Goal: Task Accomplishment & Management: Complete application form

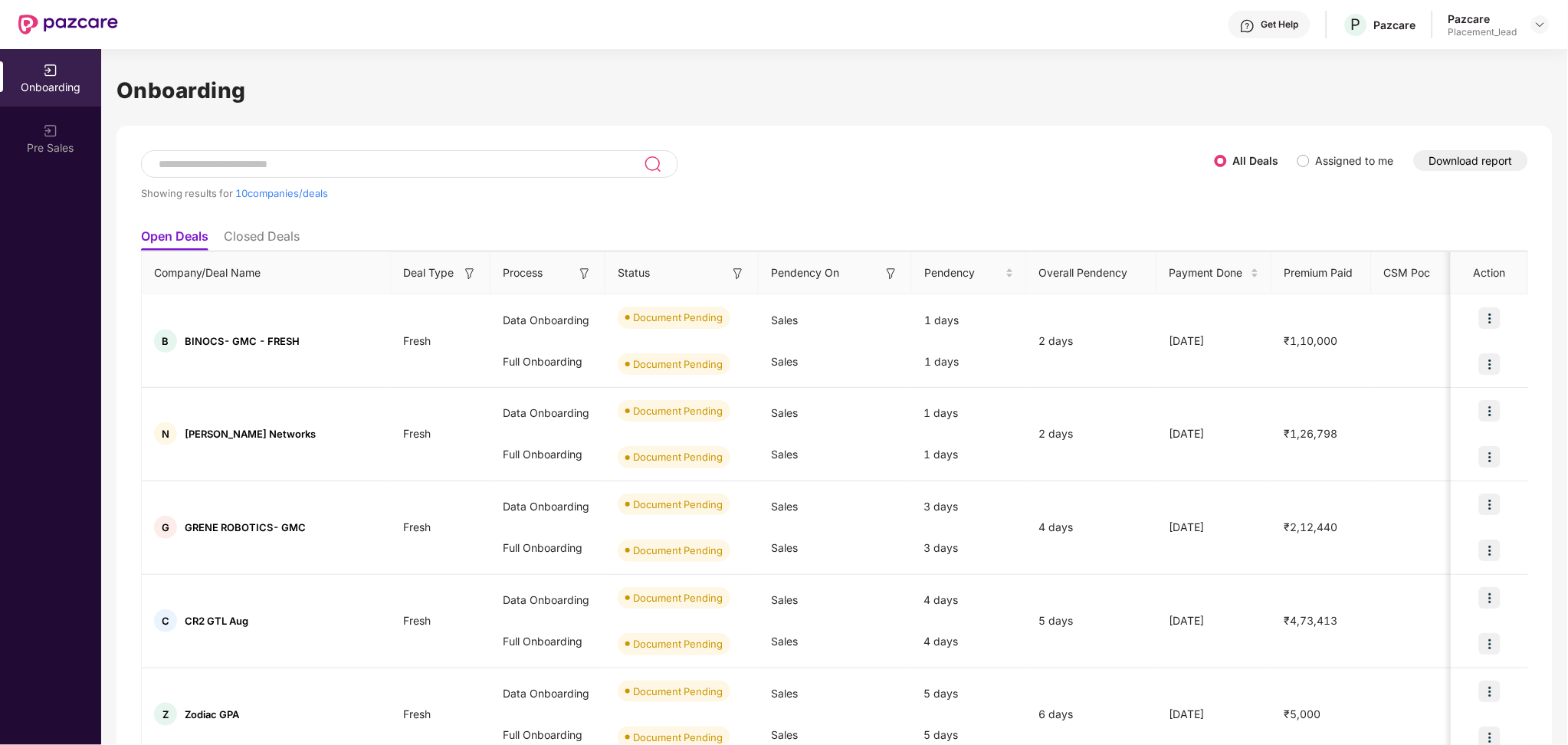
click at [1481, 160] on button "Download report" at bounding box center [1470, 161] width 114 height 20
click at [1461, 162] on button "Download report" at bounding box center [1470, 161] width 114 height 20
click at [1549, 21] on div at bounding box center [1540, 25] width 19 height 19
click at [1448, 86] on div "Switch Partner" at bounding box center [1471, 91] width 199 height 30
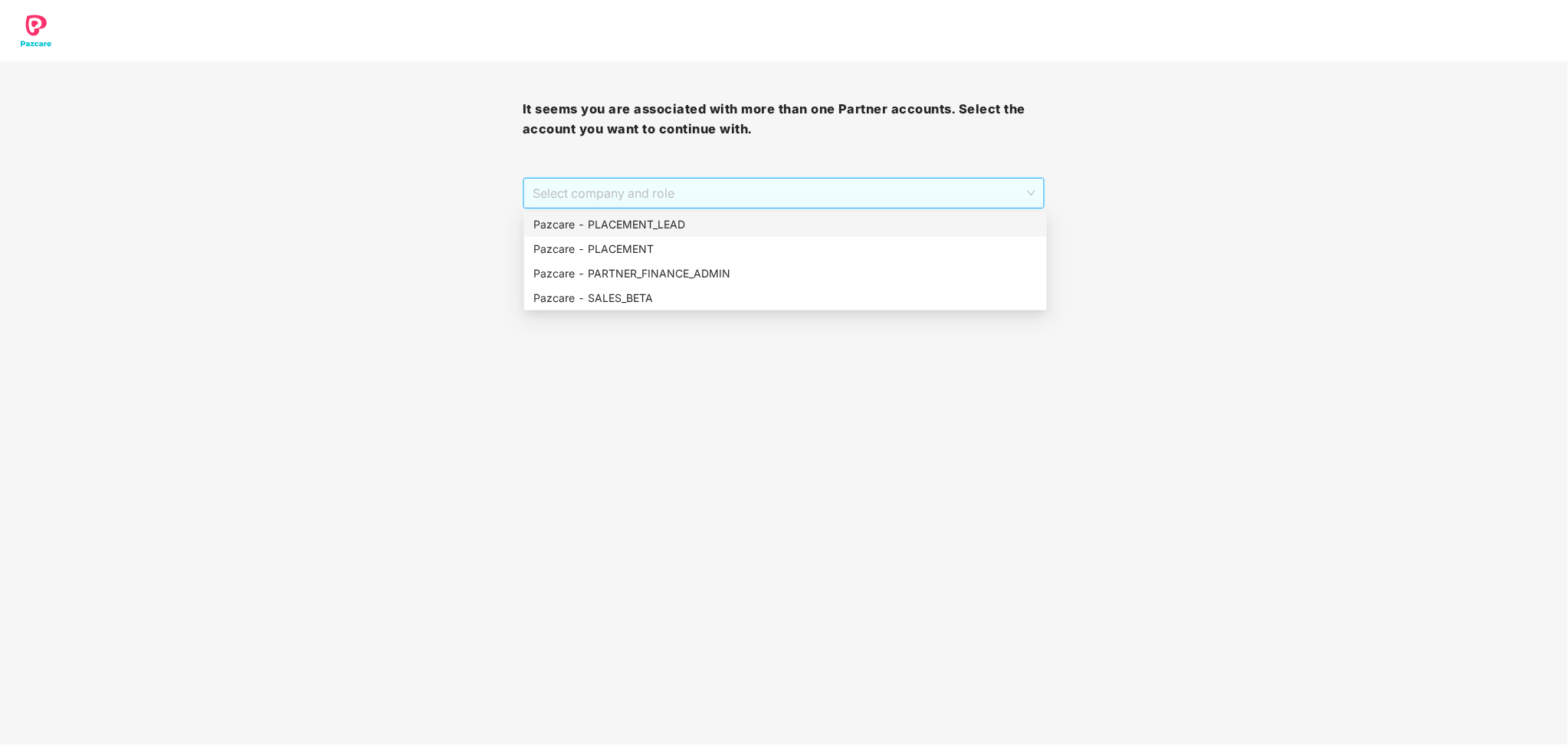
click at [675, 195] on span "Select company and role" at bounding box center [784, 193] width 503 height 29
click at [676, 216] on div "Pazcare - PLACEMENT_LEAD" at bounding box center [785, 225] width 504 height 17
click at [682, 196] on span "Pazcare - PLACEMENT_LEAD" at bounding box center [784, 193] width 503 height 29
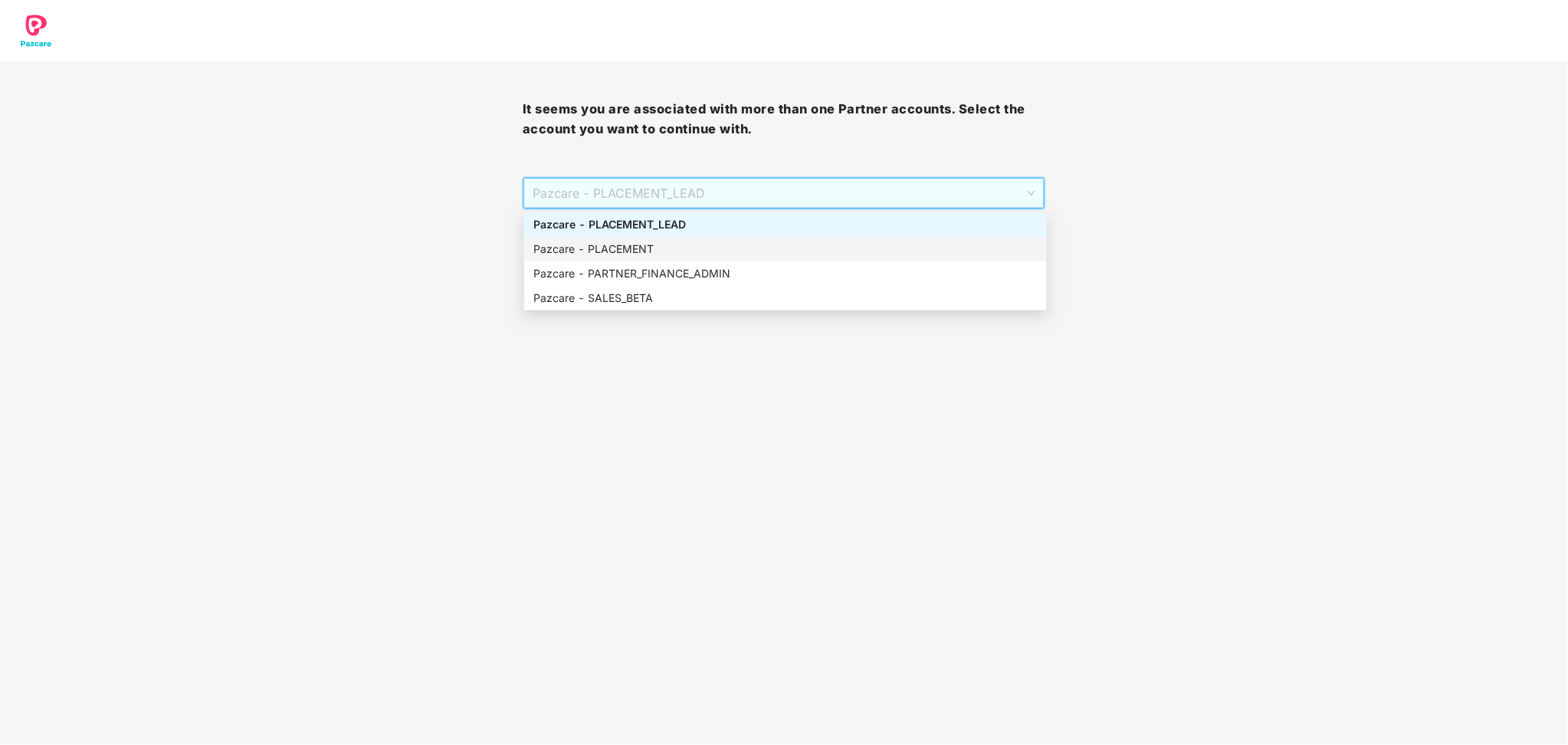
click at [668, 248] on div "Pazcare - PLACEMENT" at bounding box center [785, 249] width 504 height 17
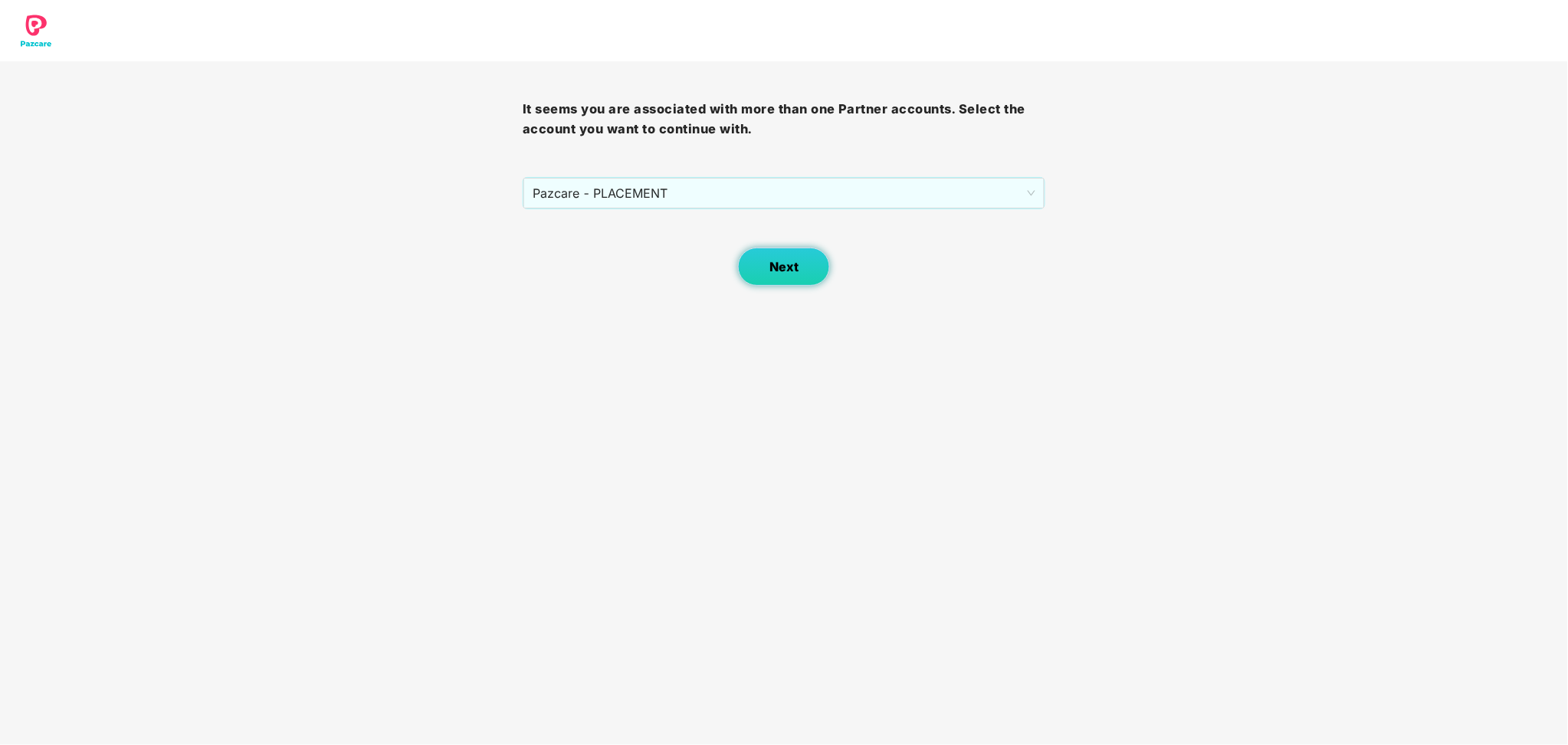
click at [767, 259] on button "Next" at bounding box center [784, 266] width 92 height 38
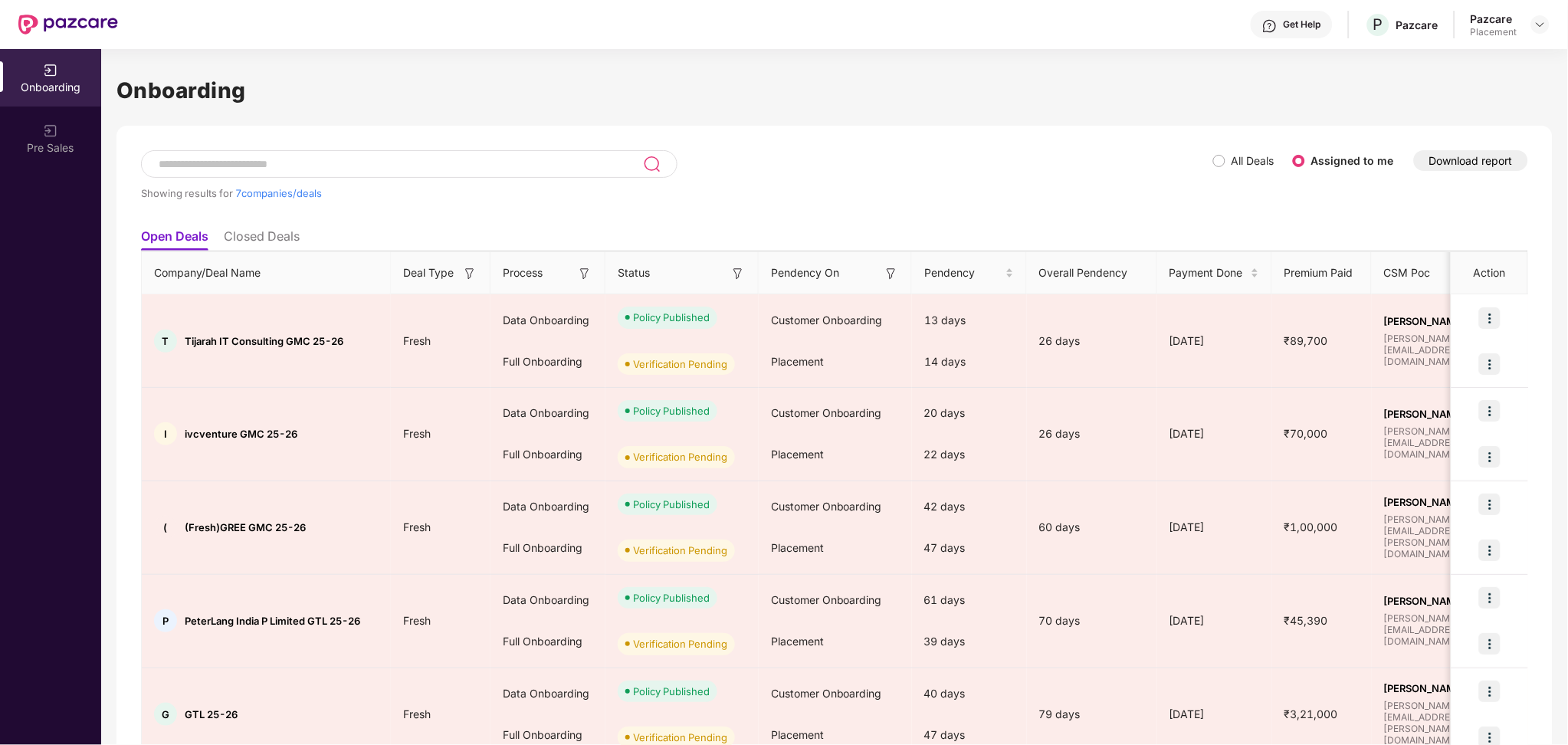
click at [774, 238] on ul "Open Deals Closed Deals" at bounding box center [834, 236] width 1387 height 30
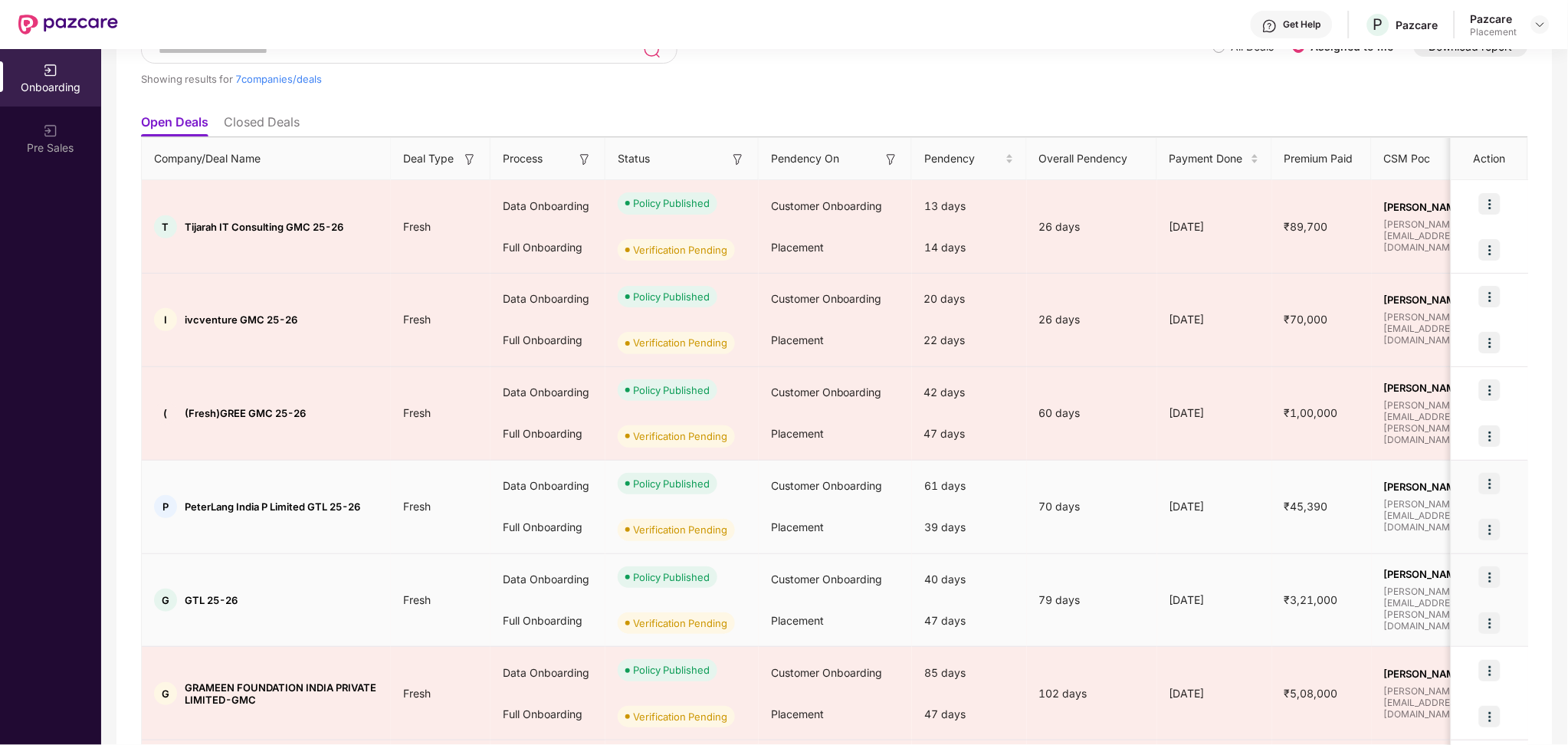
scroll to position [260, 0]
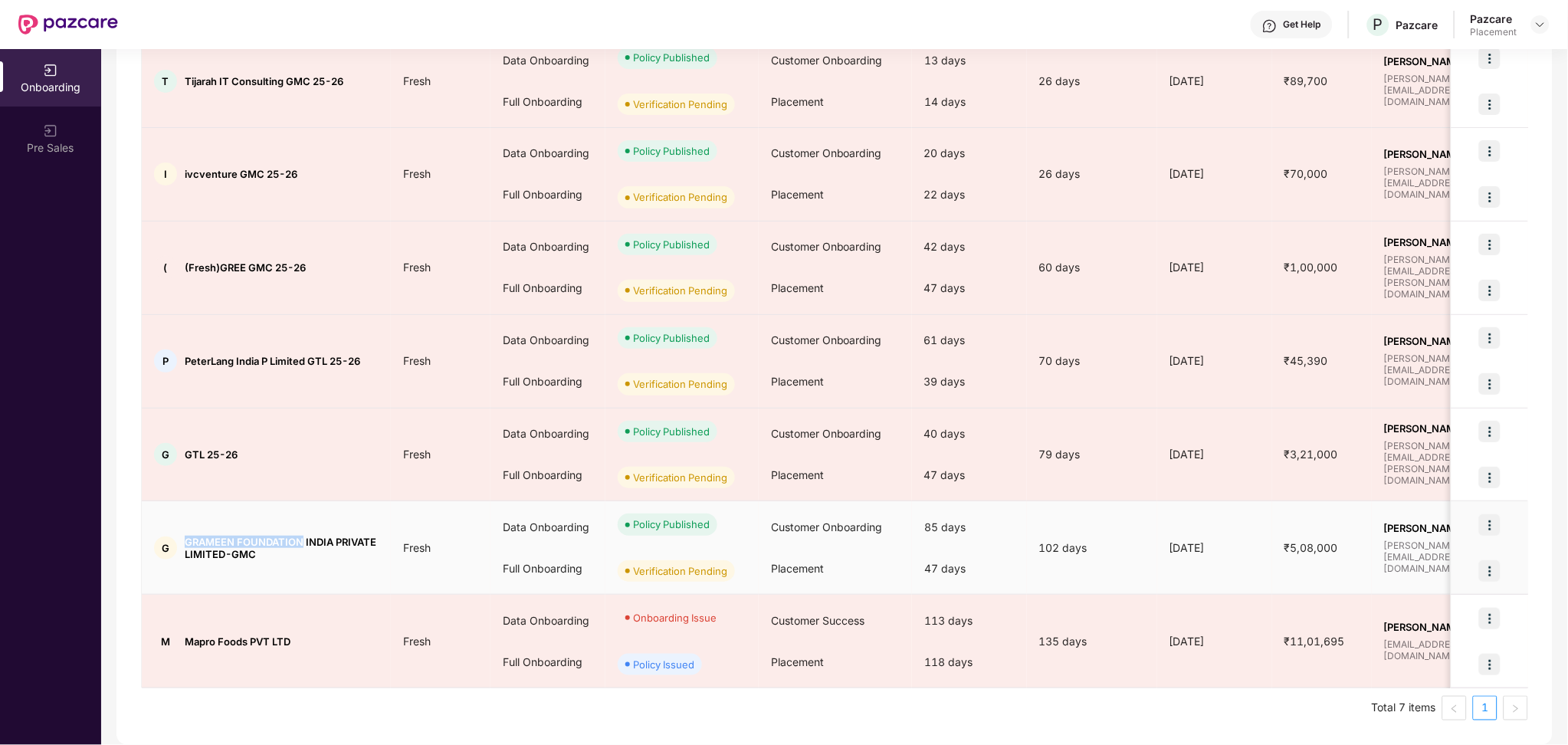
drag, startPoint x: 301, startPoint y: 538, endPoint x: 186, endPoint y: 540, distance: 115.0
click at [186, 540] on span "GRAMEEN FOUNDATION INDIA PRIVATE LIMITED-GMC" at bounding box center [281, 548] width 194 height 25
copy span "GRAMEEN FOUNDATION"
click at [824, 563] on div "Placement" at bounding box center [834, 568] width 153 height 41
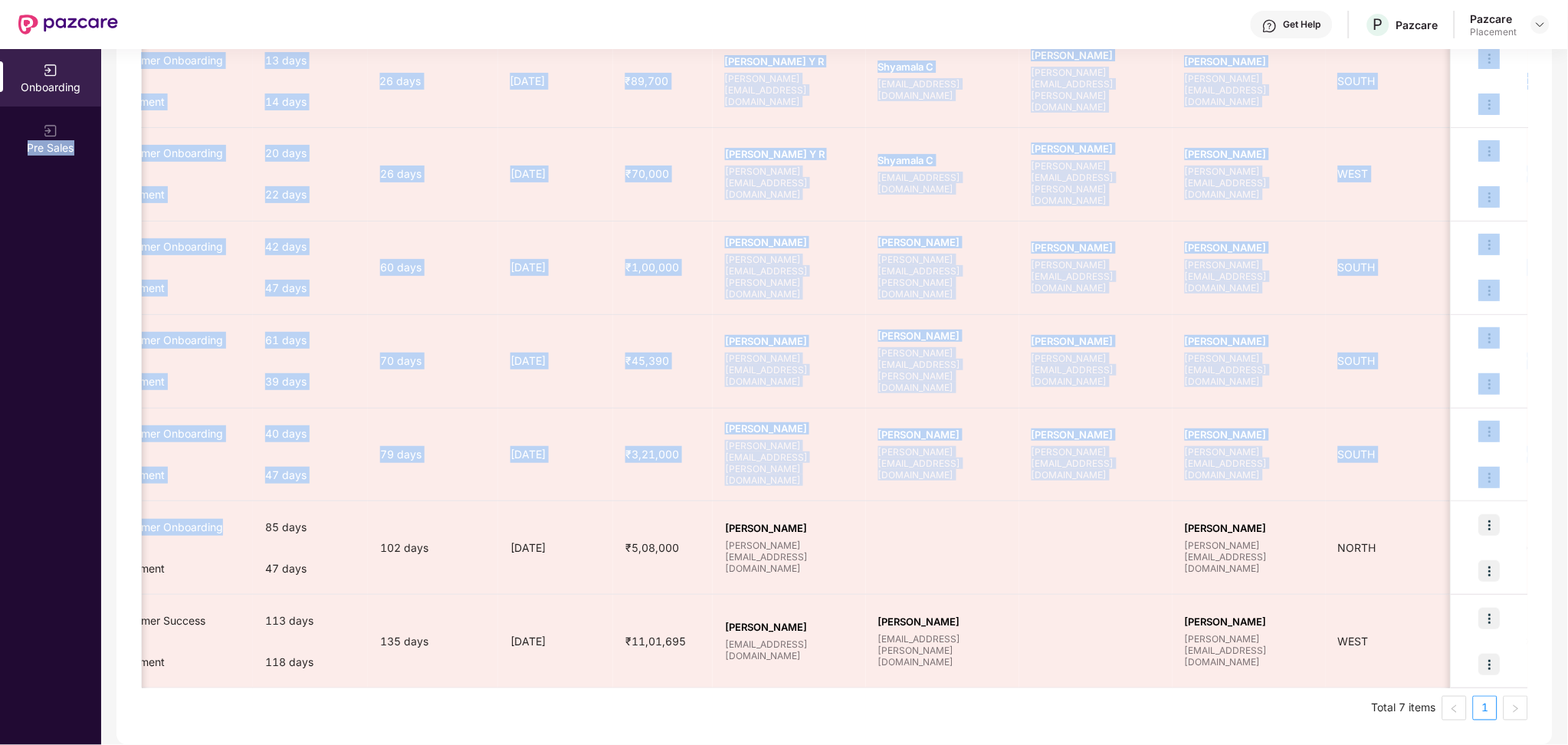
scroll to position [0, 0]
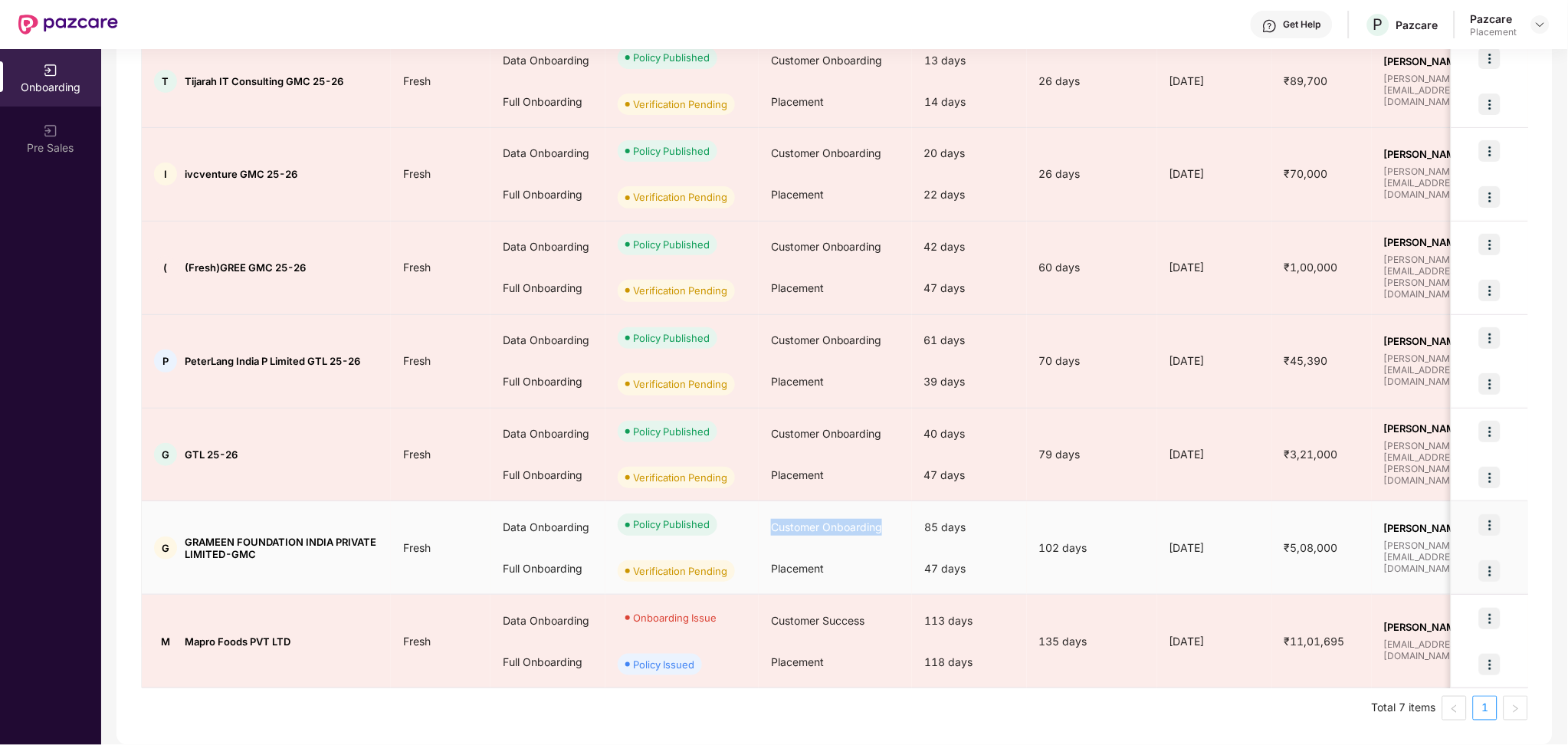
drag, startPoint x: 880, startPoint y: 543, endPoint x: 474, endPoint y: 561, distance: 406.4
click at [736, 558] on tr "G GRAMEEN FOUNDATION INDIA PRIVATE LIMITED-GMC Fresh Data Onboarding Full Onboa…" at bounding box center [1262, 548] width 2241 height 94
click at [354, 587] on td "G GRAMEEN FOUNDATION INDIA PRIVATE LIMITED-GMC" at bounding box center [266, 548] width 249 height 94
click at [238, 551] on span "GRAMEEN FOUNDATION INDIA PRIVATE LIMITED-GMC" at bounding box center [281, 548] width 194 height 25
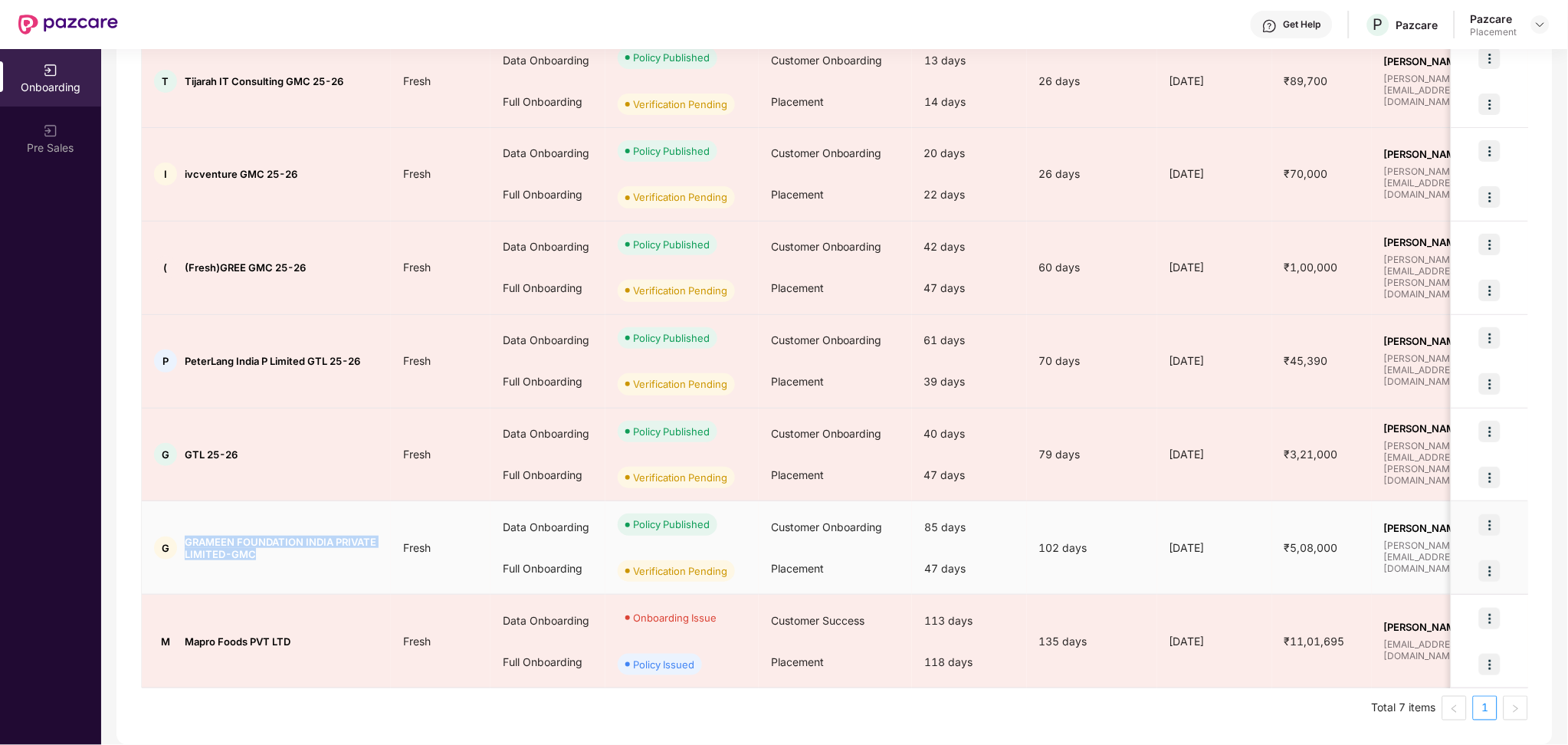
click at [238, 551] on span "GRAMEEN FOUNDATION INDIA PRIVATE LIMITED-GMC" at bounding box center [281, 548] width 194 height 25
copy span "GRAMEEN FOUNDATION INDIA PRIVATE LIMITED-GMC"
click at [1480, 571] on img at bounding box center [1489, 571] width 21 height 21
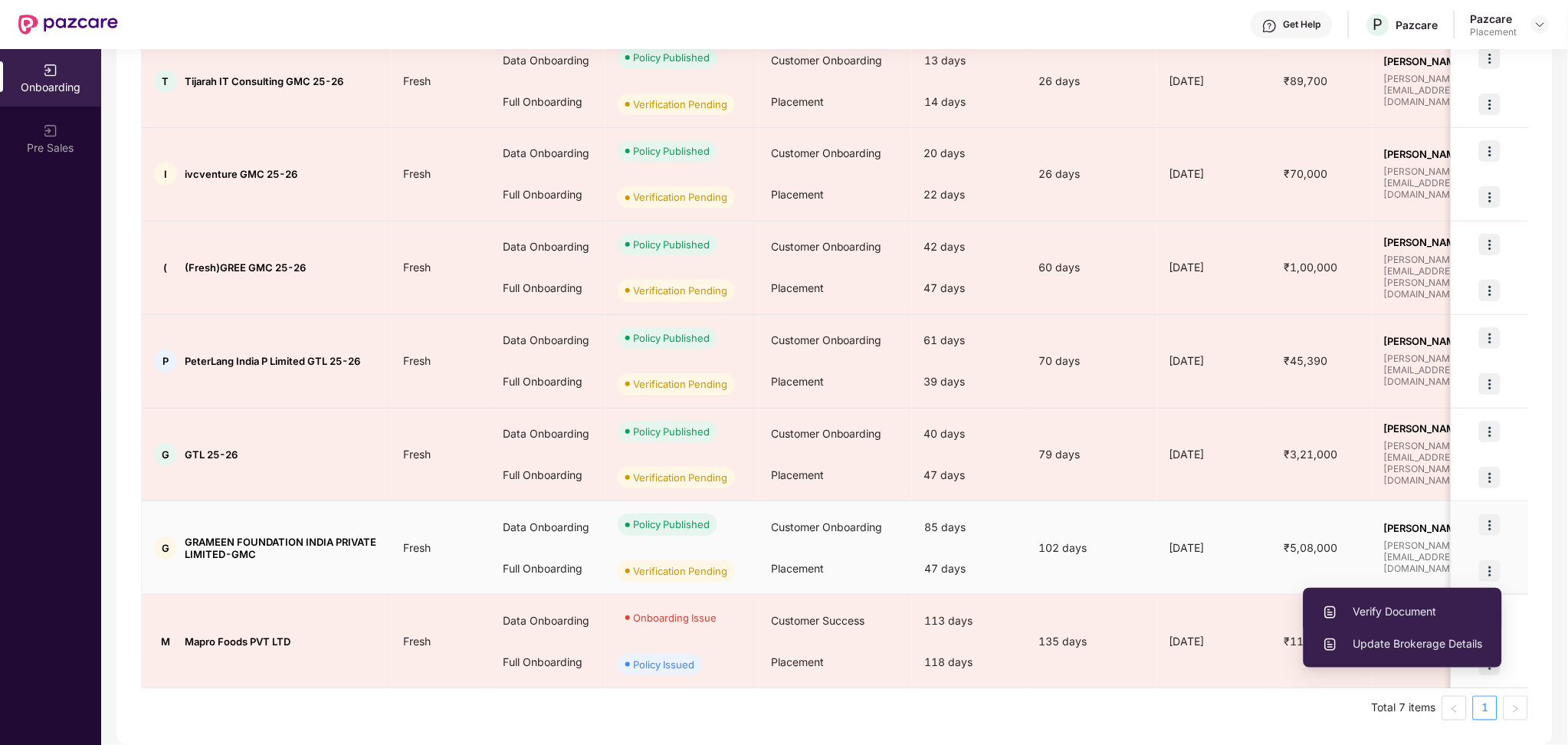
click at [1434, 614] on span "Verify Document" at bounding box center [1401, 611] width 160 height 17
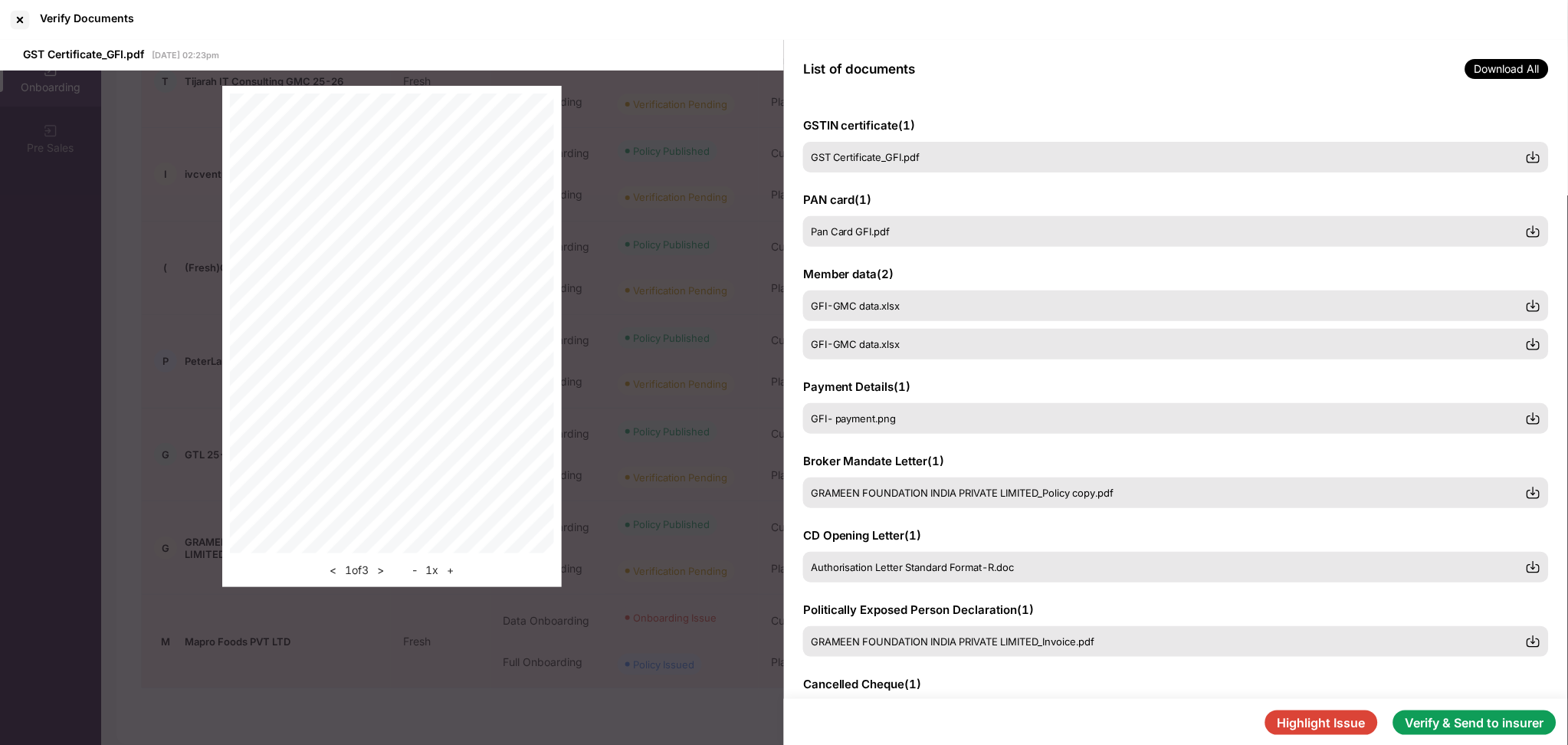
click at [1462, 725] on button "Verify & Send to insurer" at bounding box center [1474, 722] width 163 height 25
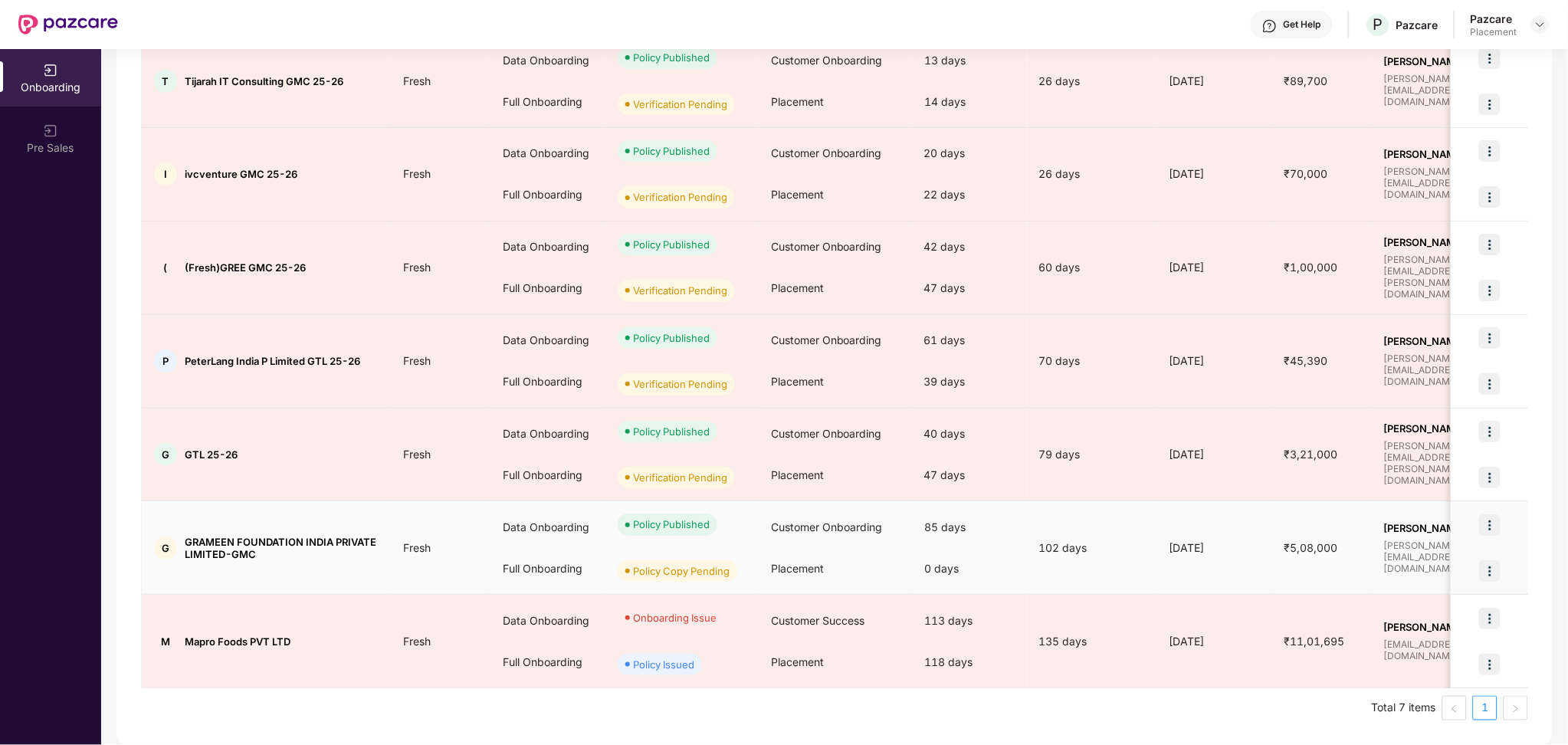
click at [1496, 570] on img at bounding box center [1489, 571] width 21 height 21
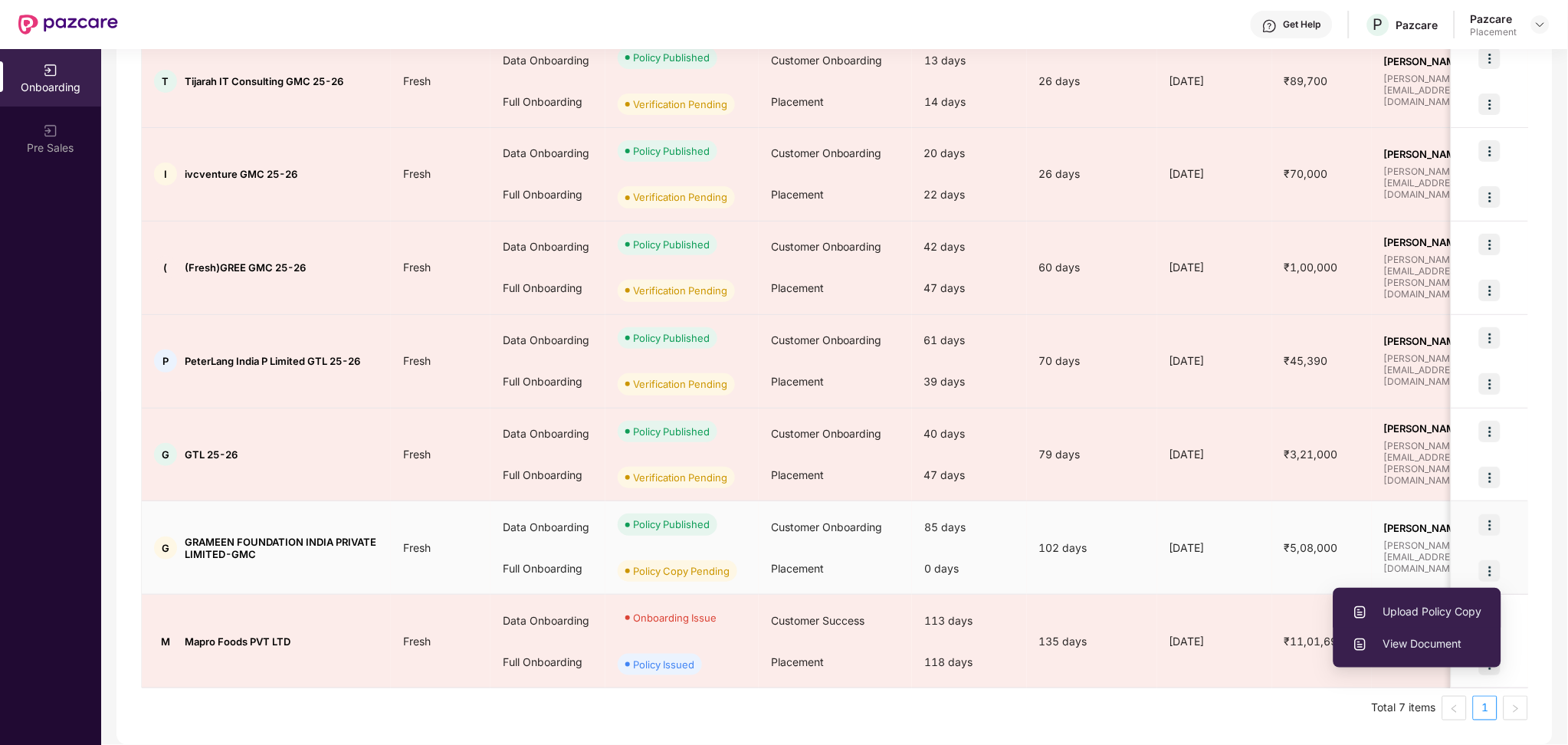
click at [1424, 612] on span "Upload Policy Copy" at bounding box center [1417, 611] width 129 height 17
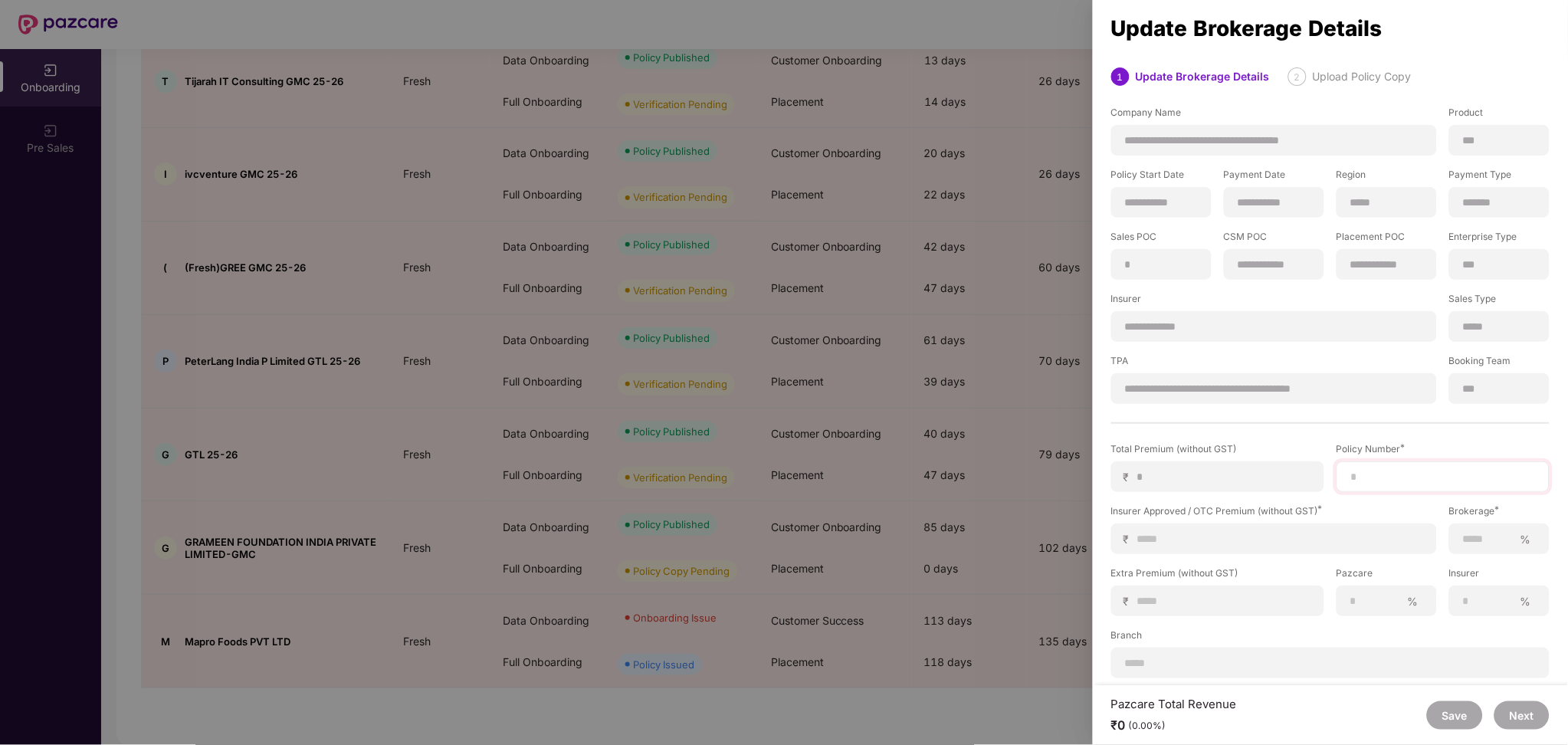
scroll to position [5, 0]
click at [1403, 479] on div at bounding box center [1443, 471] width 213 height 30
click at [1396, 469] on input at bounding box center [1442, 471] width 187 height 16
paste input "**********"
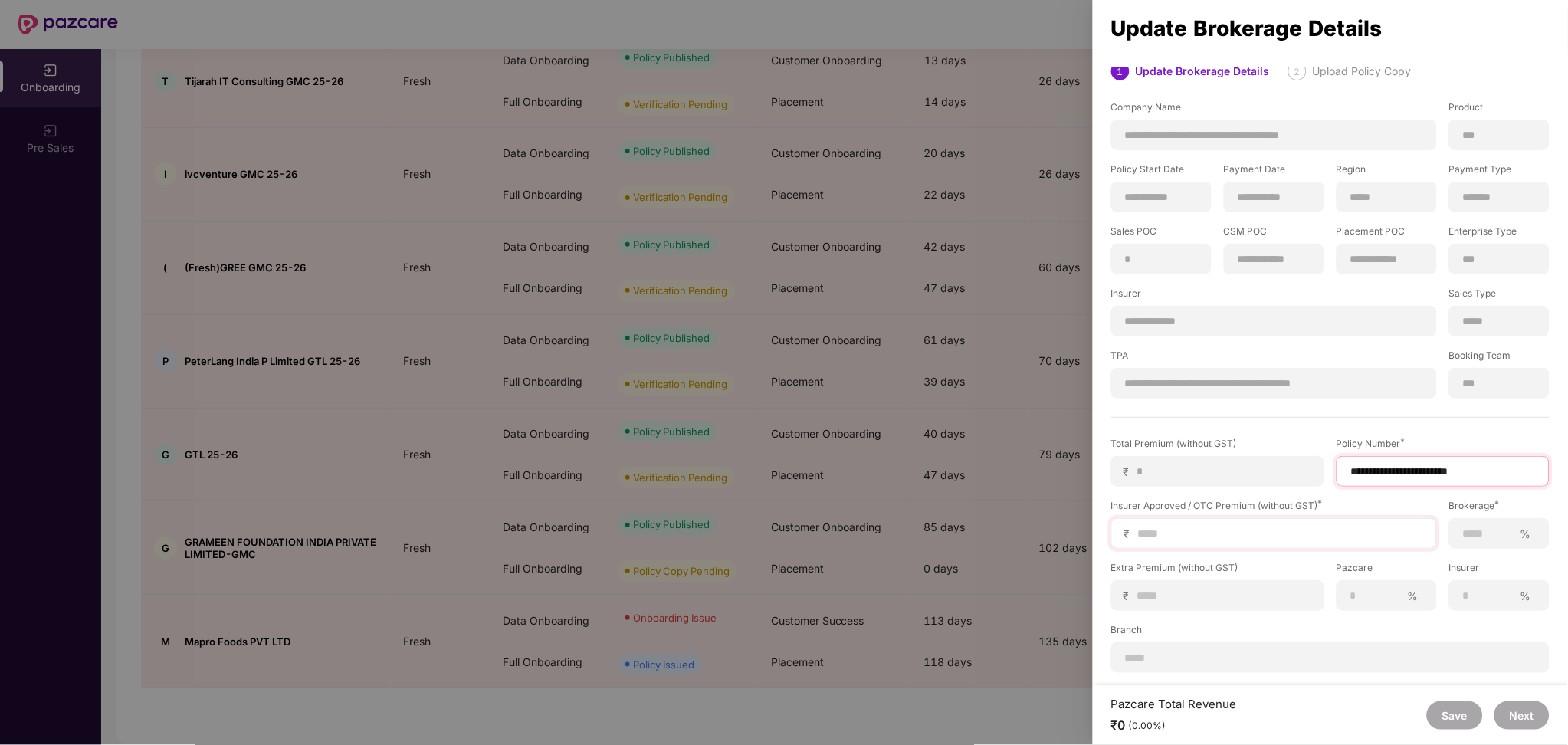
type input "**********"
click at [1193, 536] on input at bounding box center [1280, 534] width 287 height 16
type input "*"
type input "**"
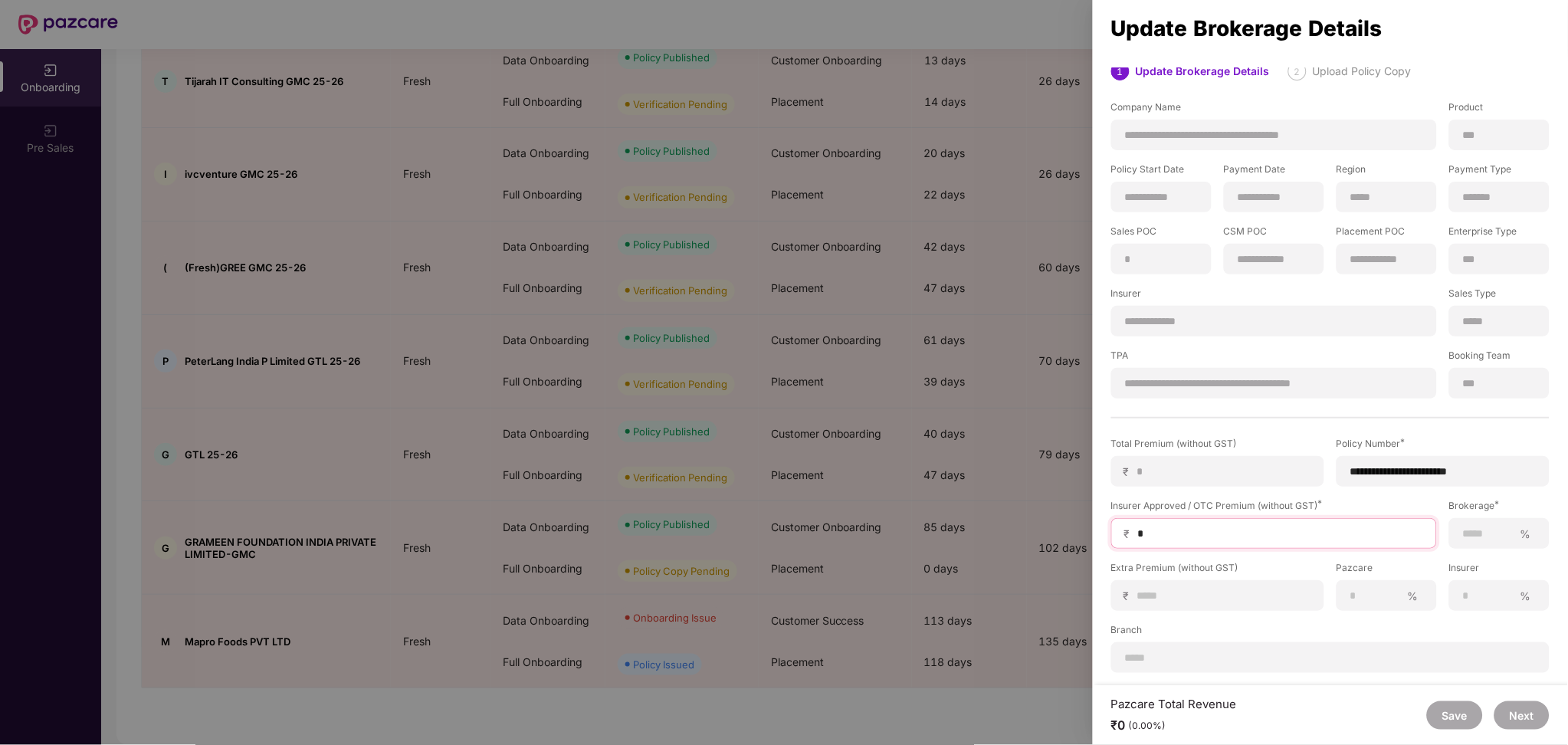
type input "**"
type input "***"
type input "****"
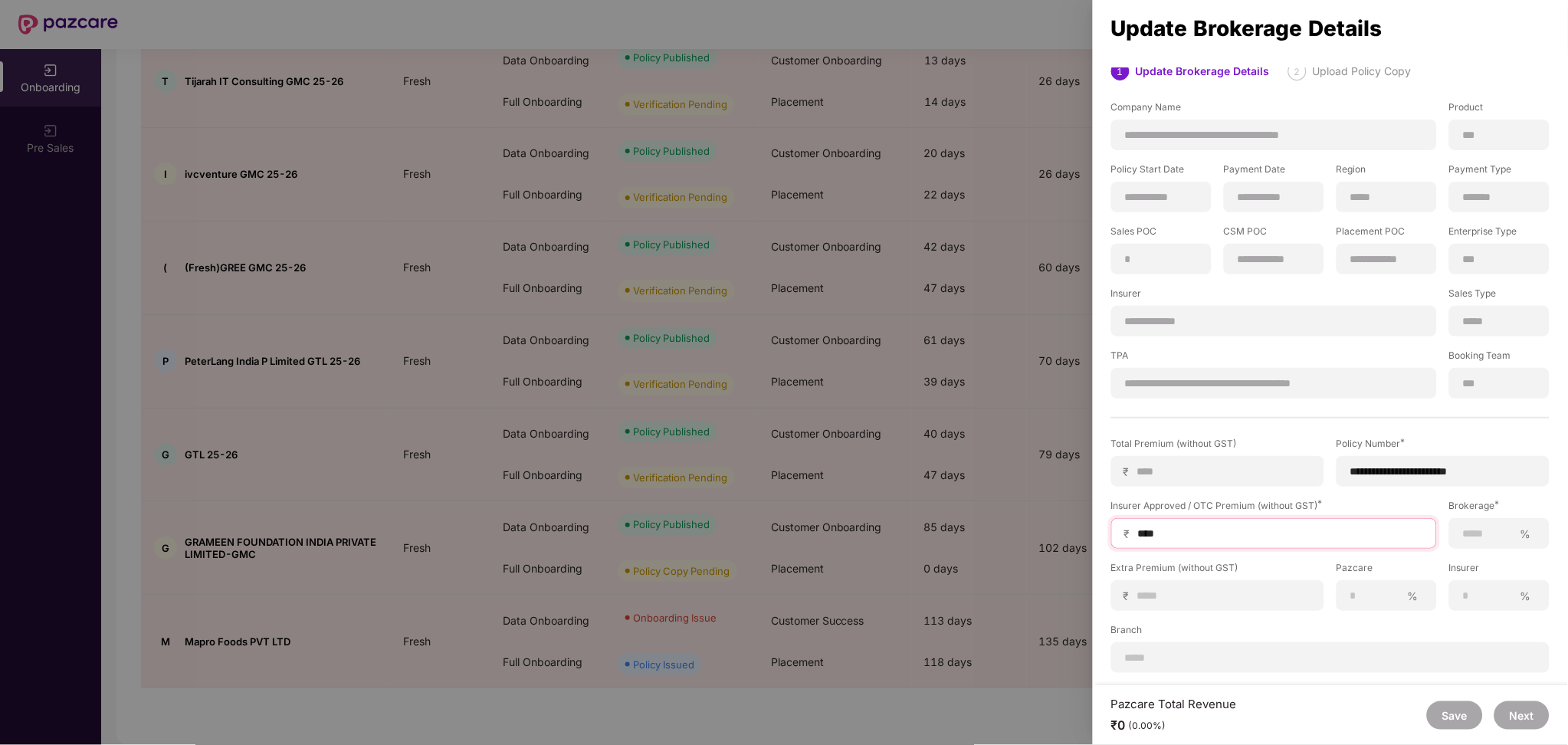
type input "*****"
type input "******"
click at [1513, 529] on span "%" at bounding box center [1524, 534] width 23 height 14
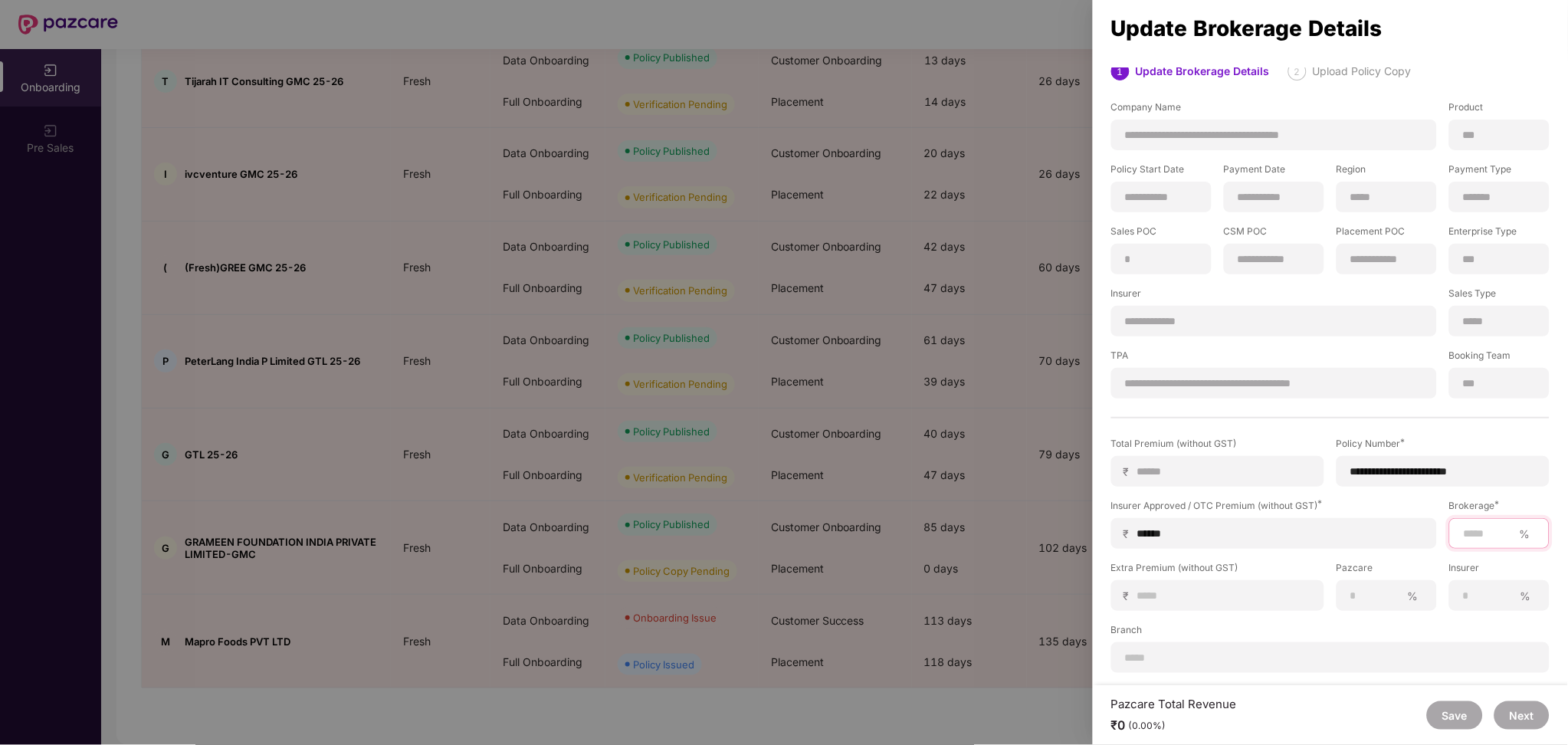
click at [1491, 537] on input at bounding box center [1487, 534] width 52 height 16
type input "***"
click at [1235, 588] on input at bounding box center [1223, 595] width 175 height 16
click at [1429, 633] on label "Branch" at bounding box center [1330, 633] width 438 height 19
click at [1516, 714] on button "Next" at bounding box center [1521, 715] width 55 height 29
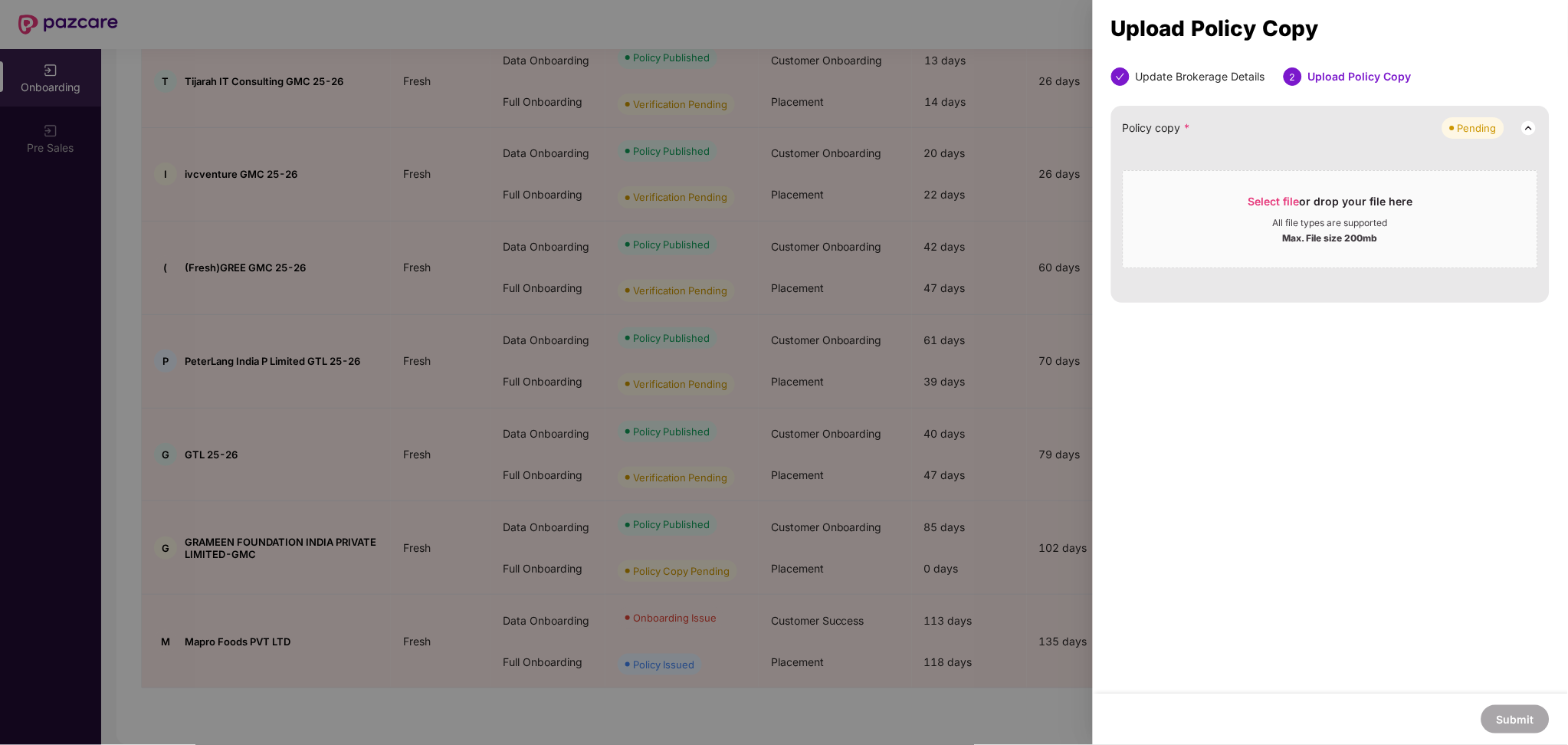
scroll to position [0, 0]
click at [1279, 202] on span "Select file" at bounding box center [1274, 200] width 52 height 13
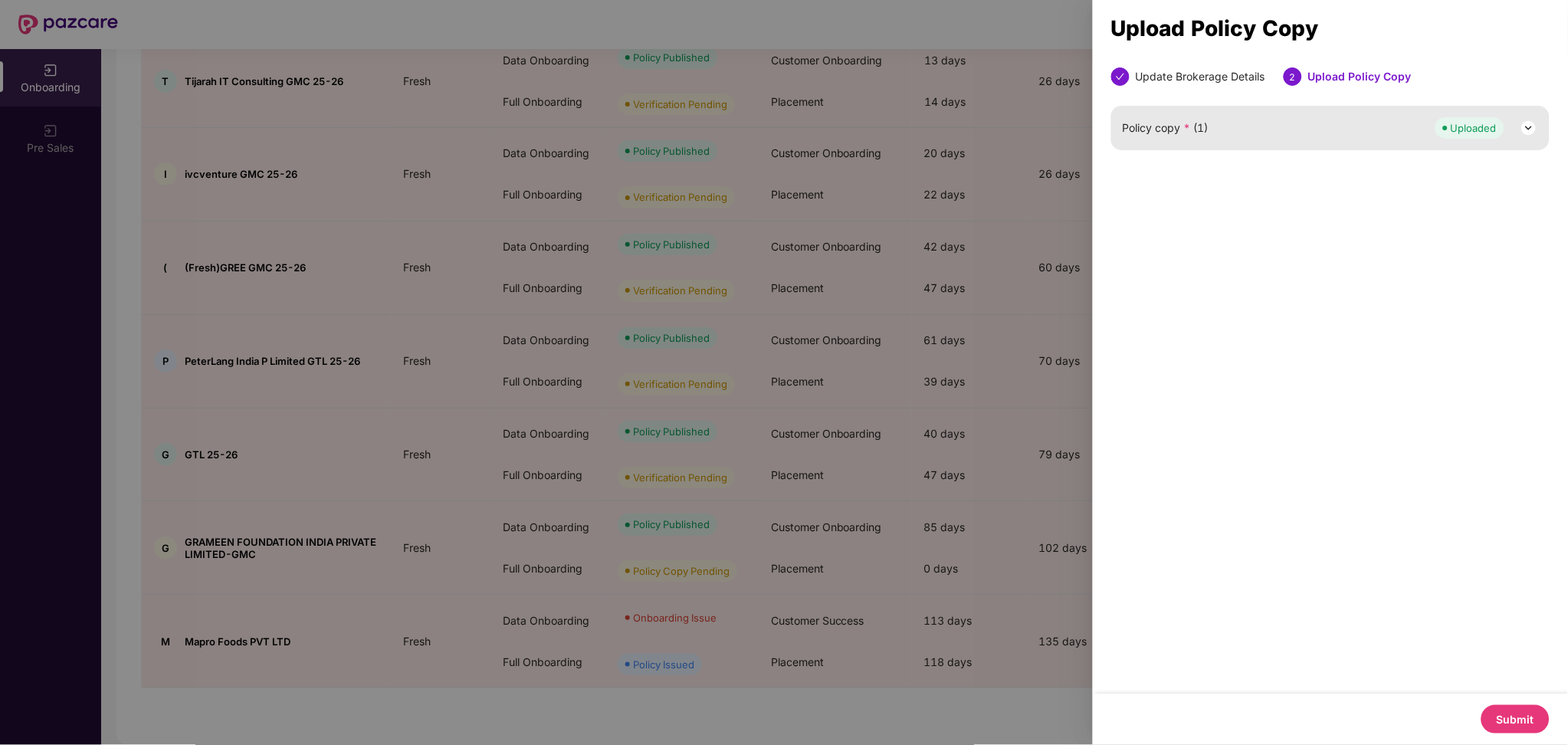
click at [1520, 717] on button "Submit" at bounding box center [1515, 720] width 68 height 29
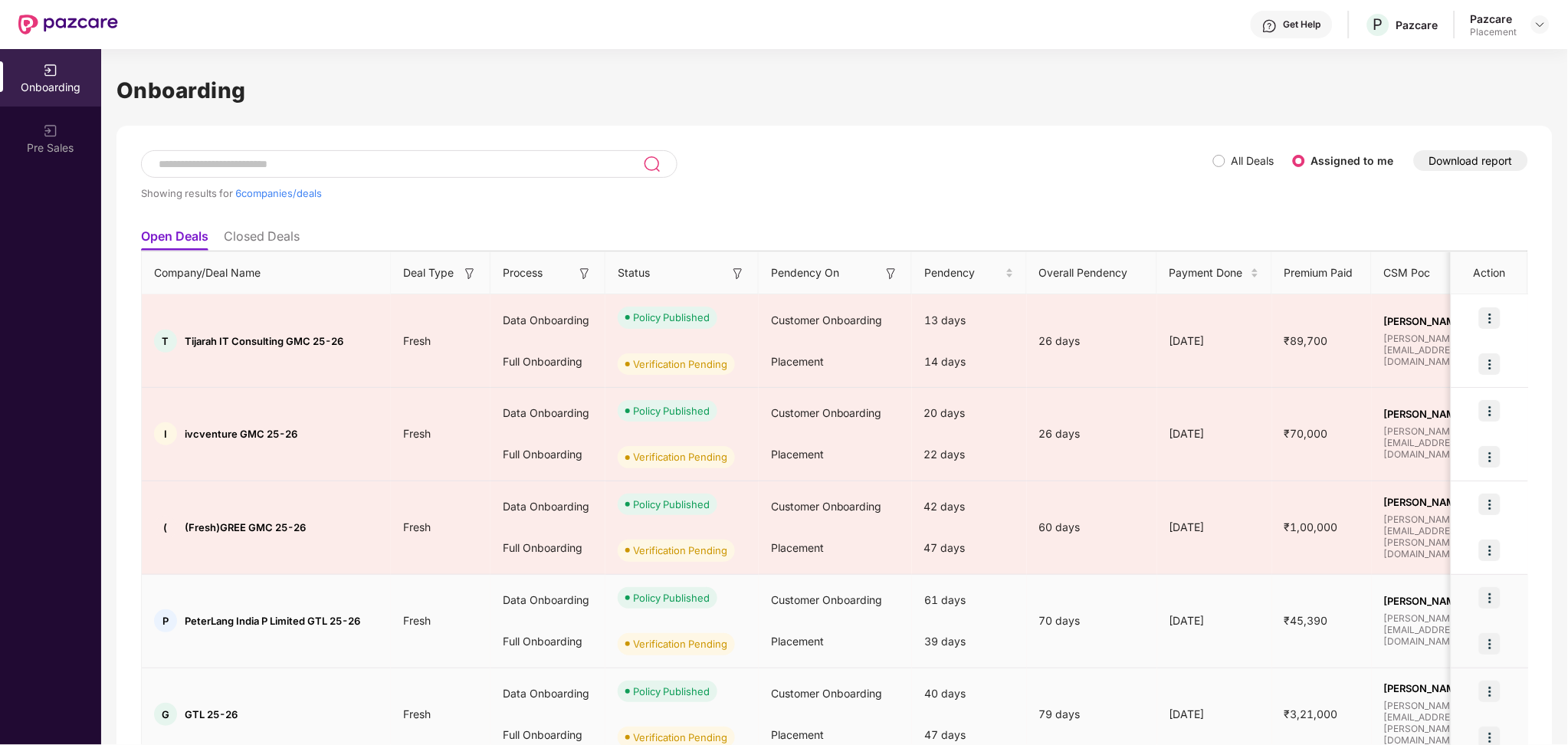
scroll to position [166, 0]
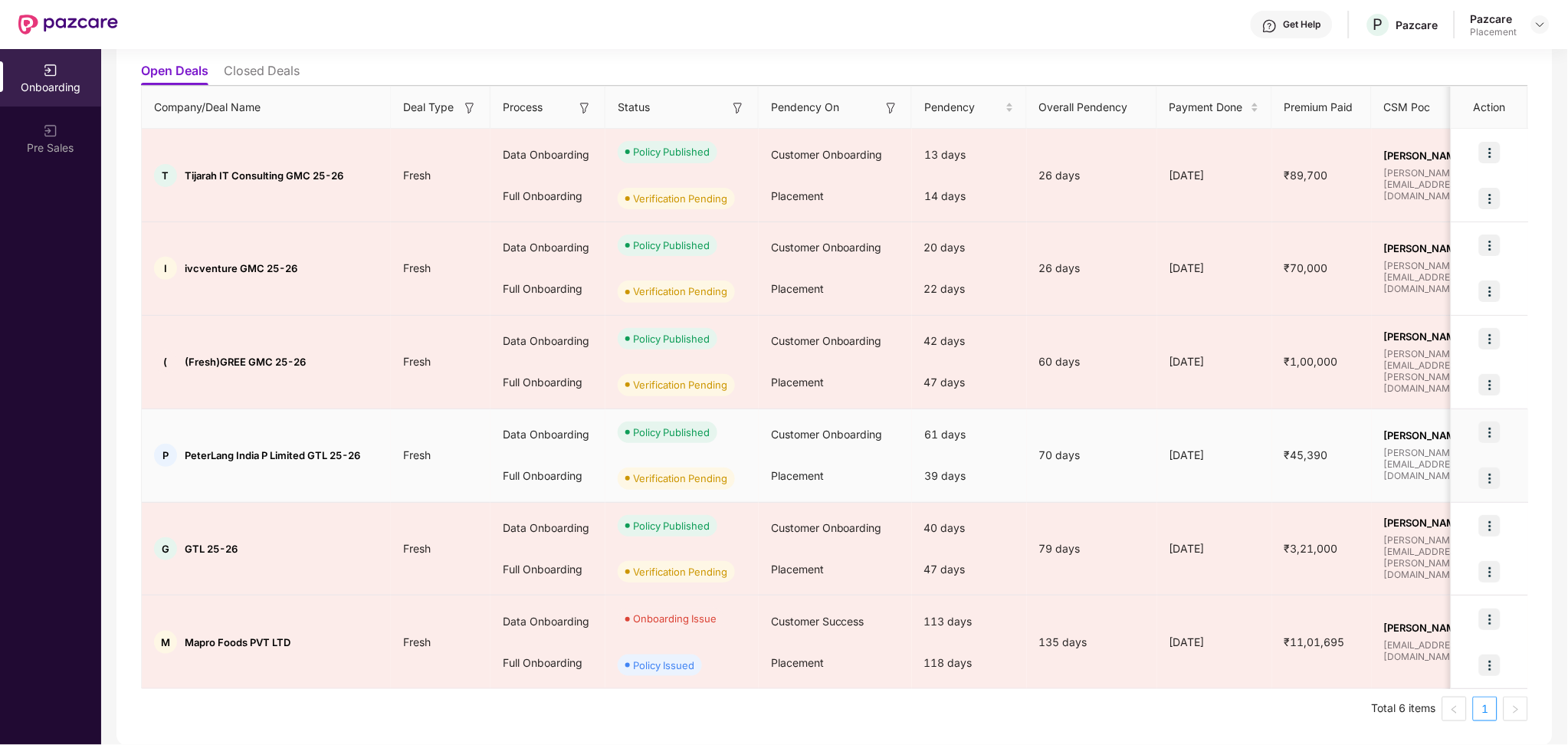
click at [222, 455] on span "PeterLang India P Limited GTL 25-26" at bounding box center [272, 455] width 176 height 13
copy span "PeterLang"
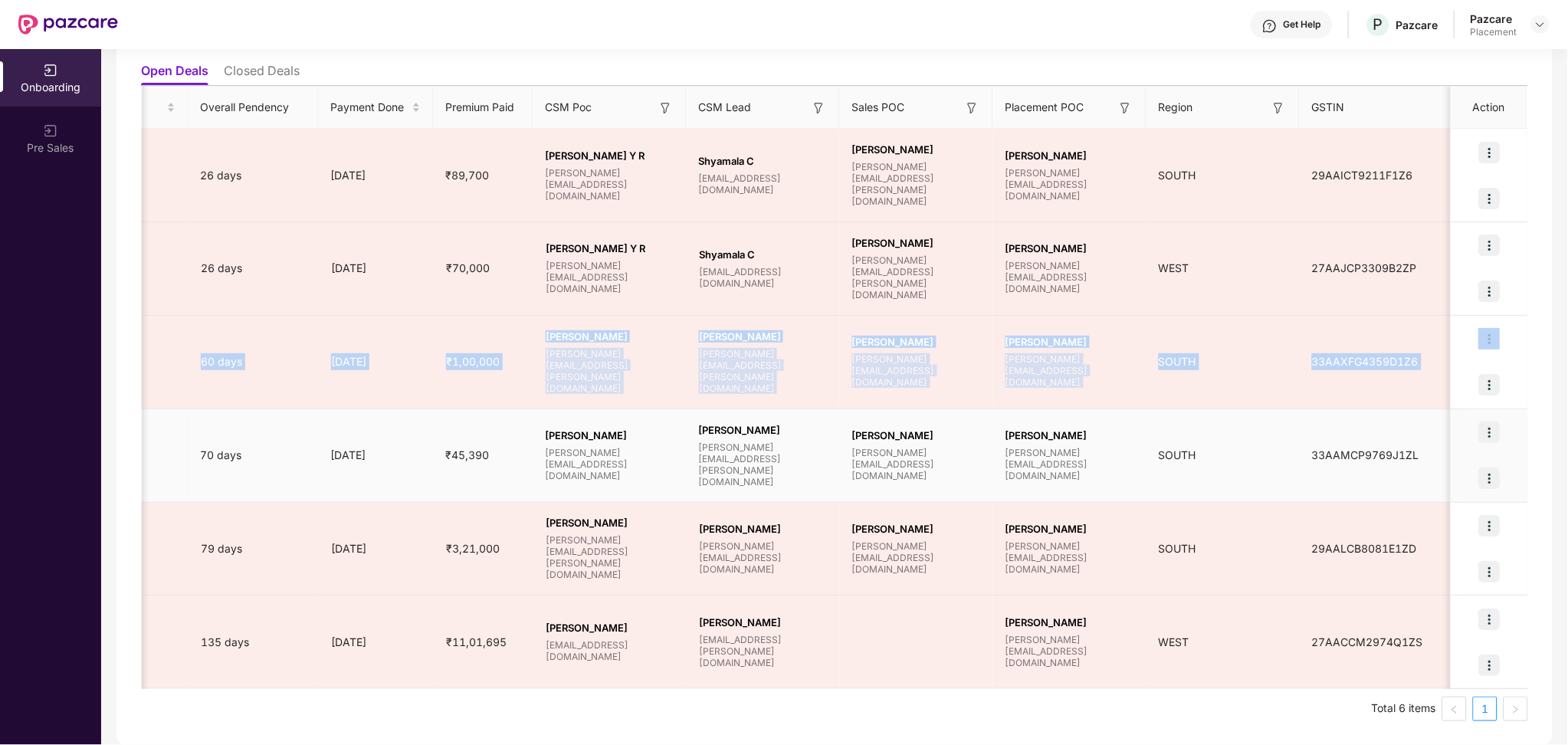
scroll to position [0, 1]
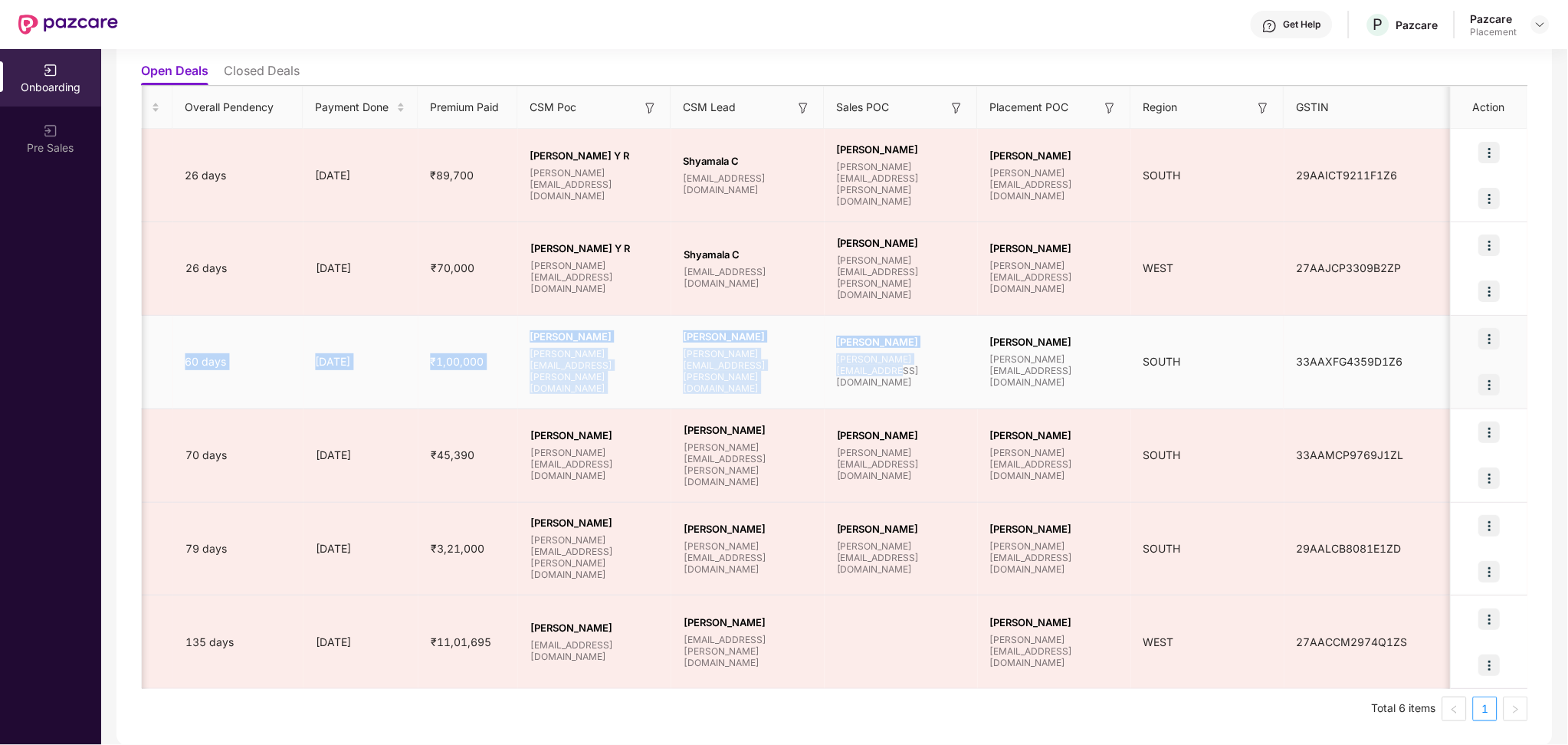
drag, startPoint x: 679, startPoint y: 385, endPoint x: 930, endPoint y: 391, distance: 251.1
click at [930, 391] on tr "( (Fresh)GREE GMC 25-26 Fresh Data Onboarding Full Onboarding Policy Published …" at bounding box center [408, 362] width 2241 height 94
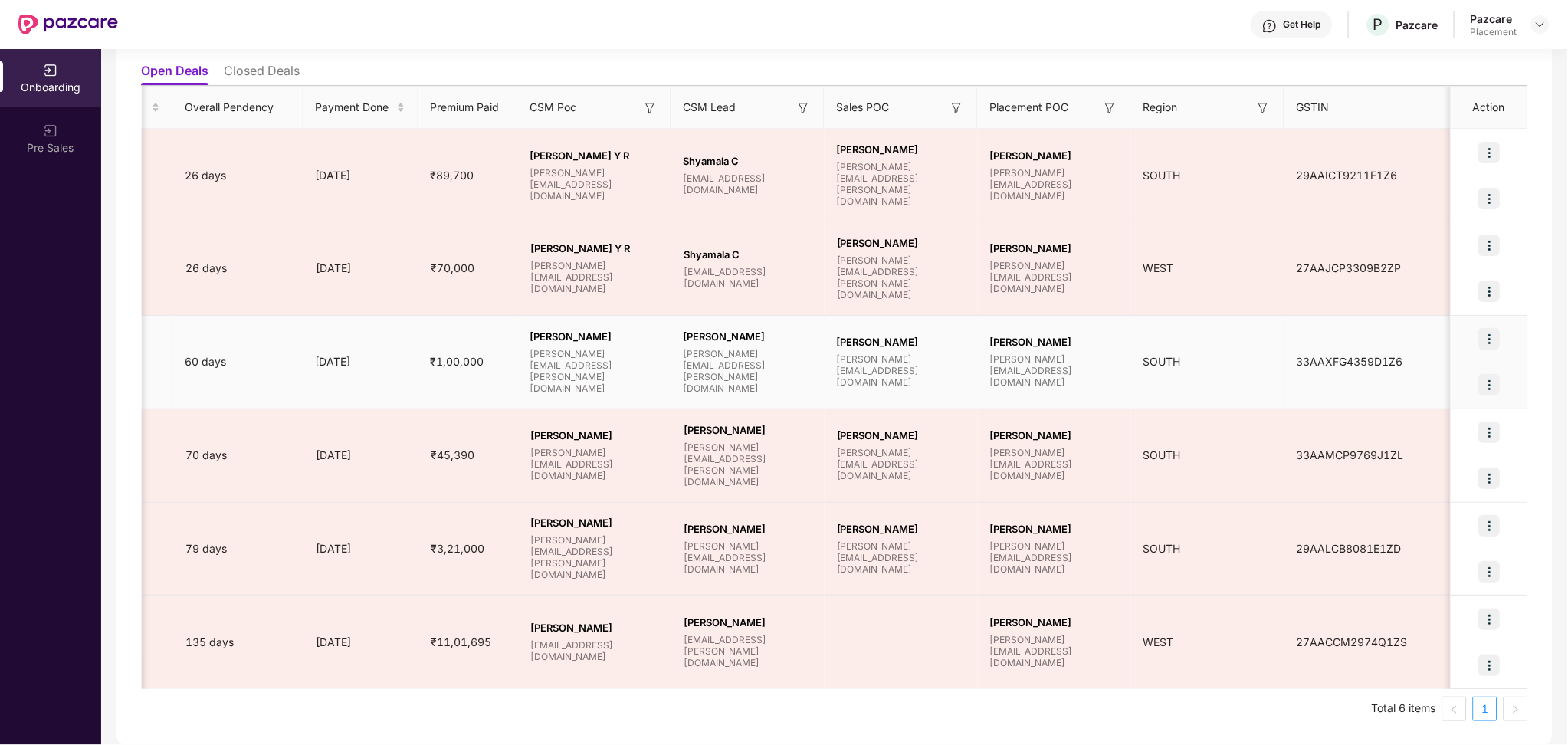
click at [1005, 381] on td "Shashank V L shashank@pazcare.com" at bounding box center [1054, 362] width 153 height 94
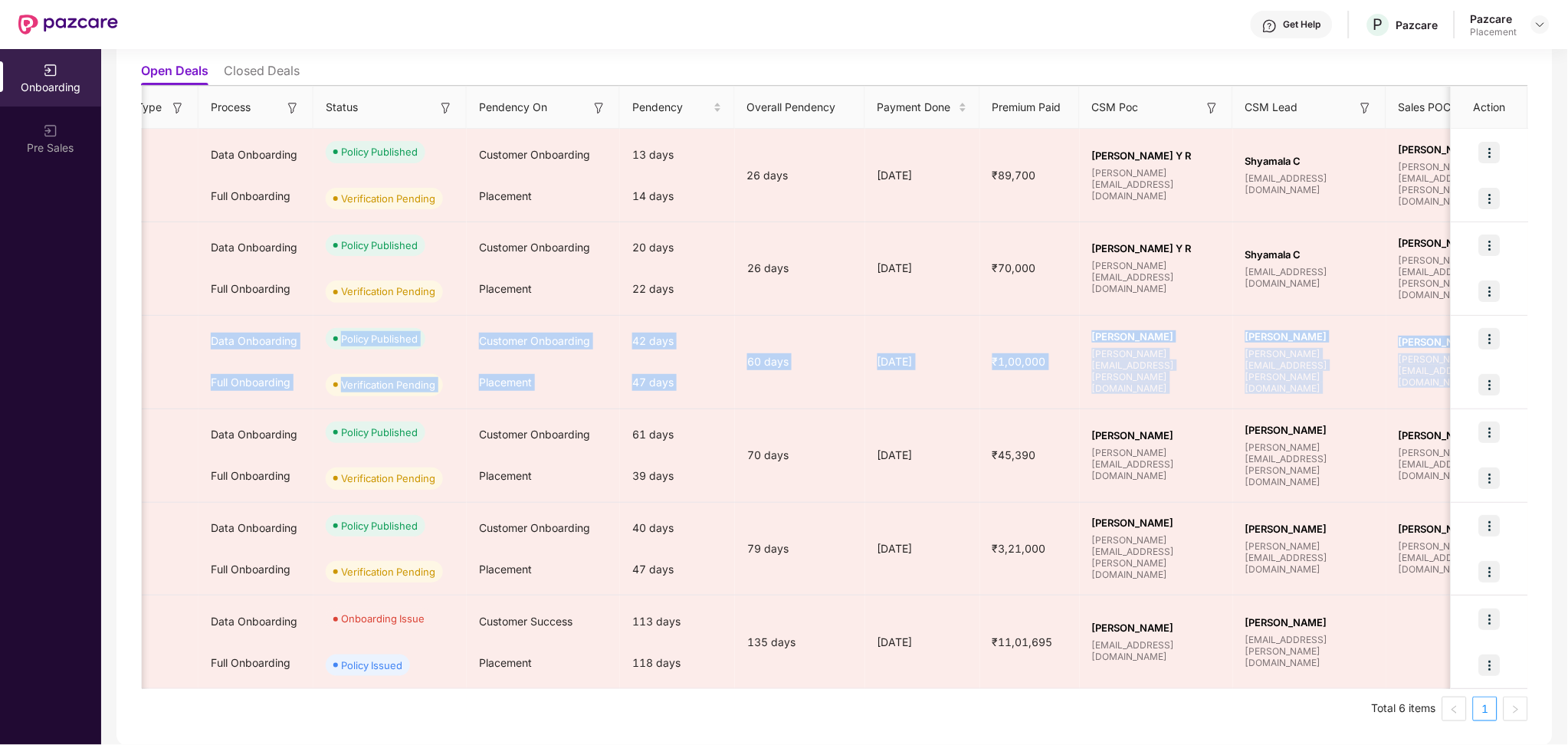
scroll to position [0, 0]
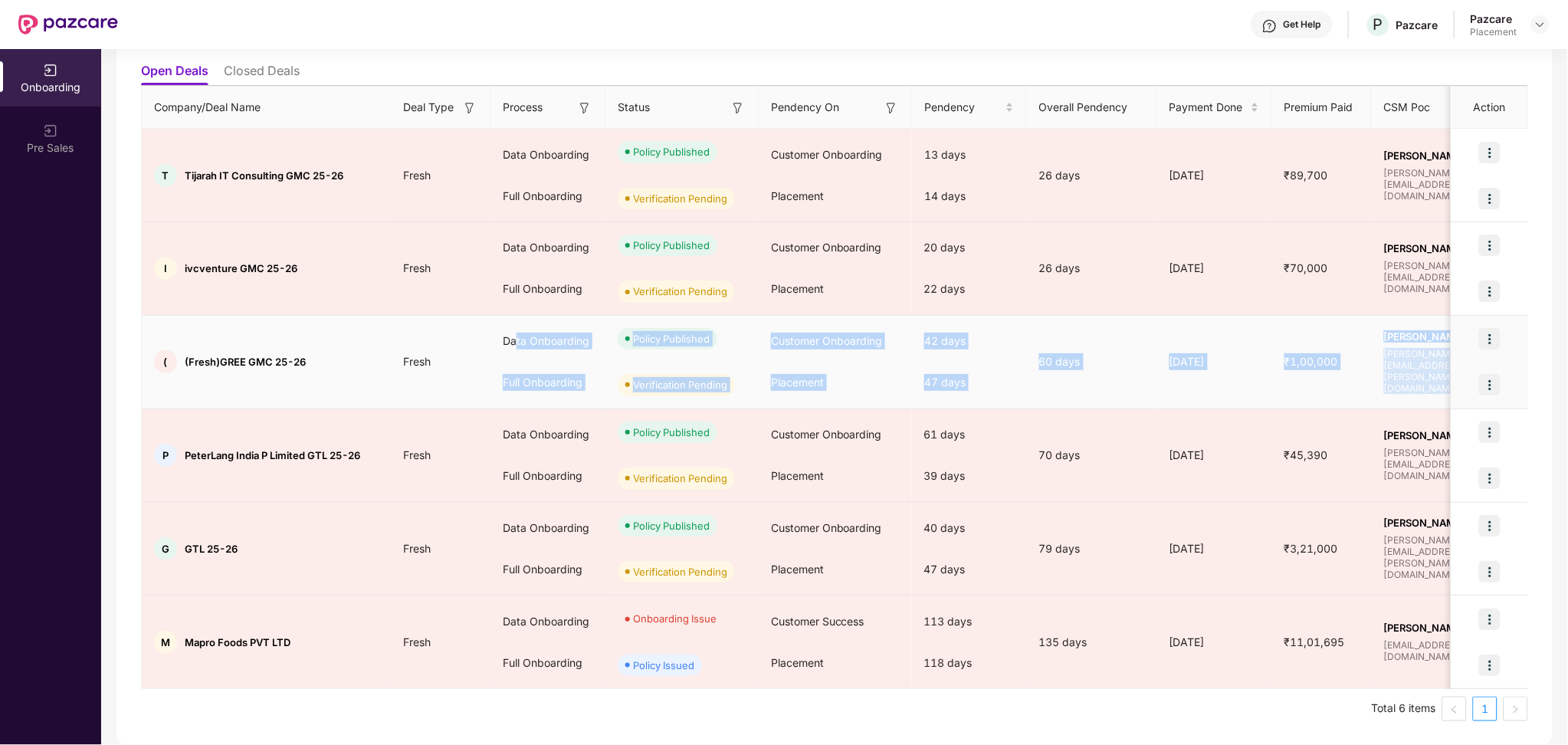
drag, startPoint x: 1159, startPoint y: 375, endPoint x: 516, endPoint y: 355, distance: 643.3
click at [516, 355] on tr "( (Fresh)GREE GMC 25-26 Fresh Data Onboarding Full Onboarding Policy Published …" at bounding box center [1262, 362] width 2241 height 94
click at [609, 372] on div "Verification Pending" at bounding box center [681, 385] width 153 height 46
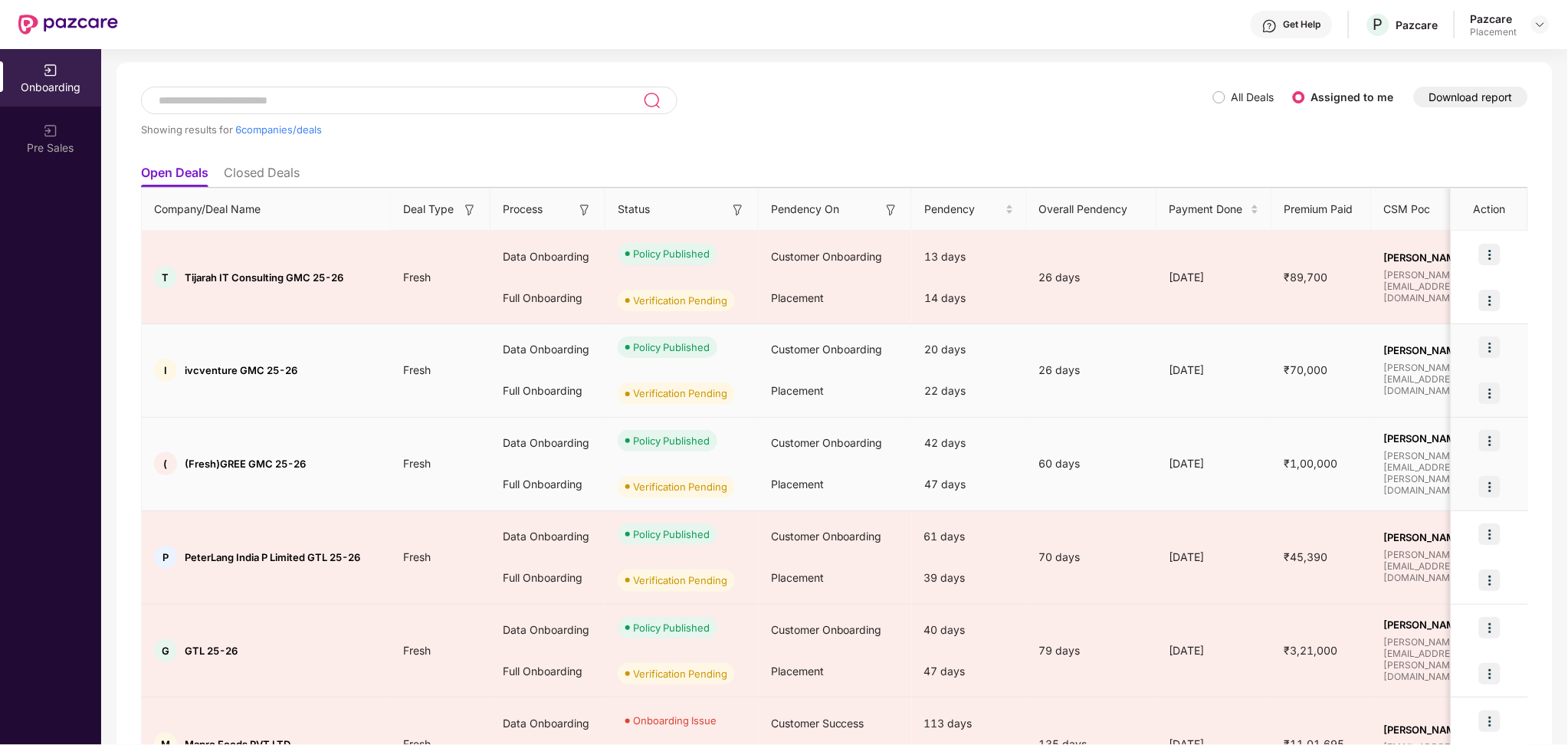
scroll to position [166, 0]
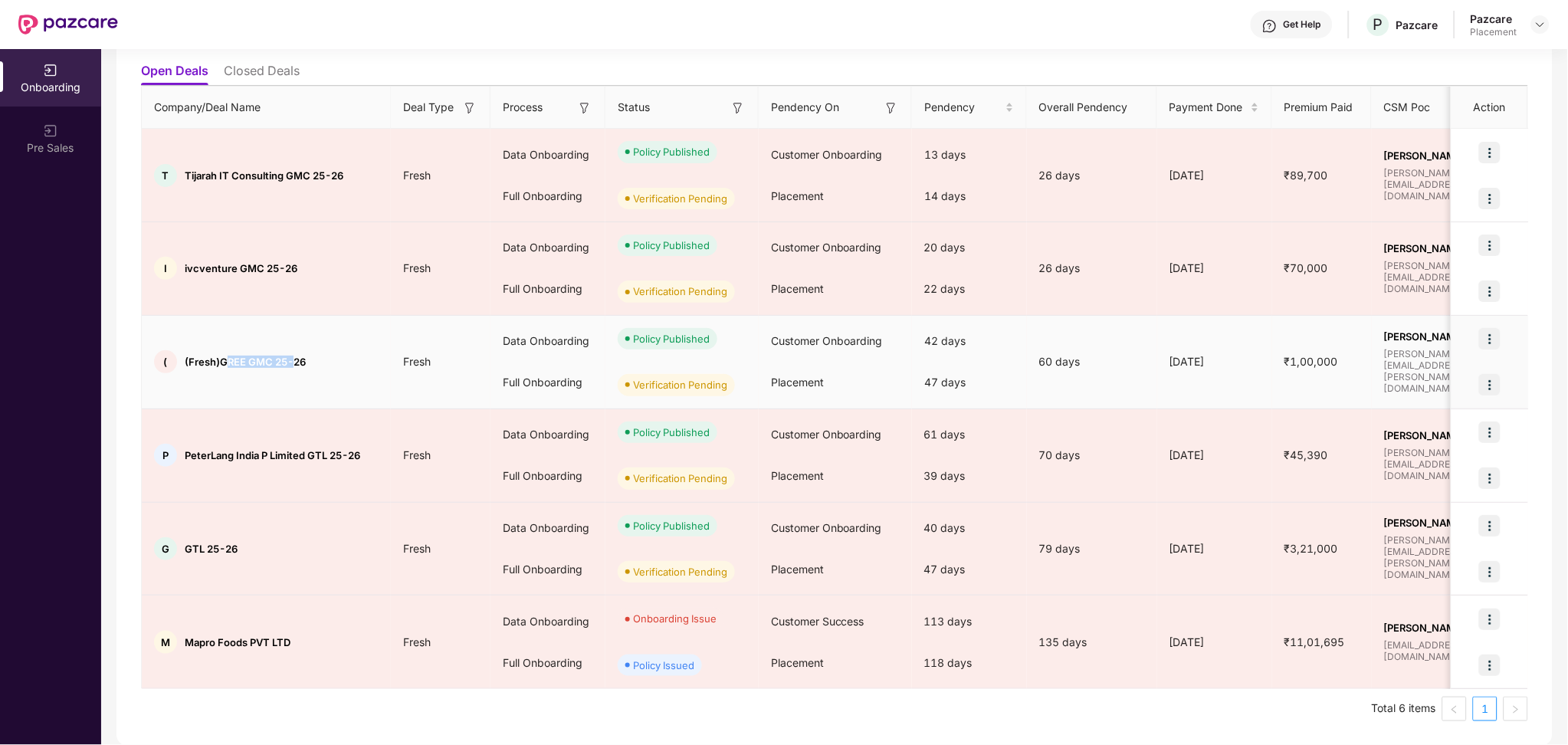
drag, startPoint x: 227, startPoint y: 364, endPoint x: 292, endPoint y: 364, distance: 65.0
click at [292, 364] on span "(Fresh)GREE GMC 25-26" at bounding box center [244, 362] width 121 height 13
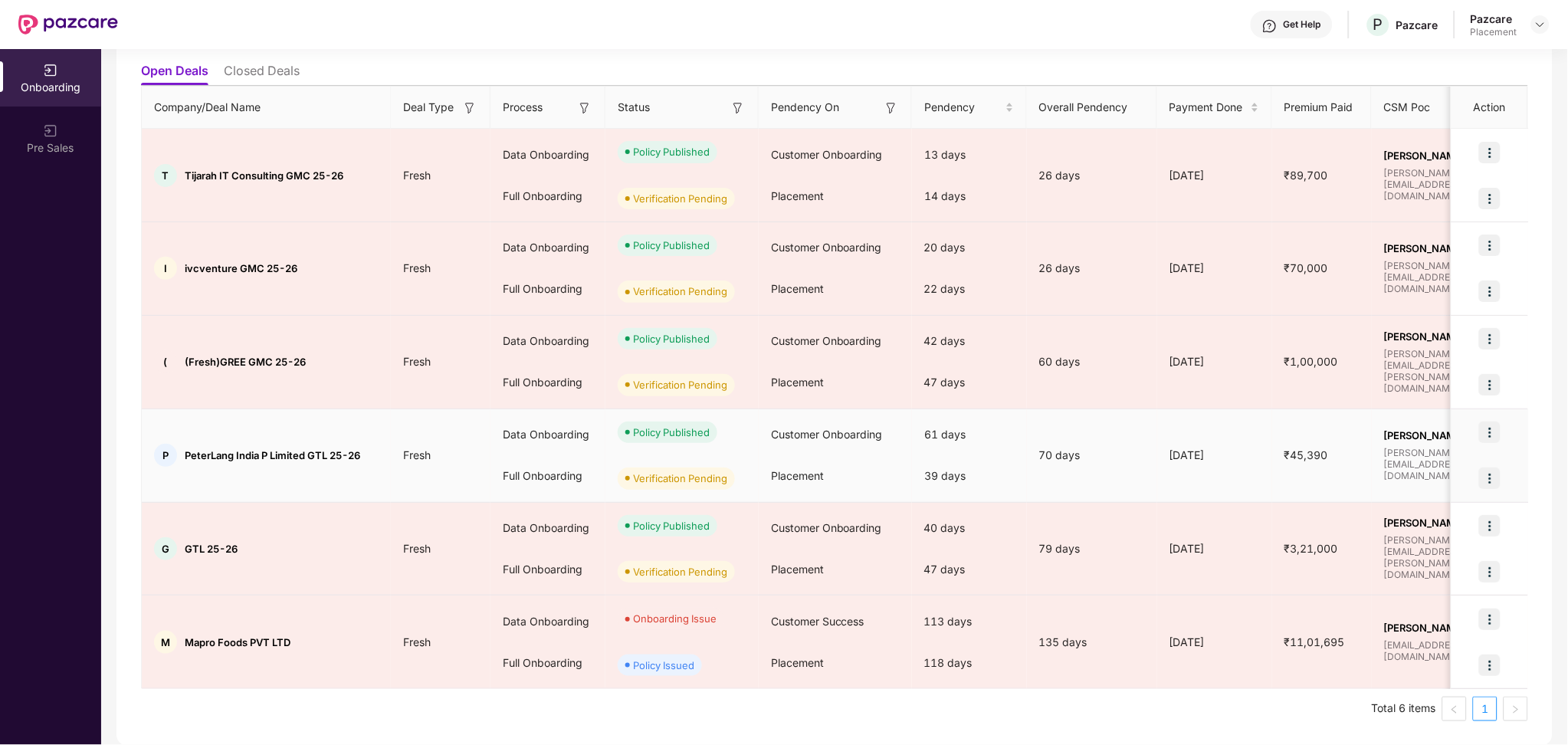
click at [275, 422] on td "P PeterLang India P Limited GTL 25-26" at bounding box center [266, 456] width 249 height 94
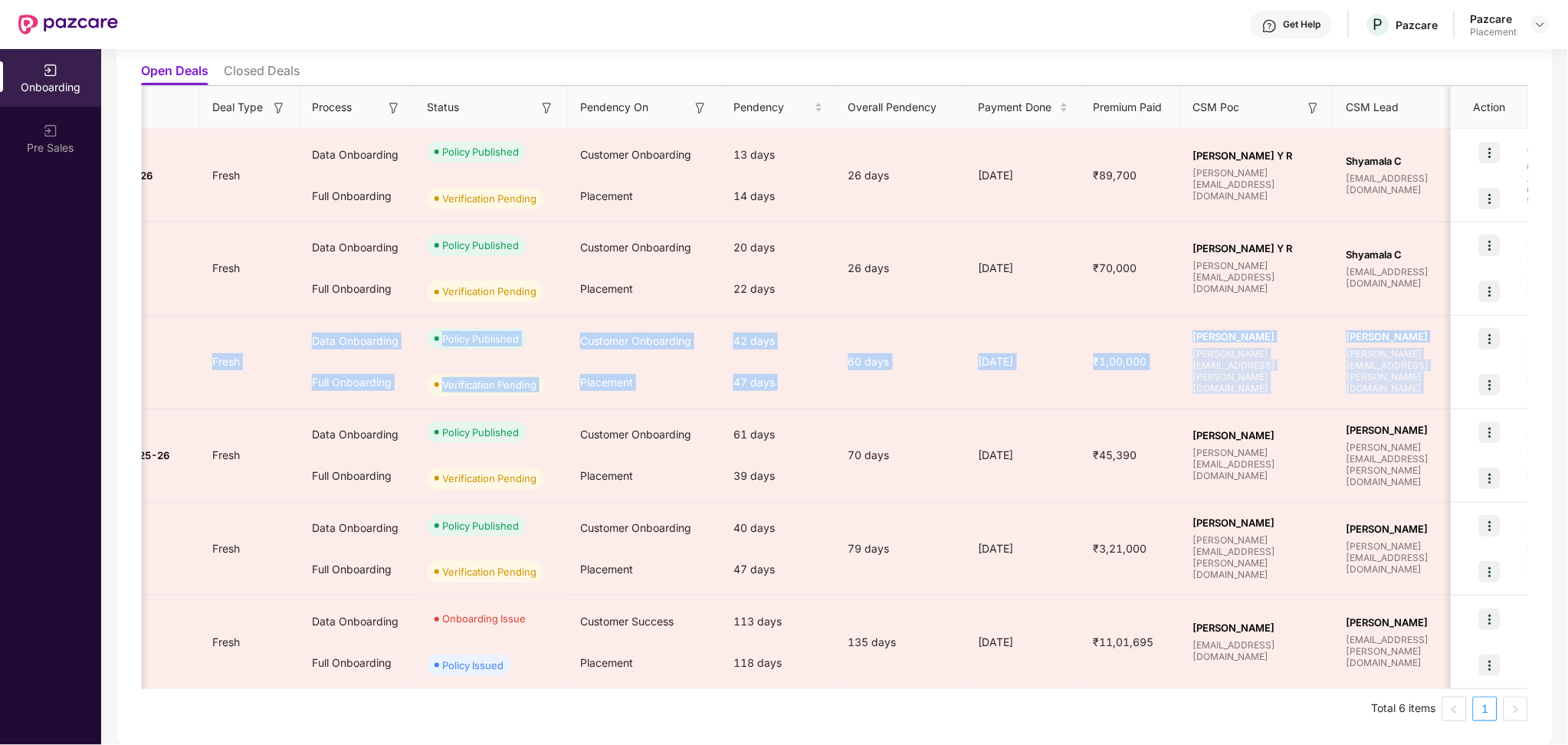
scroll to position [0, 854]
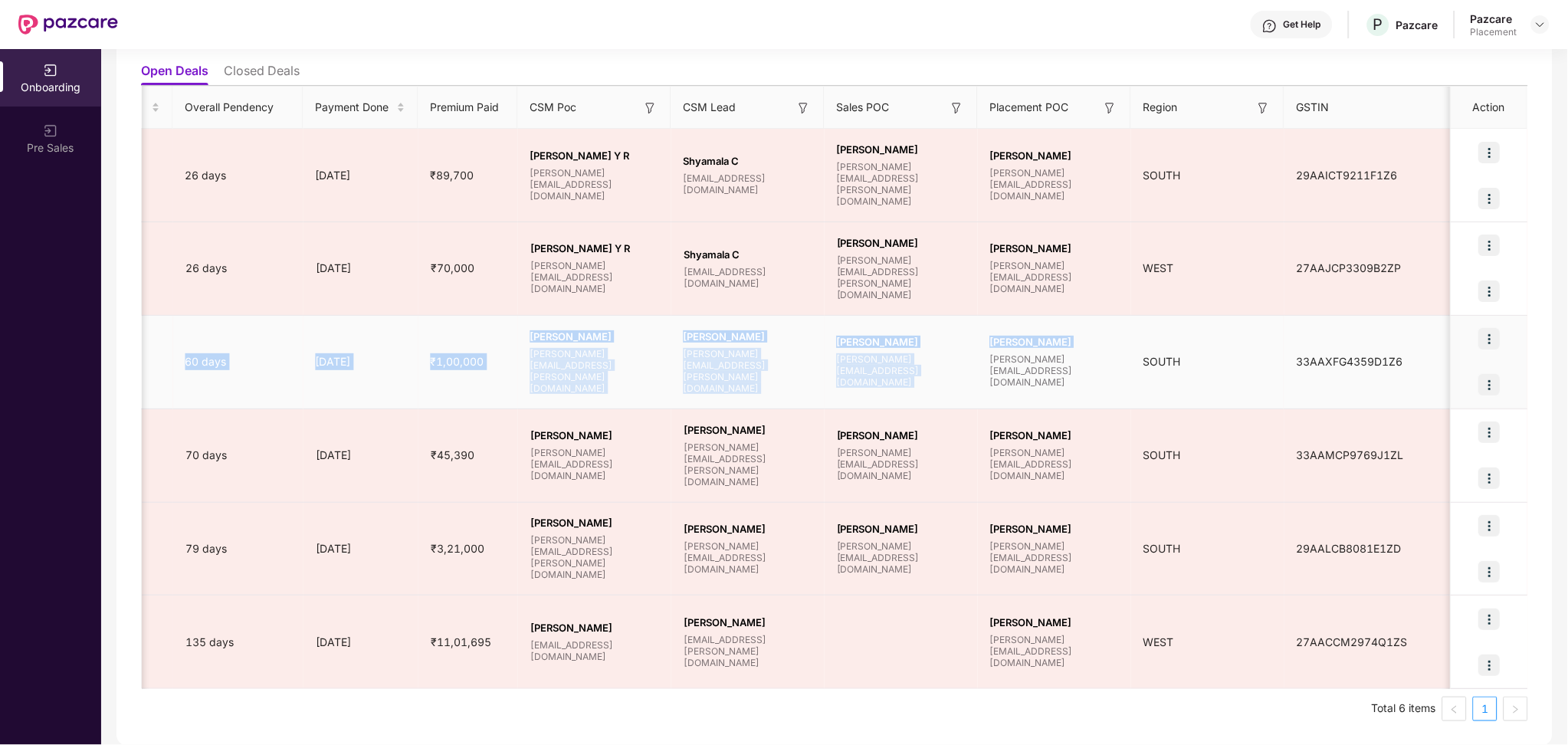
drag, startPoint x: 241, startPoint y: 349, endPoint x: 984, endPoint y: 383, distance: 743.8
click at [984, 383] on tr "( (Fresh)GREE GMC 25-26 Fresh Data Onboarding Full Onboarding Policy Published …" at bounding box center [408, 362] width 2241 height 94
click at [866, 397] on td "Abhinav Kumar abhinav.kumar@pazcare.com" at bounding box center [900, 362] width 153 height 94
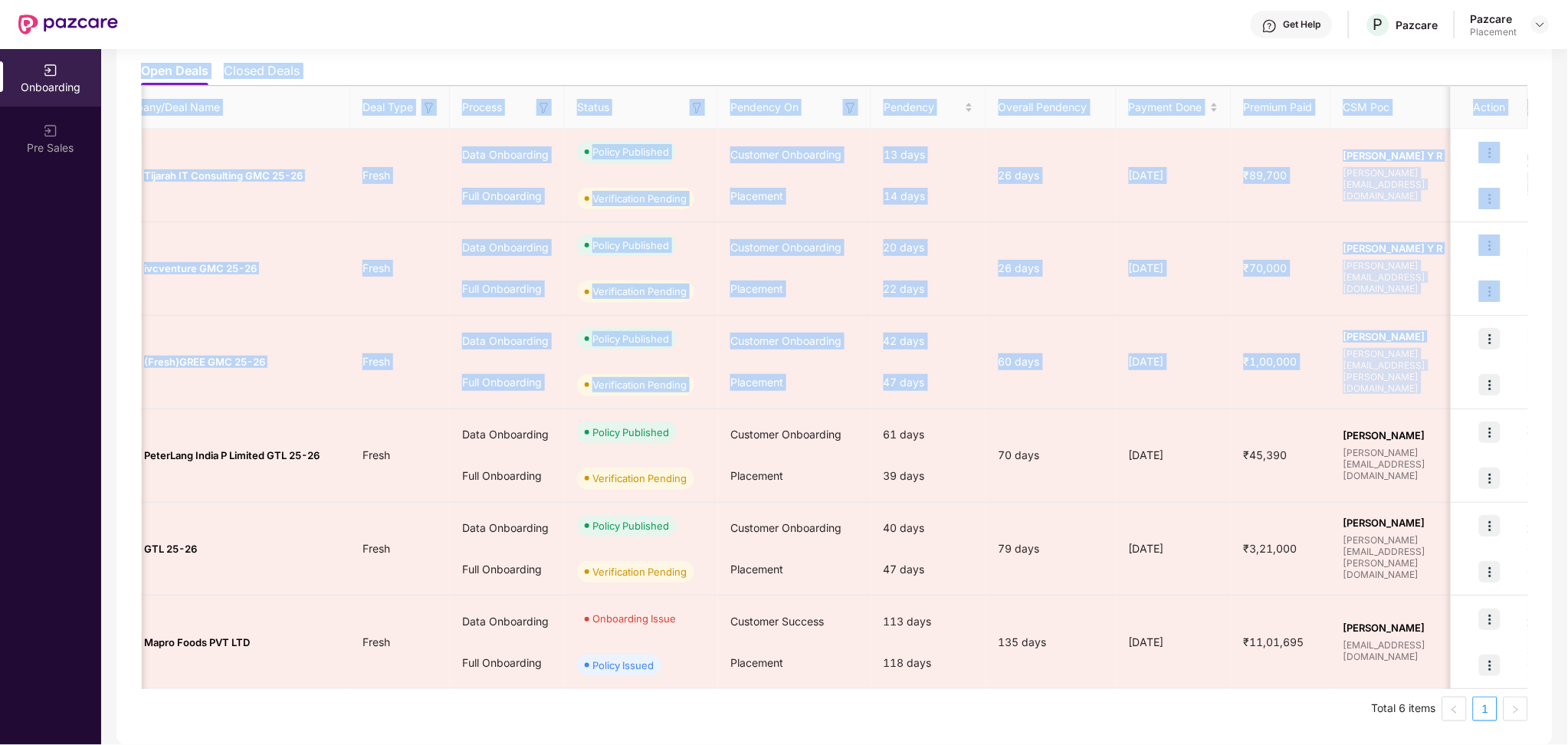
scroll to position [0, 0]
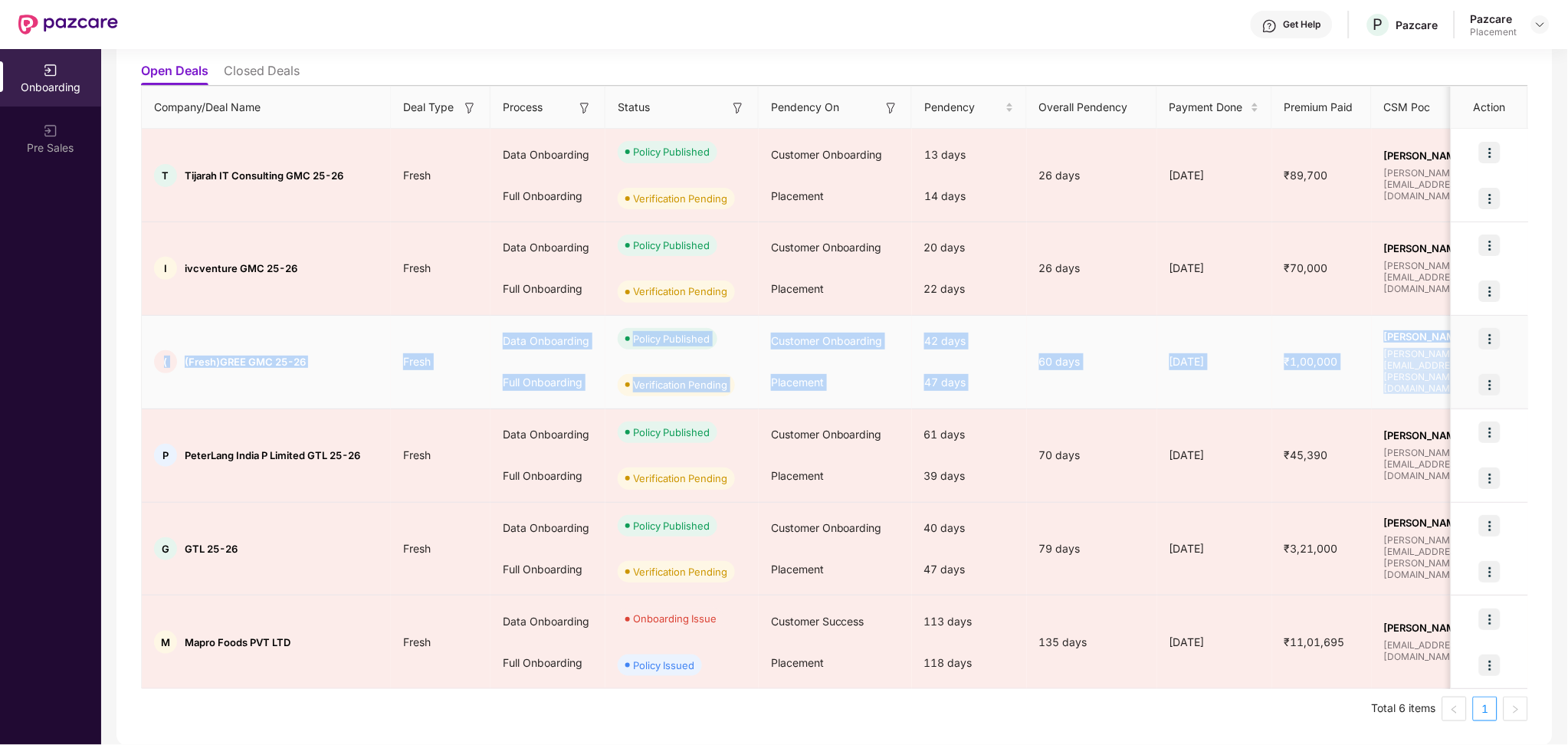
drag, startPoint x: 1076, startPoint y: 374, endPoint x: 164, endPoint y: 362, distance: 912.1
click at [164, 362] on tr "( (Fresh)GREE GMC 25-26 Fresh Data Onboarding Full Onboarding Policy Published …" at bounding box center [1262, 362] width 2241 height 94
drag, startPoint x: 236, startPoint y: 364, endPoint x: 247, endPoint y: 373, distance: 14.2
copy tr "( (Fresh)GREE GMC 25-26 Fresh Data Onboarding Full Onboarding Policy Published …"
click at [320, 384] on td "( (Fresh)GREE GMC 25-26" at bounding box center [266, 362] width 249 height 94
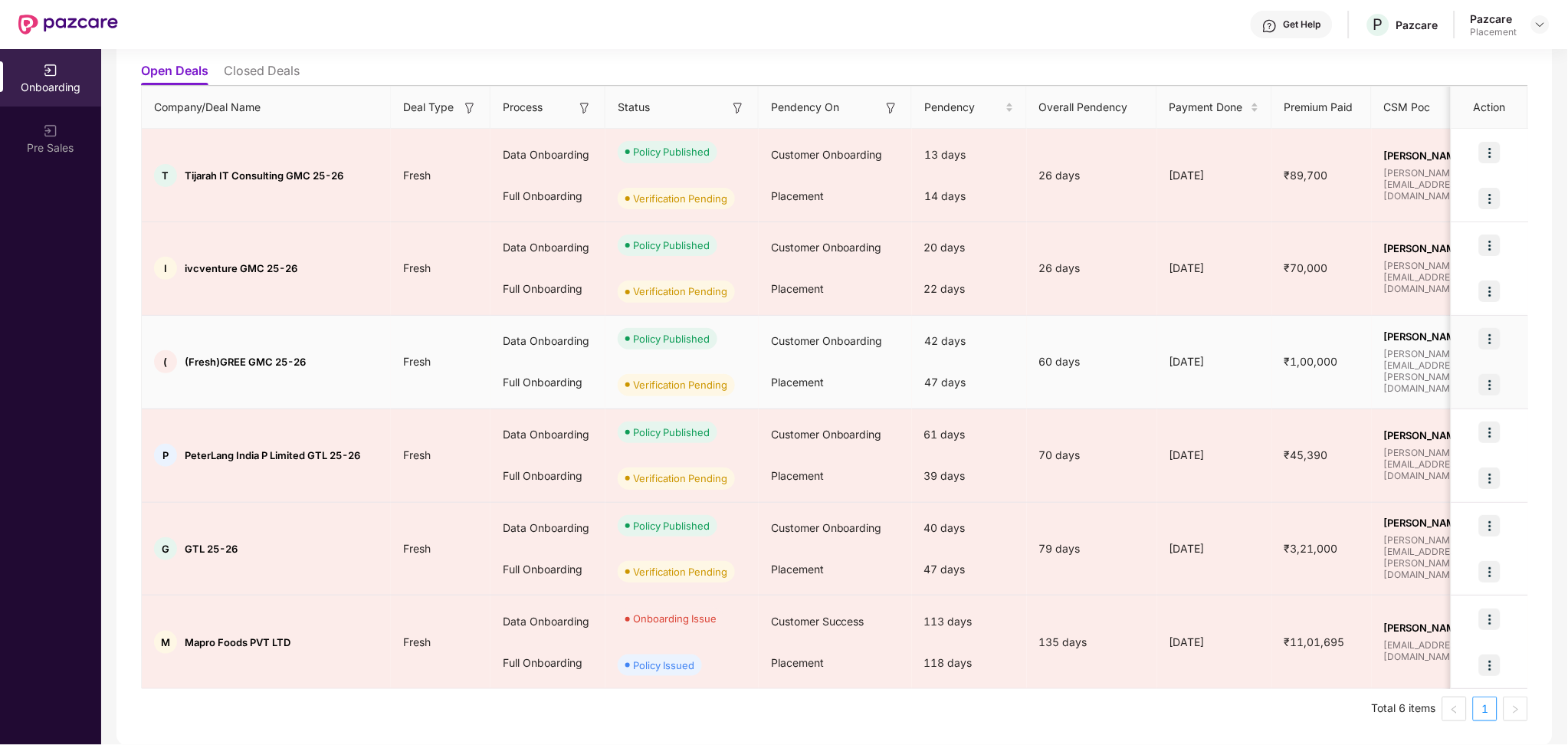
click at [232, 367] on span "(Fresh)GREE GMC 25-26" at bounding box center [244, 362] width 121 height 13
click at [249, 395] on td "( (Fresh)GREE GMC 25-26" at bounding box center [266, 362] width 249 height 94
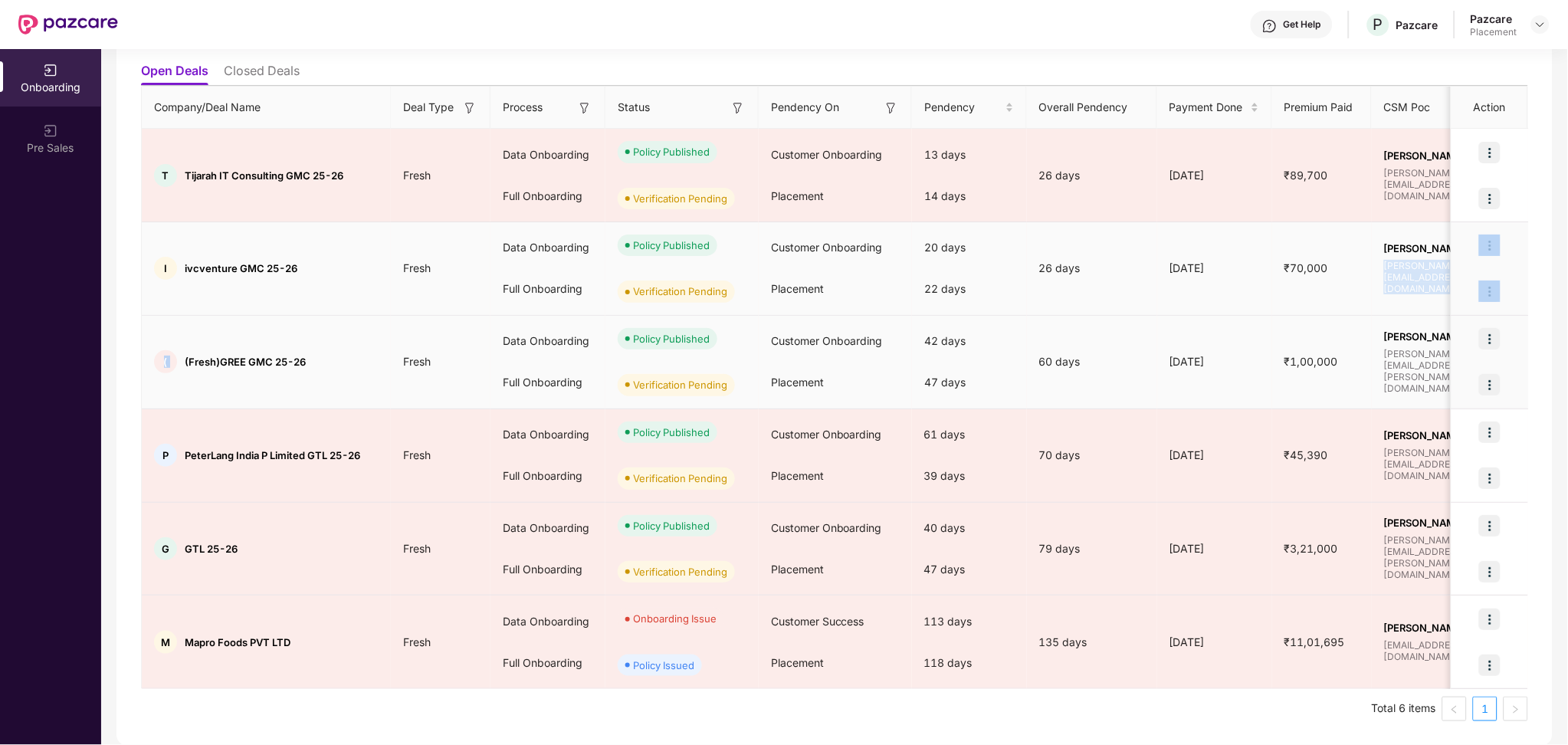
drag, startPoint x: 184, startPoint y: 359, endPoint x: 1448, endPoint y: 293, distance: 1265.7
click at [1423, 289] on tbody "T Tijarah IT Consulting GMC 25-26 Fresh Data Onboarding Full Onboarding Policy …" at bounding box center [1262, 408] width 2241 height 561
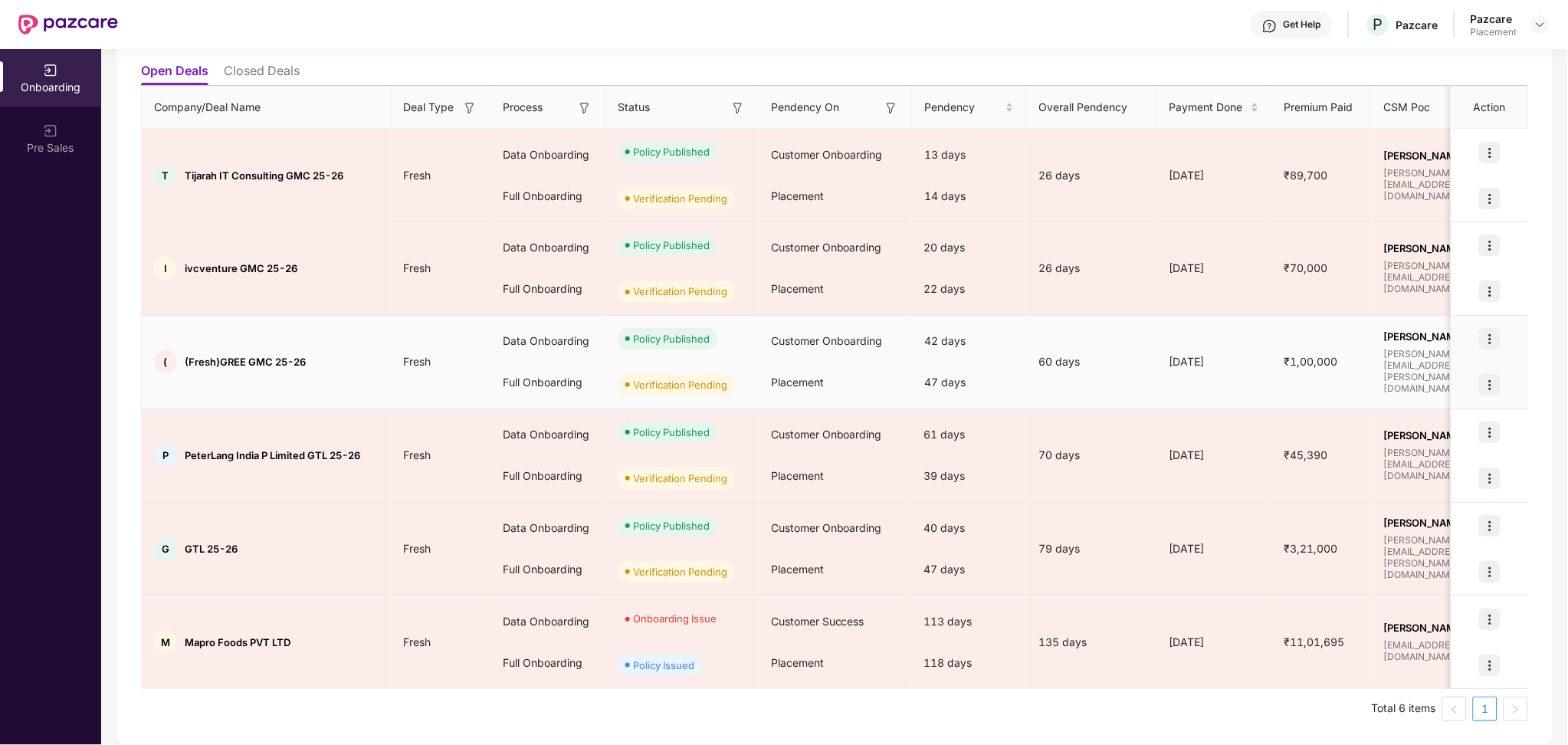
click at [1386, 385] on td "Syed Mansoor syed.mansoor@pazcare.com" at bounding box center [1447, 362] width 153 height 94
click at [1415, 342] on span "Syed Mansoor" at bounding box center [1448, 337] width 128 height 13
click at [1485, 390] on img at bounding box center [1489, 384] width 21 height 21
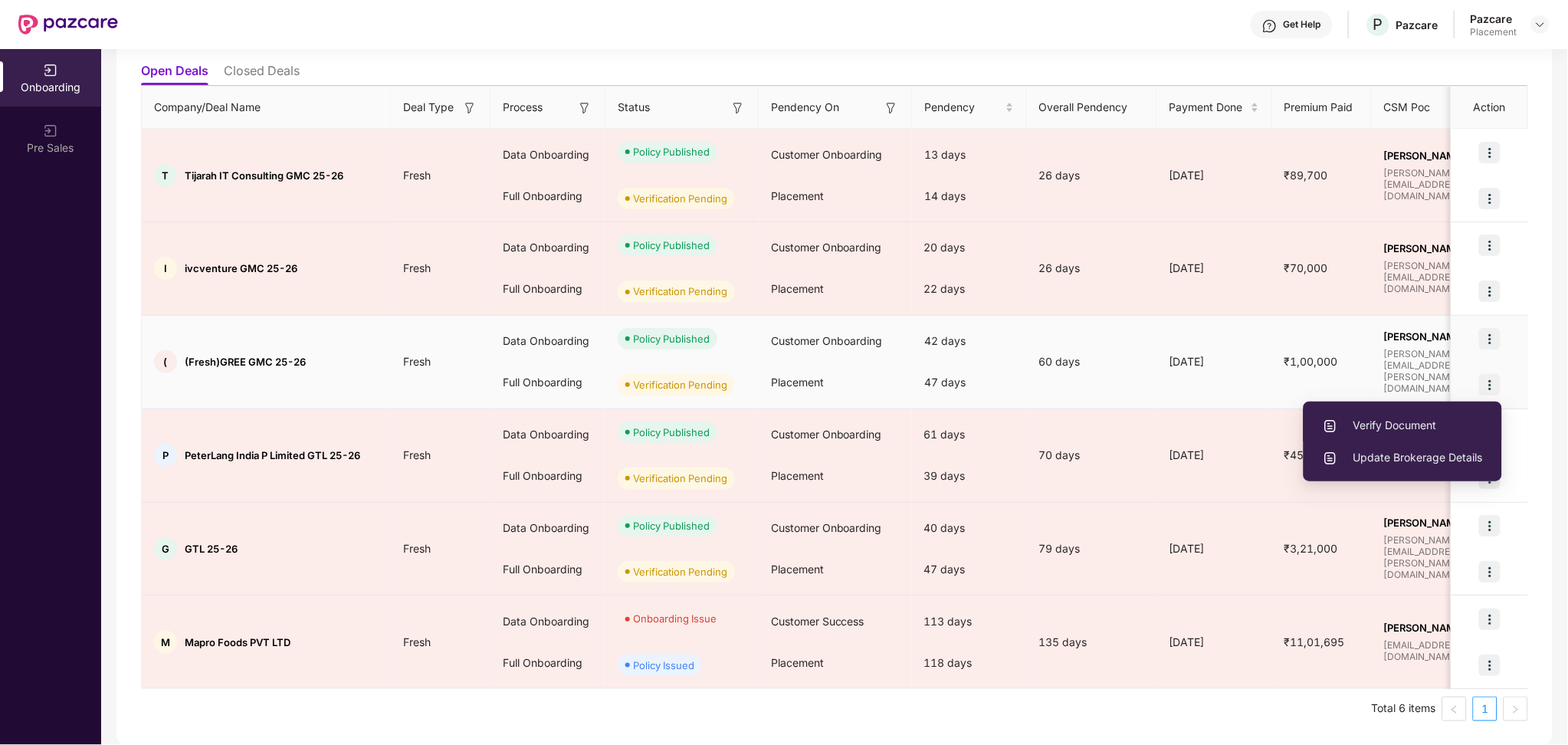
click at [1437, 424] on span "Verify Document" at bounding box center [1401, 425] width 160 height 17
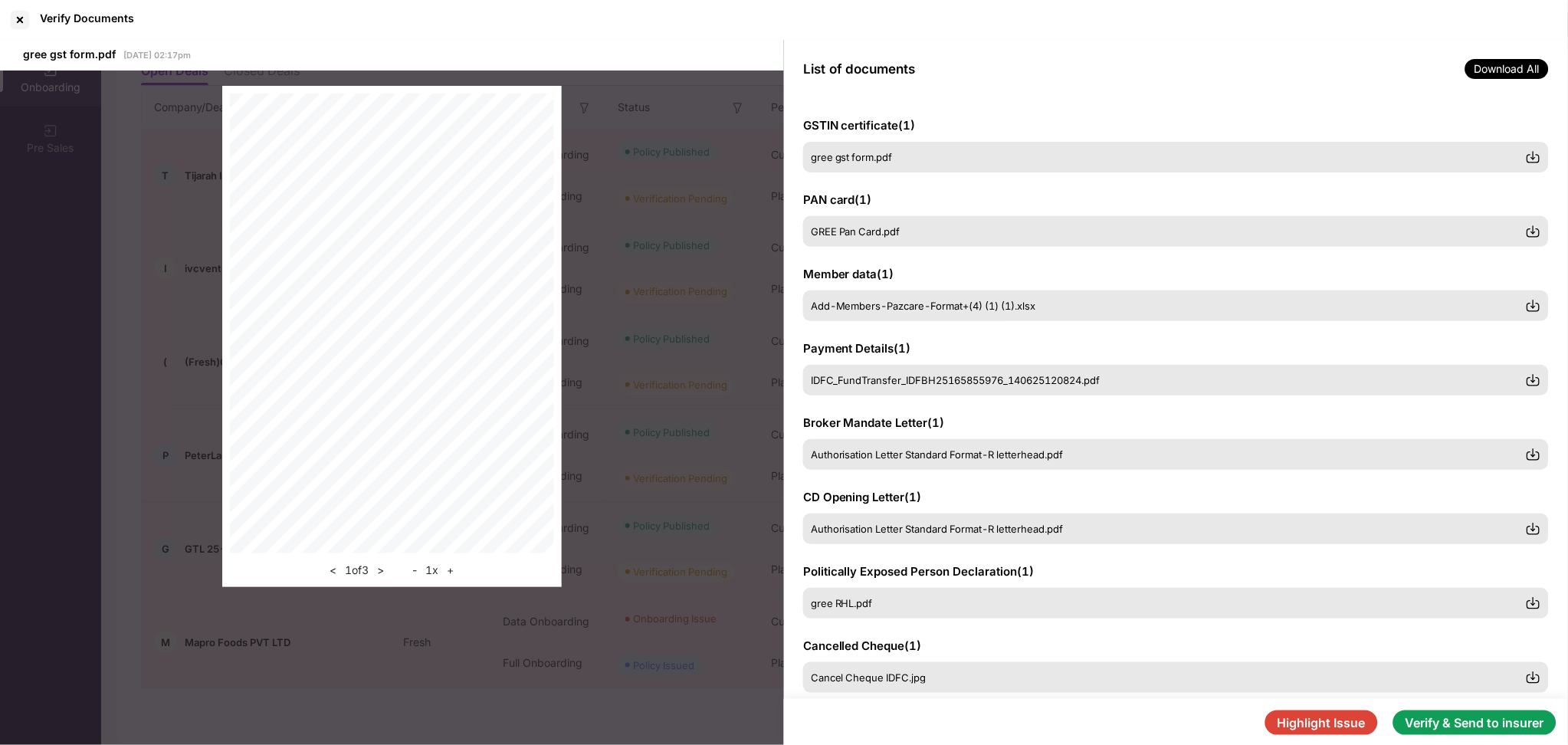
click at [1484, 726] on button "Verify & Send to insurer" at bounding box center [1474, 722] width 163 height 25
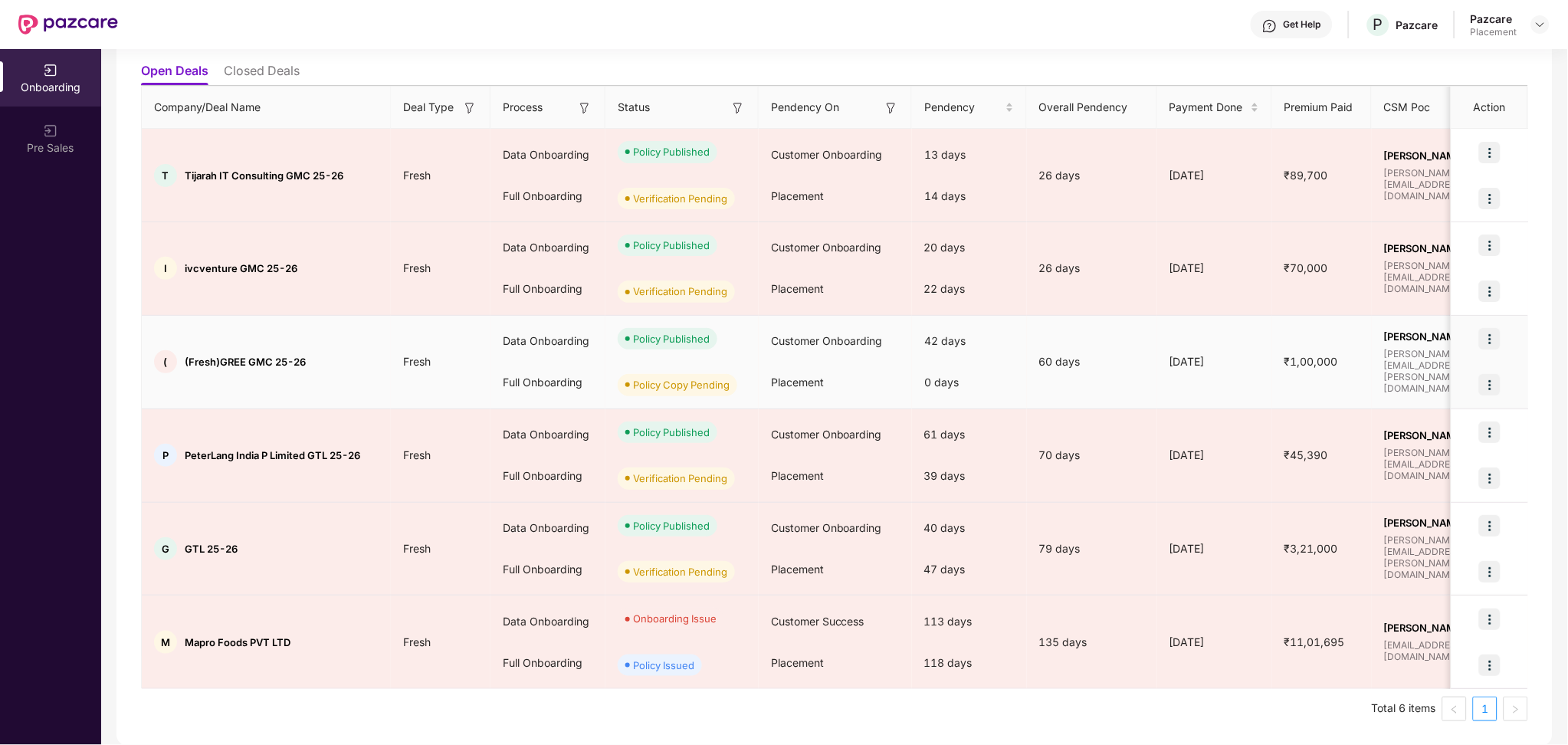
click at [1476, 387] on div at bounding box center [1489, 385] width 77 height 46
click at [1478, 388] on div at bounding box center [1489, 385] width 77 height 46
click at [1485, 388] on img at bounding box center [1489, 384] width 21 height 21
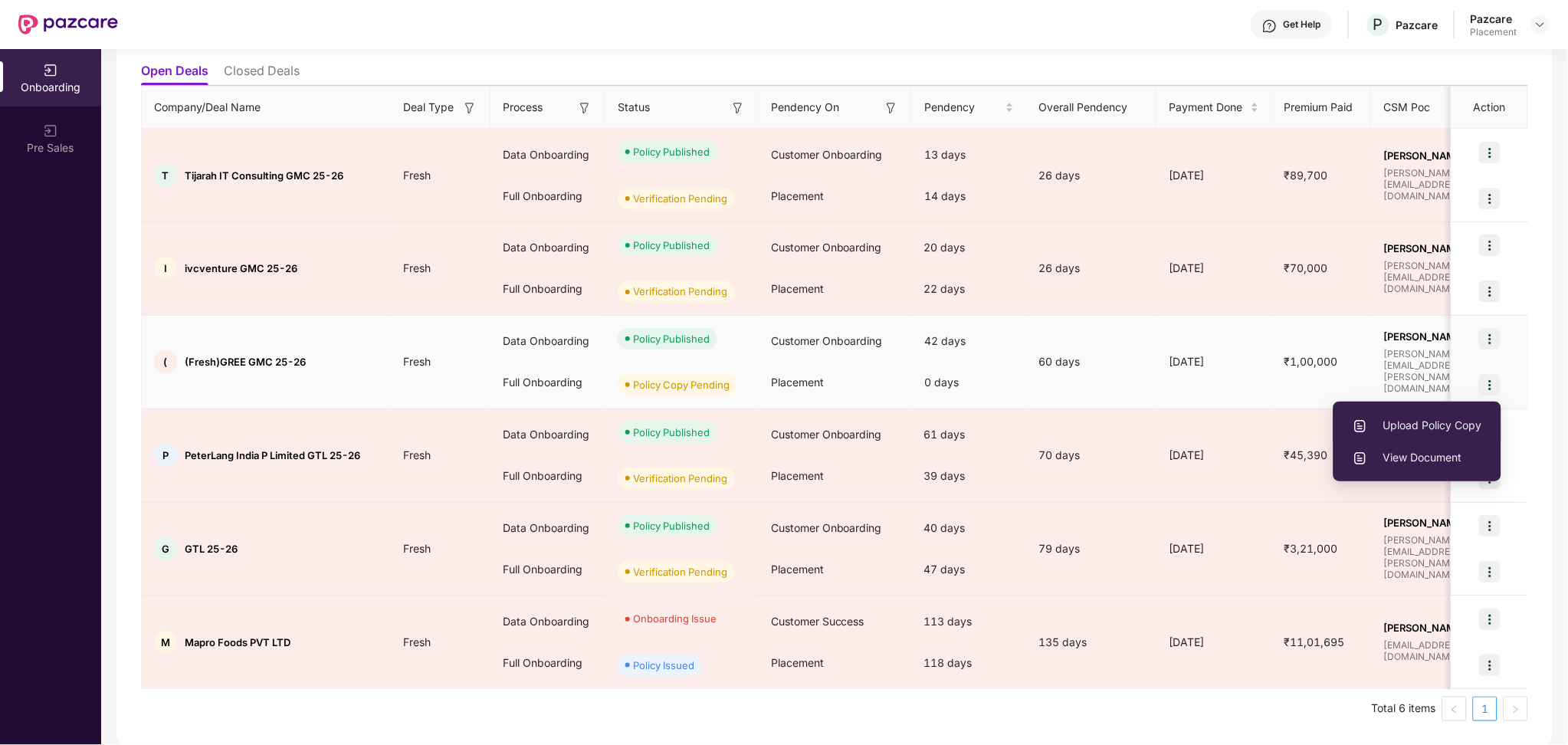
click at [1414, 429] on span "Upload Policy Copy" at bounding box center [1417, 425] width 129 height 17
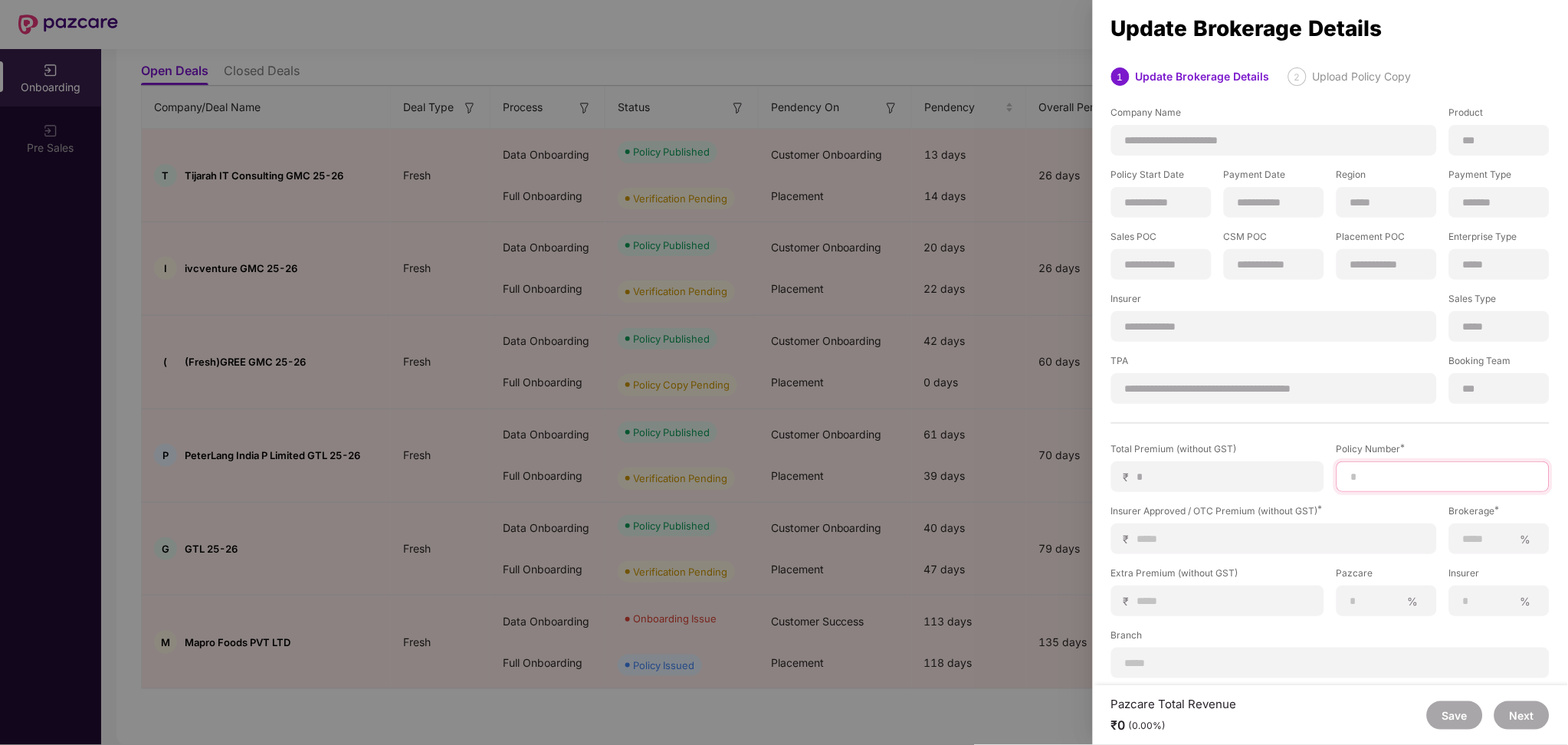
click at [1416, 469] on input at bounding box center [1442, 477] width 187 height 16
paste input "**********"
type input "**********"
click at [1206, 533] on input at bounding box center [1280, 539] width 287 height 16
type input "*"
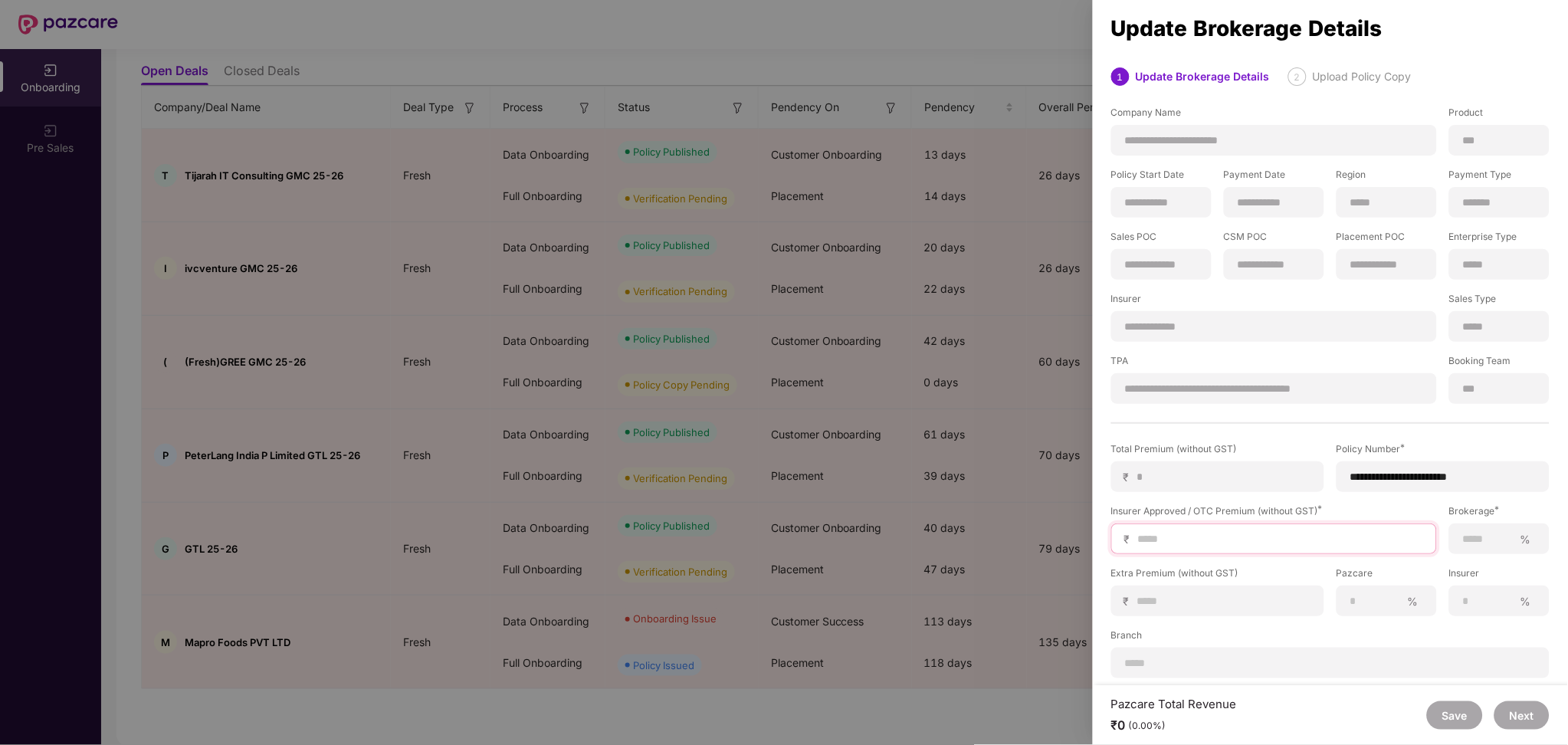
type input "*"
type input "**"
type input "***"
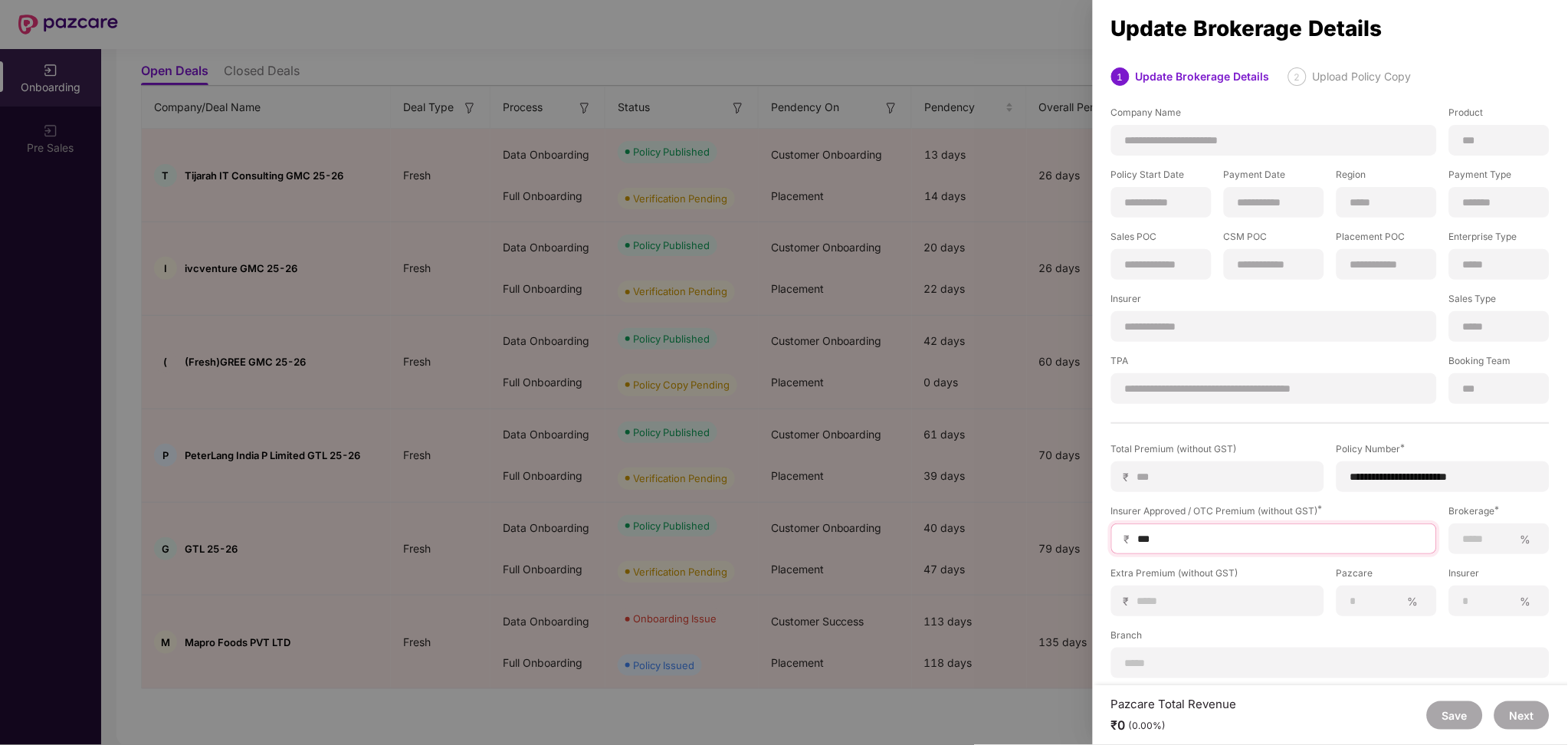
type input "****"
type input "*****"
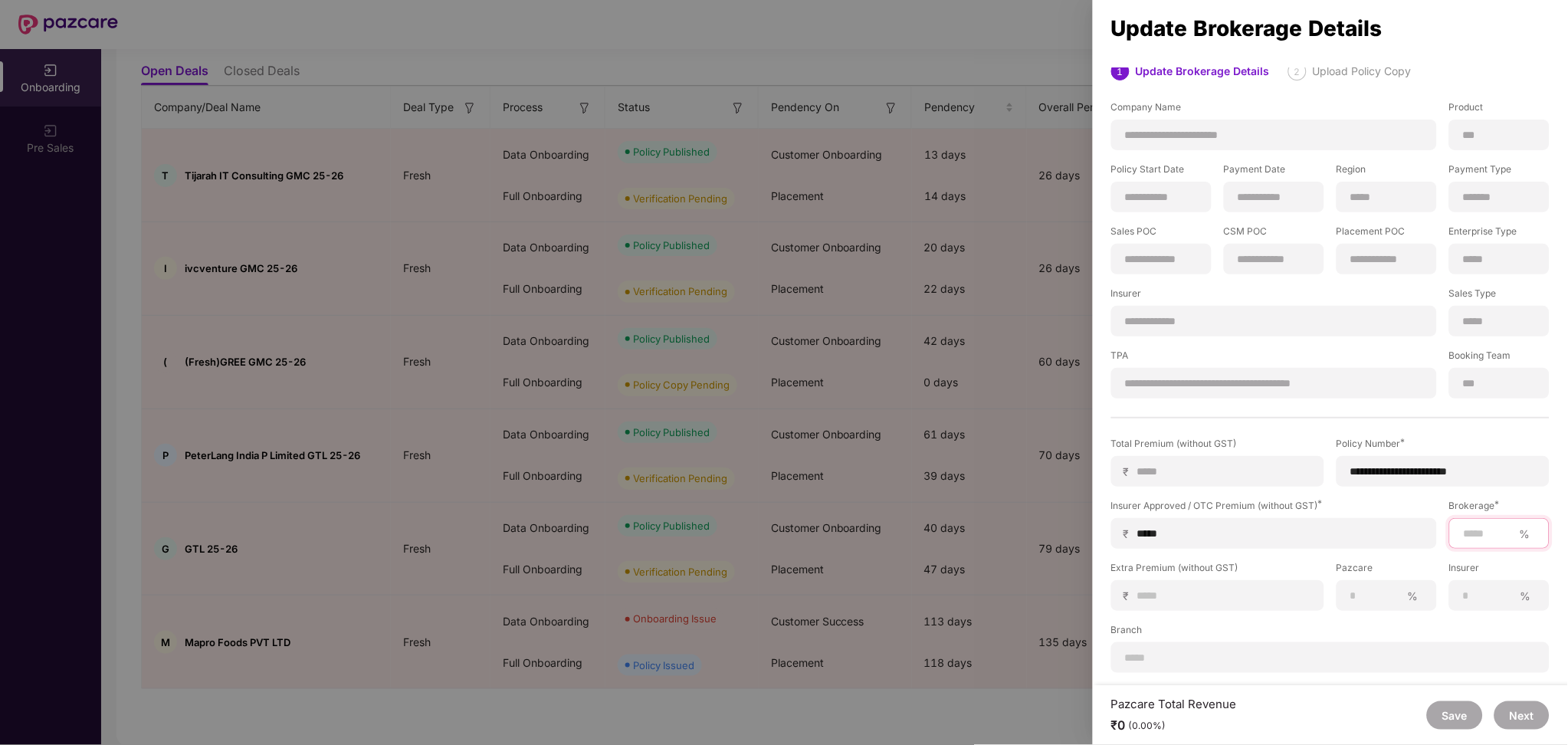
click at [1494, 526] on input at bounding box center [1487, 534] width 52 height 16
type input "***"
click at [1518, 709] on button "Next" at bounding box center [1521, 715] width 55 height 29
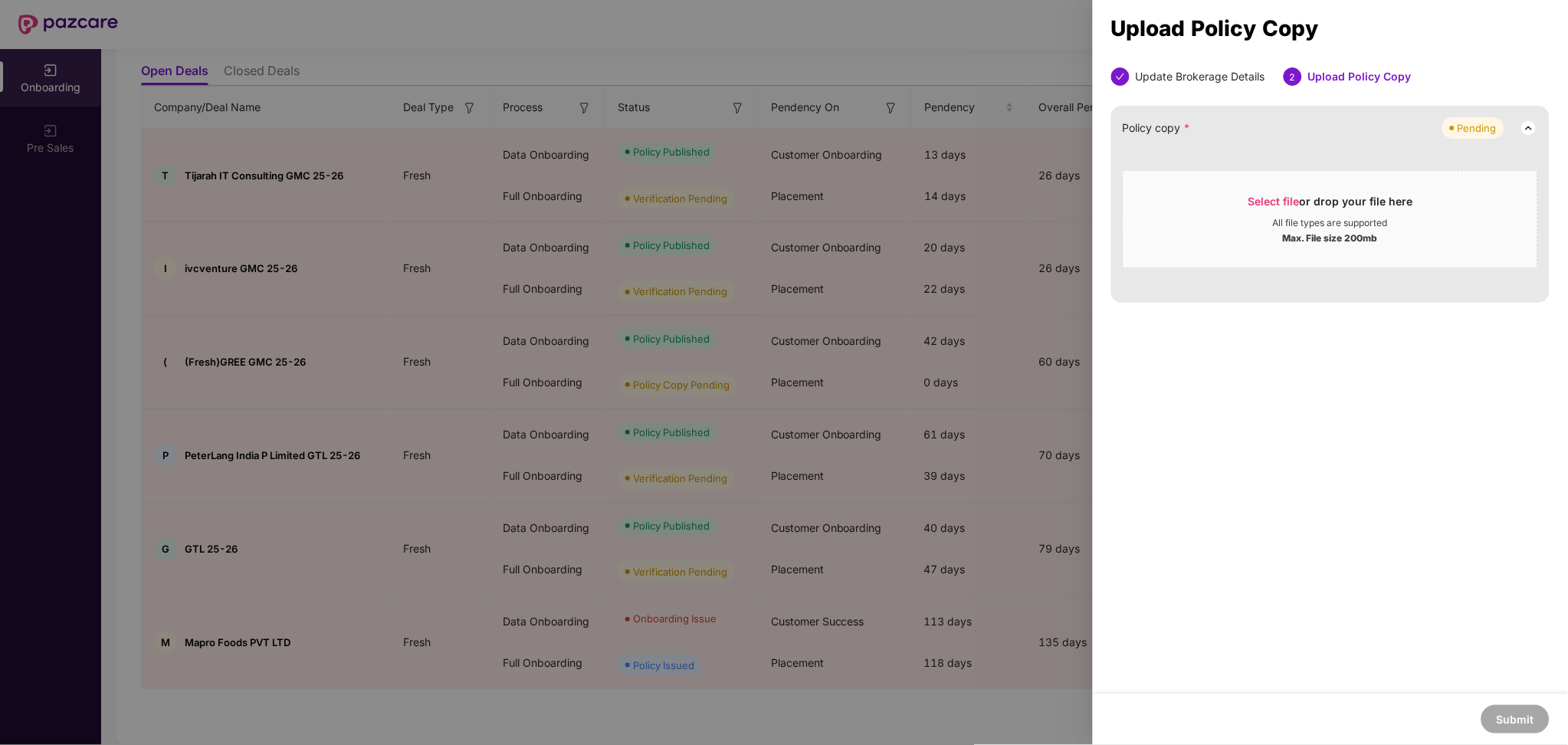
scroll to position [0, 0]
click at [1266, 211] on div "Select file or drop your file here" at bounding box center [1330, 205] width 165 height 23
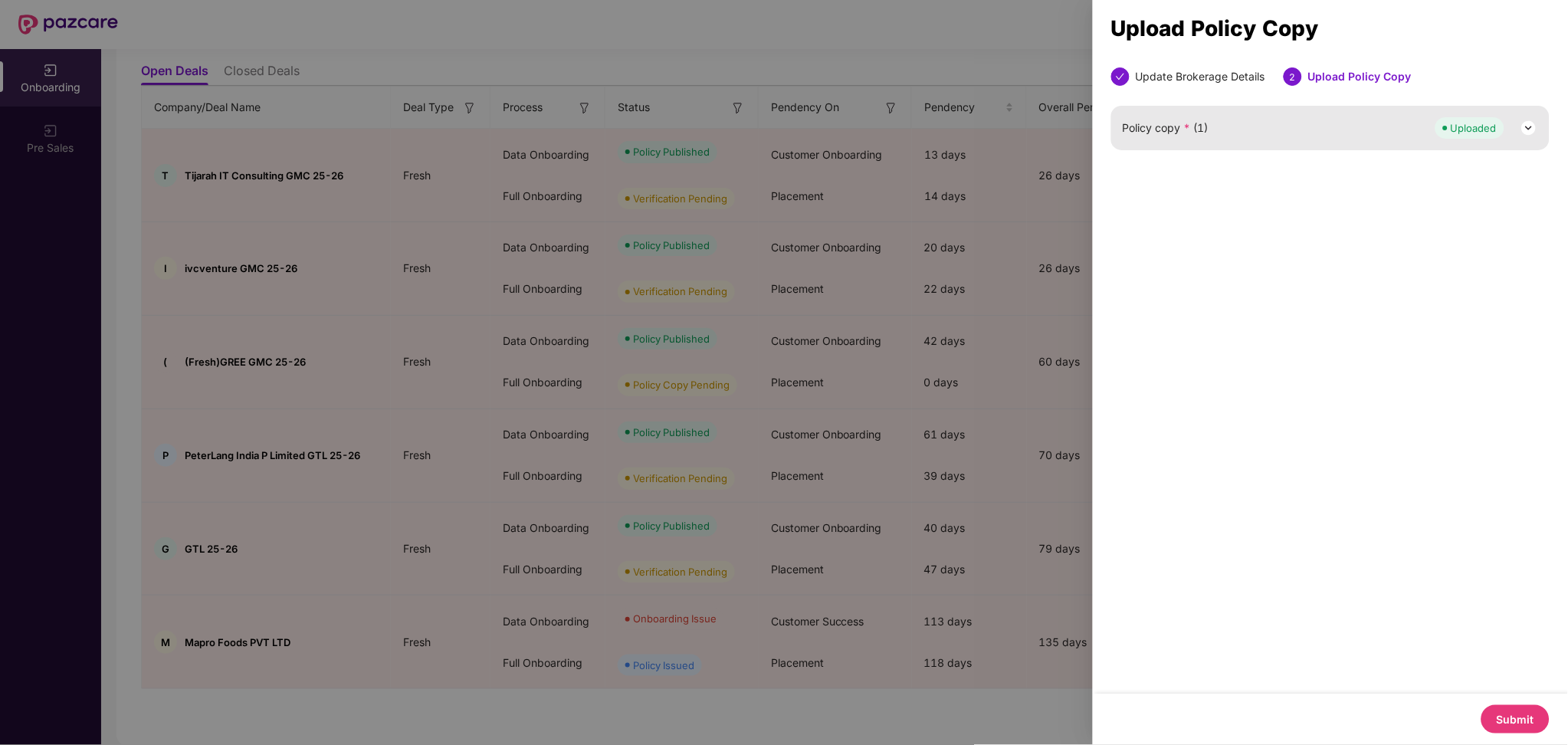
click at [1522, 716] on button "Submit" at bounding box center [1515, 720] width 68 height 29
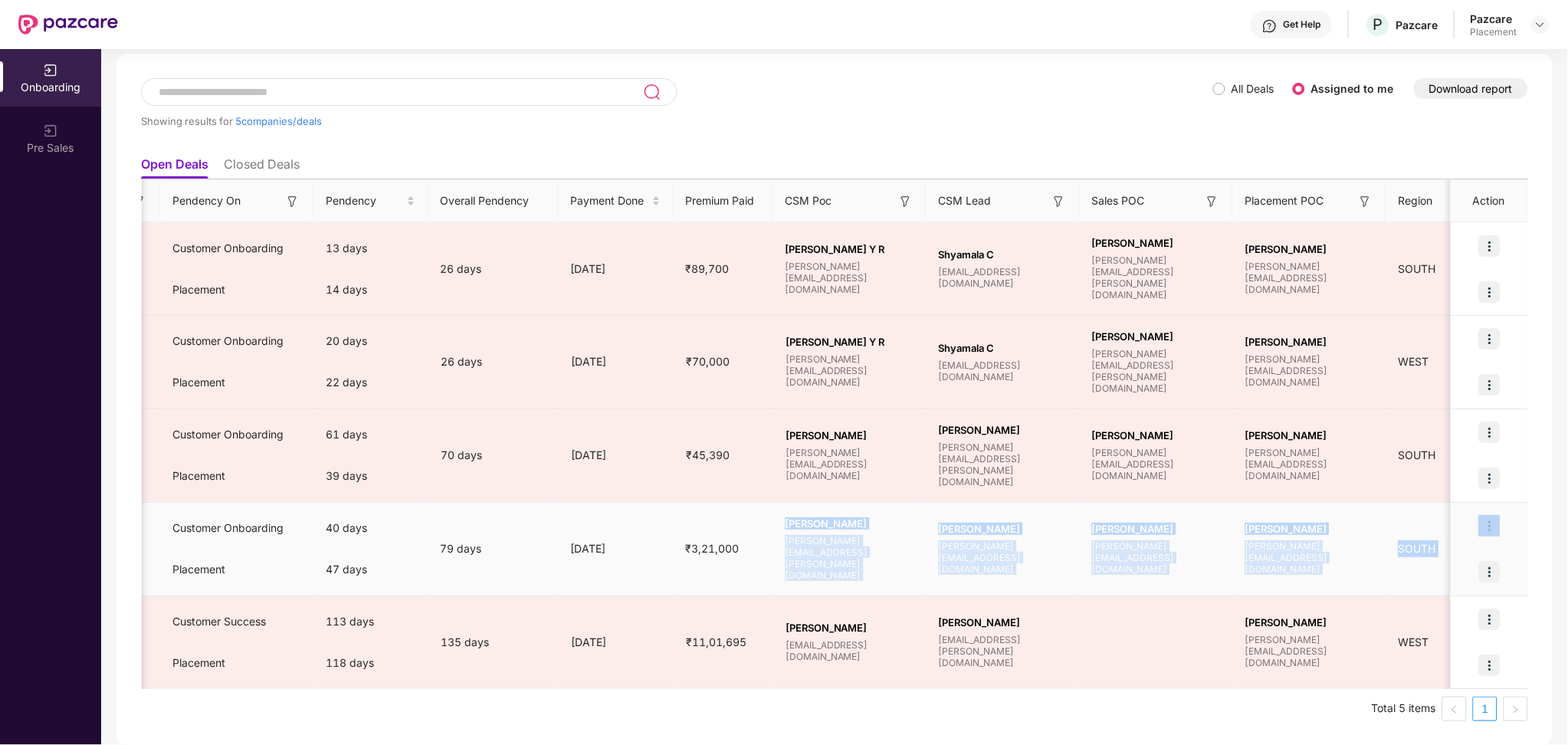
scroll to position [0, 854]
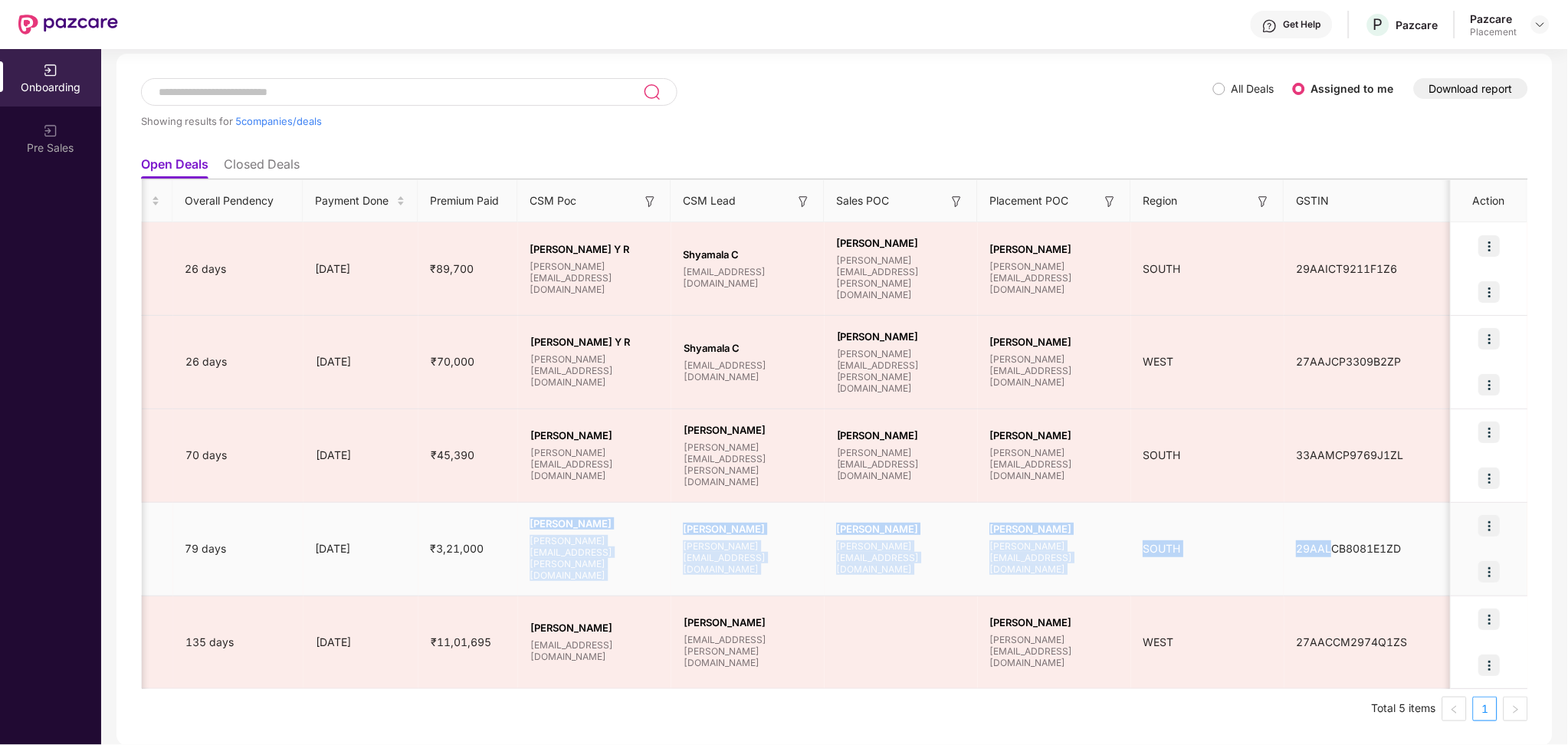
drag, startPoint x: 1338, startPoint y: 580, endPoint x: 1332, endPoint y: 567, distance: 14.3
click at [1332, 567] on tr "G GTL 25-26 Fresh Data Onboarding Full Onboarding Policy Published Verification…" at bounding box center [408, 550] width 2241 height 94
click at [986, 580] on td "Shashank V L shashank@pazcare.com" at bounding box center [1054, 550] width 153 height 94
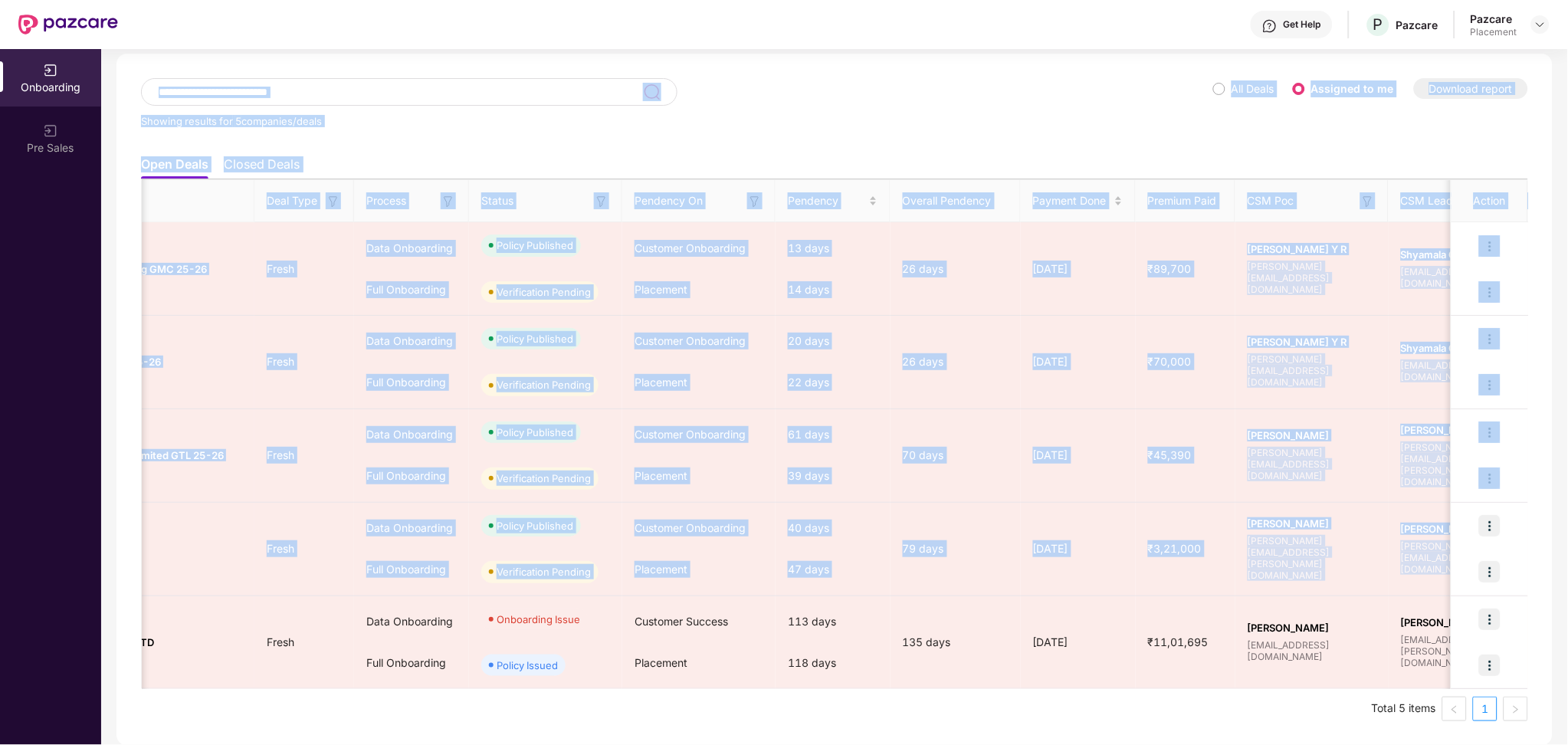
scroll to position [0, 0]
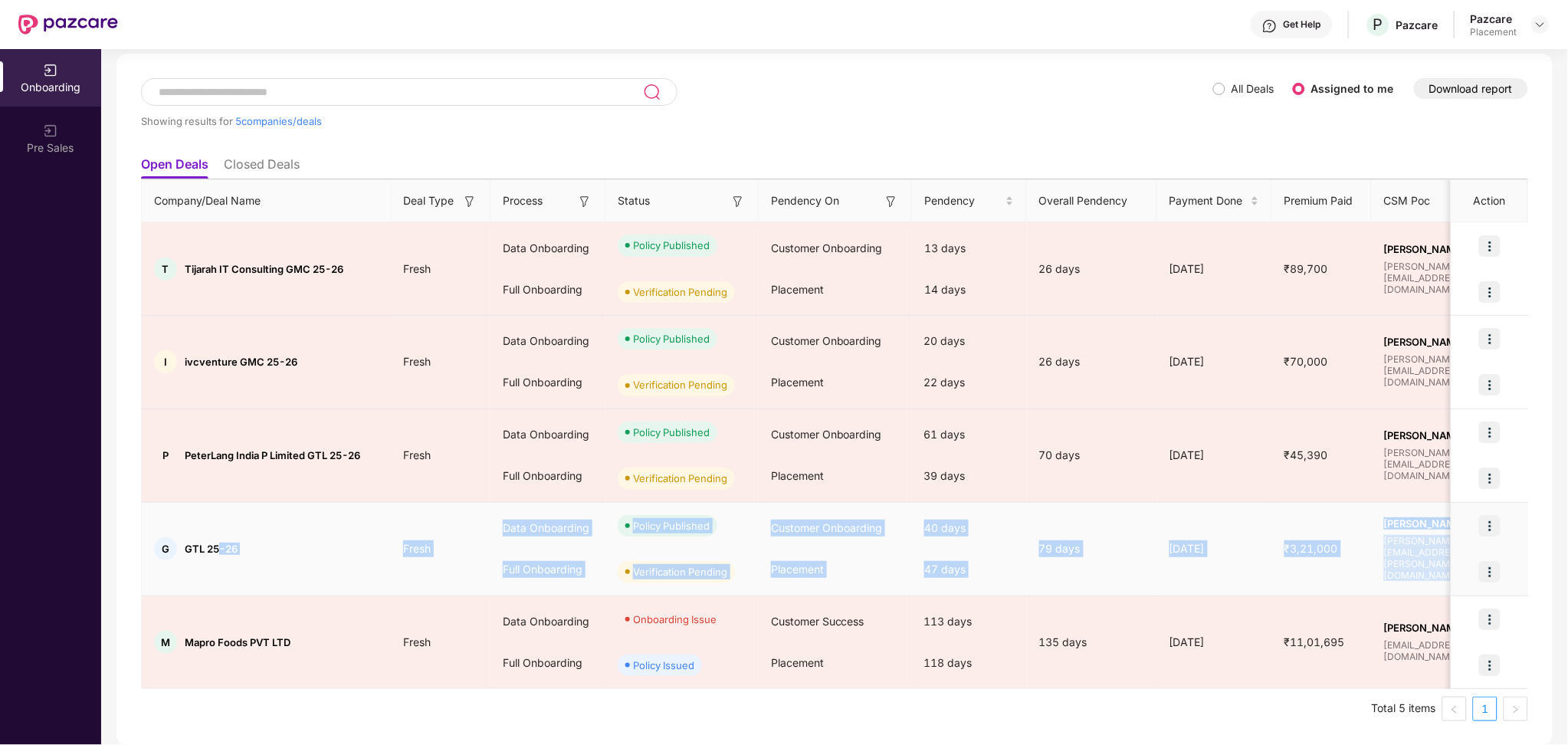
drag, startPoint x: 1427, startPoint y: 557, endPoint x: 222, endPoint y: 545, distance: 1205.1
click at [222, 545] on tr "G GTL 25-26 Fresh Data Onboarding Full Onboarding Policy Published Verification…" at bounding box center [1262, 550] width 2241 height 94
click at [513, 570] on div "Full Onboarding" at bounding box center [548, 569] width 115 height 41
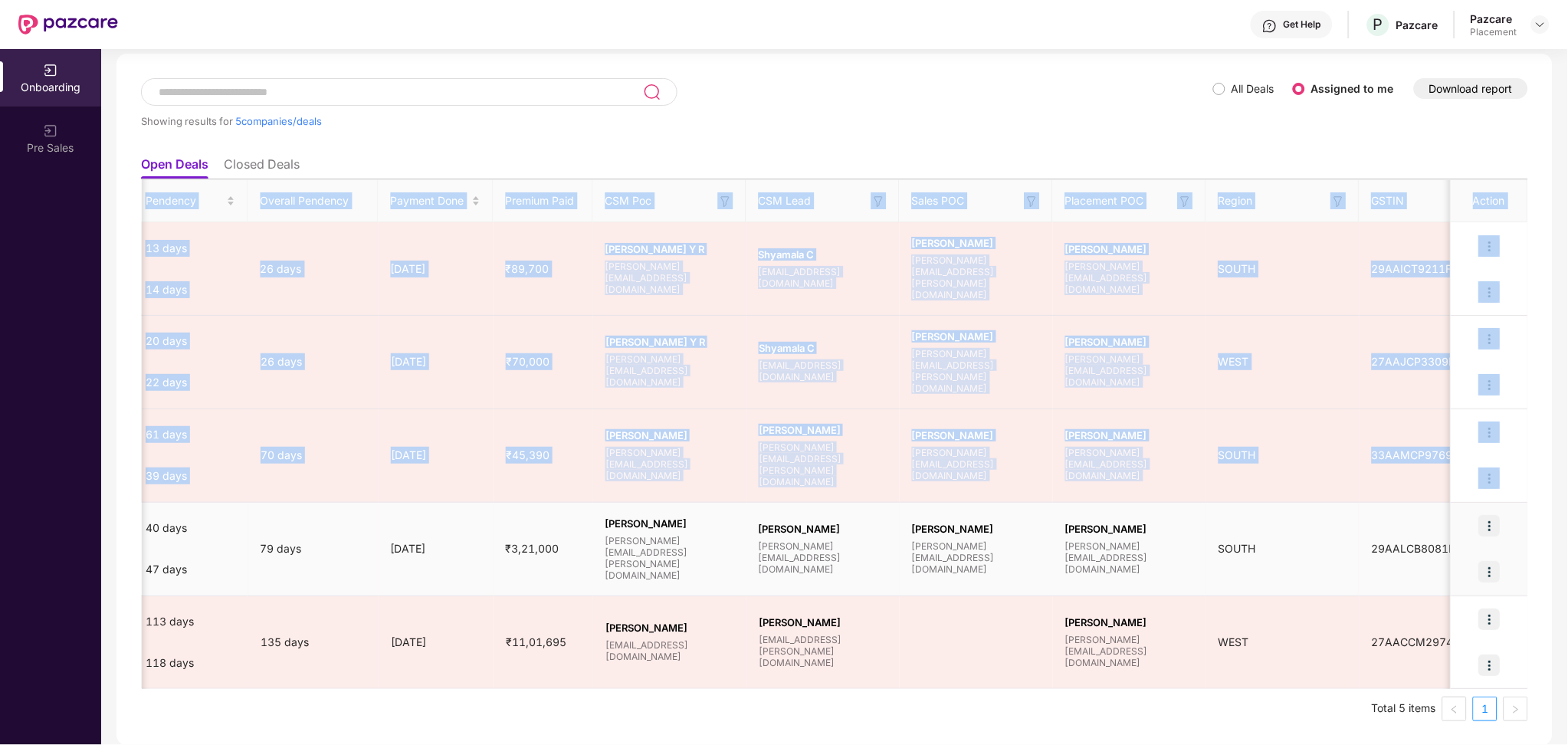
scroll to position [0, 854]
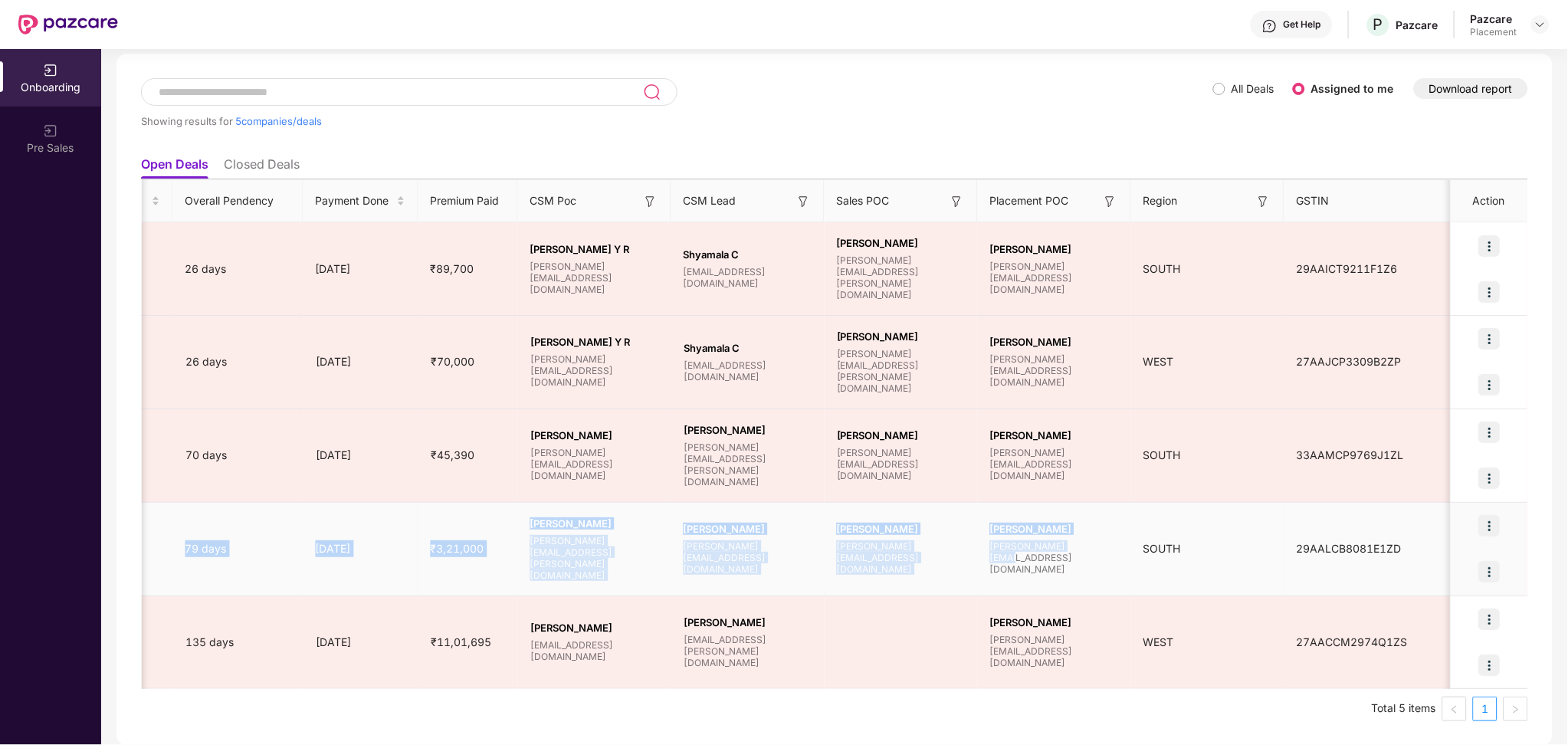
drag, startPoint x: 791, startPoint y: 557, endPoint x: 1082, endPoint y: 562, distance: 291.0
click at [1082, 562] on tr "G GTL 25-26 Fresh Data Onboarding Full Onboarding Policy Published Verification…" at bounding box center [408, 550] width 2241 height 94
click at [813, 582] on td "Prajwal Patil prajwal.patil@pazcare.com" at bounding box center [747, 550] width 153 height 94
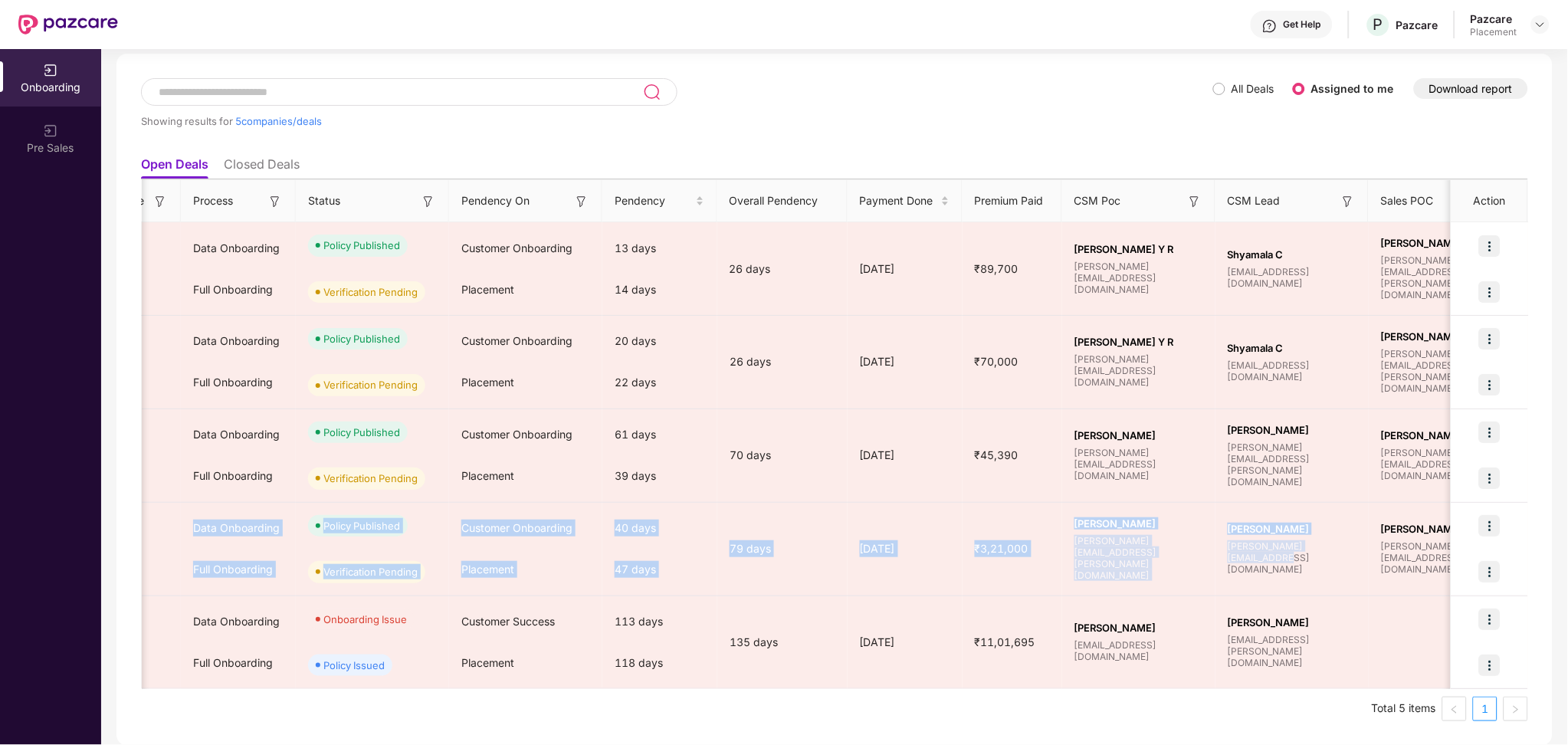
scroll to position [0, 0]
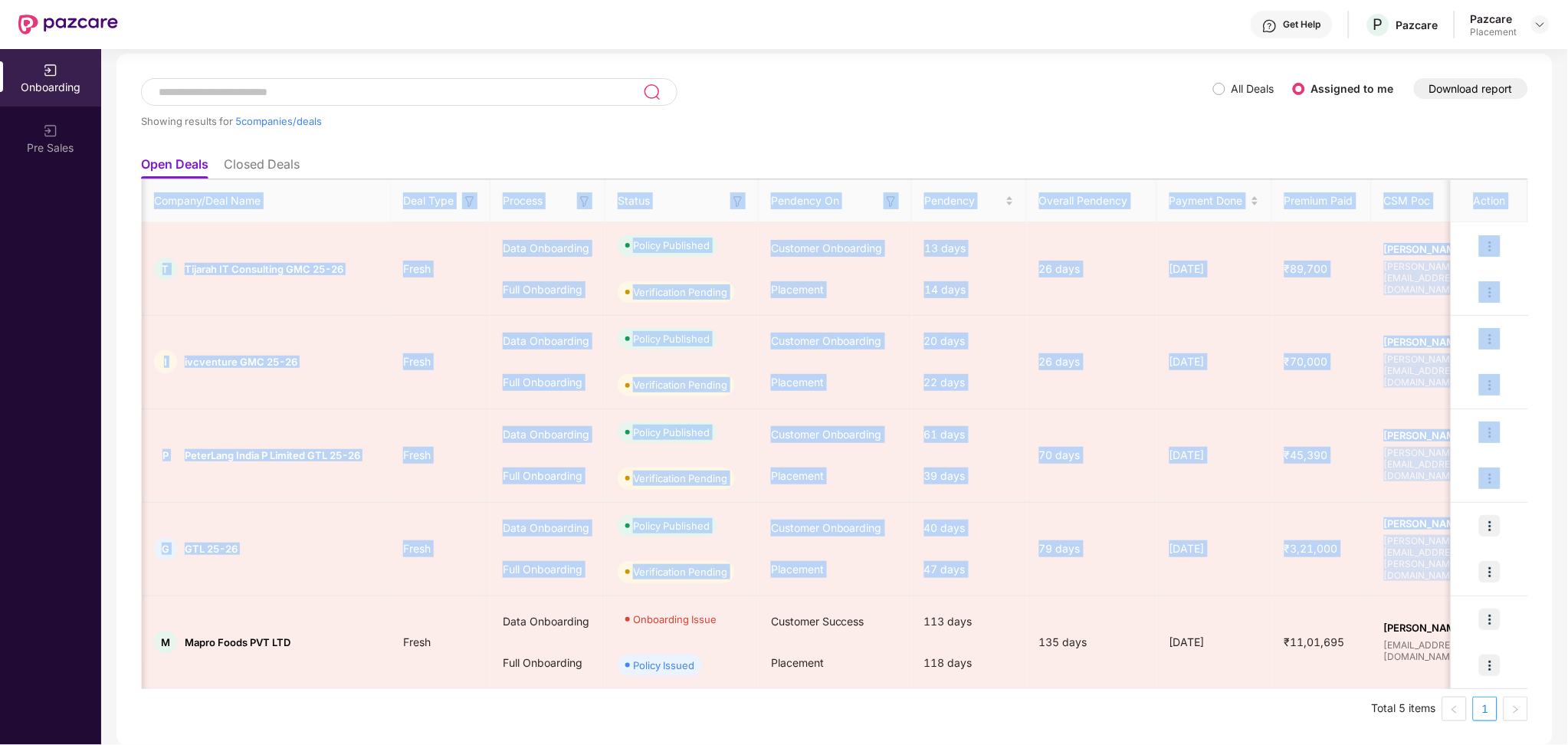
drag, startPoint x: 798, startPoint y: 585, endPoint x: 107, endPoint y: 547, distance: 692.0
click at [107, 547] on div "Onboarding Showing results for 5 companies/deals All Deals Assigned to me Downl…" at bounding box center [834, 397] width 1467 height 696
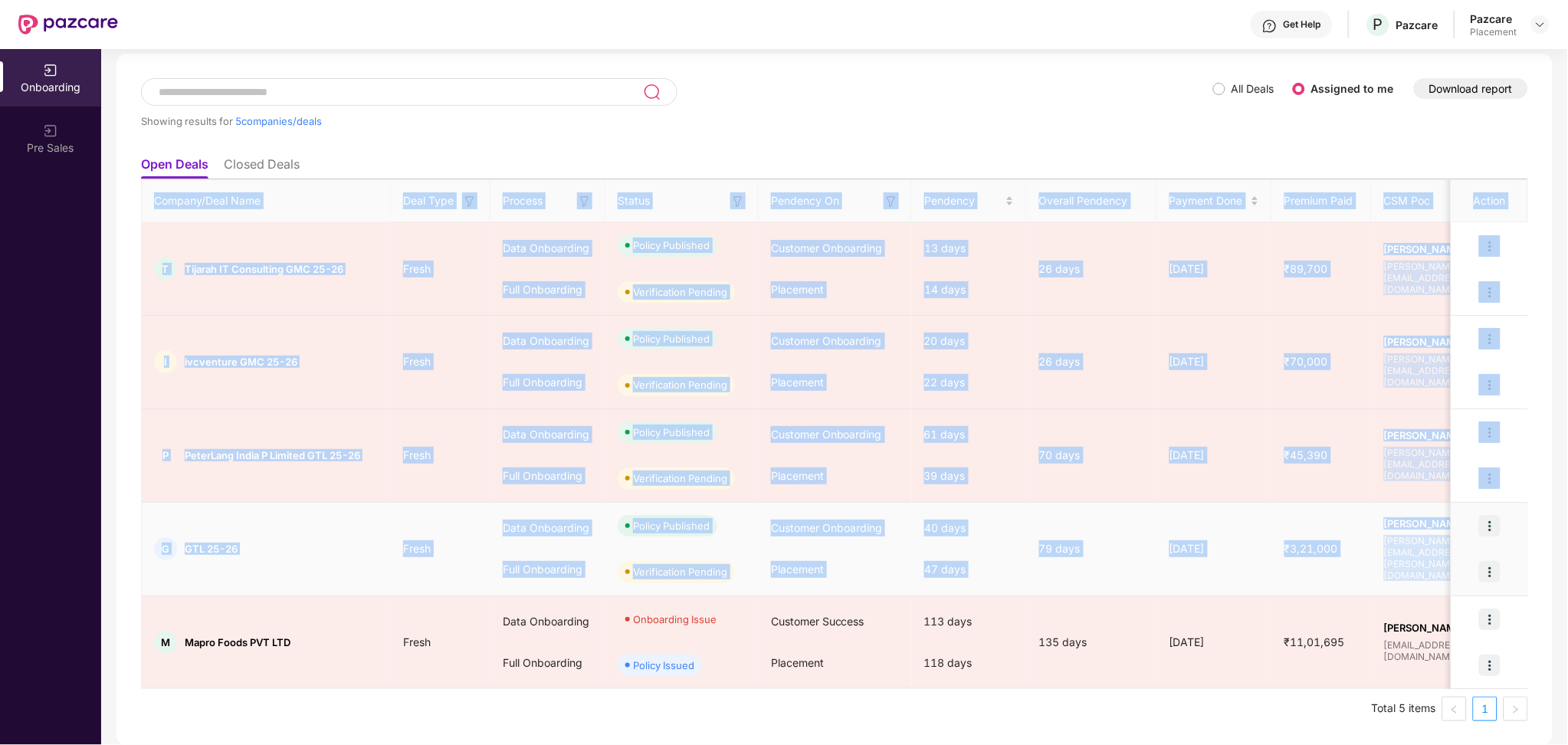
click at [292, 567] on td "G GTL 25-26" at bounding box center [266, 550] width 249 height 94
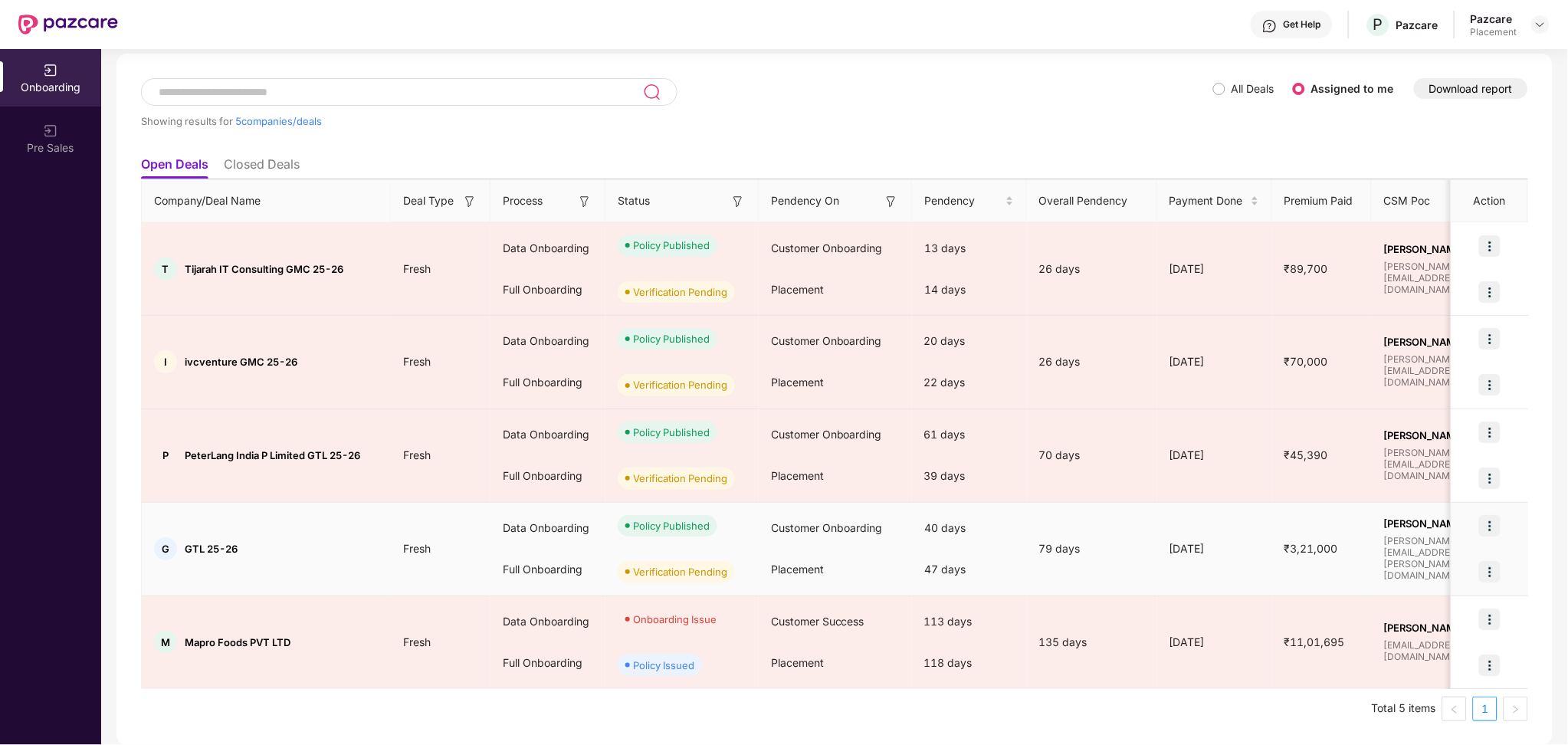
click at [1487, 561] on img at bounding box center [1489, 571] width 21 height 21
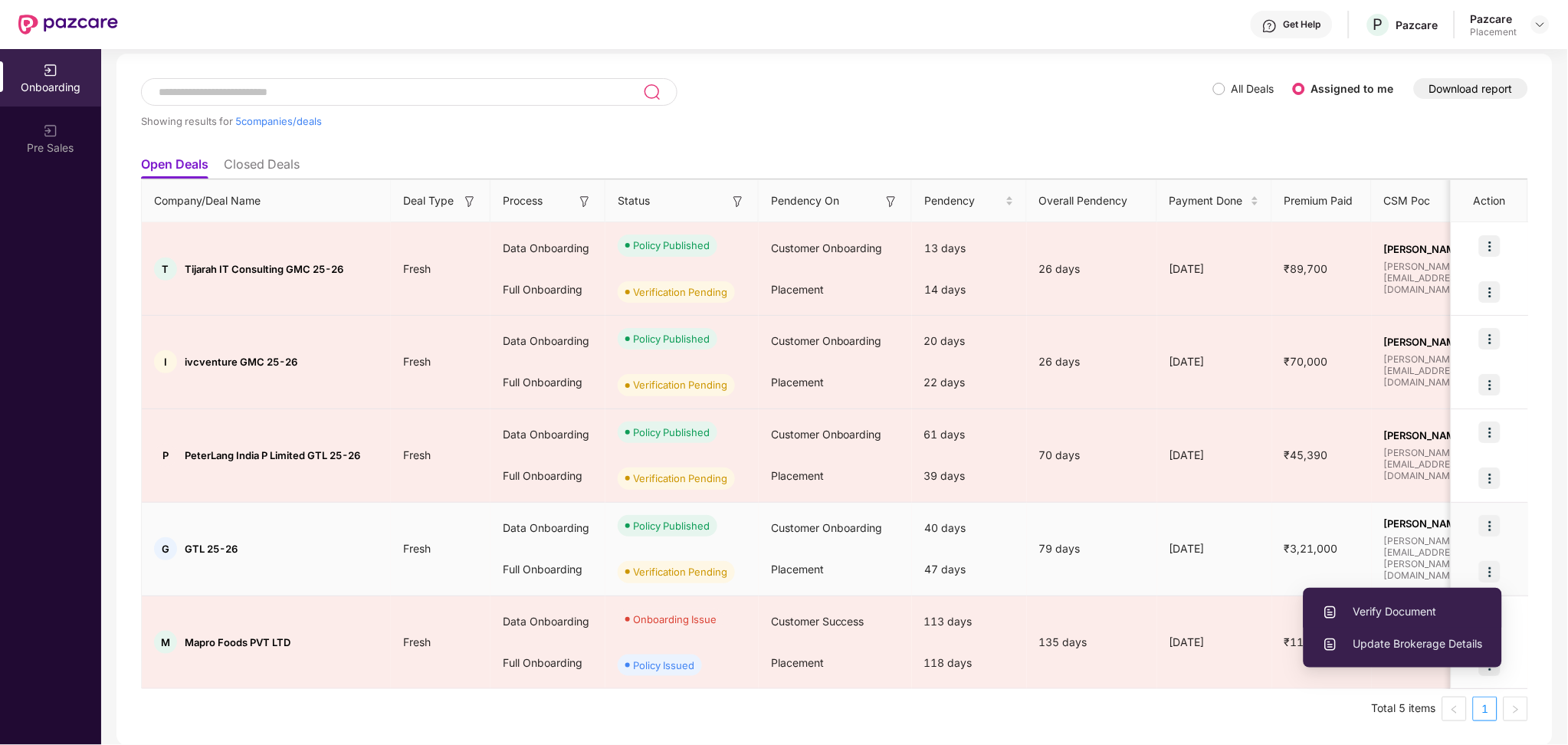
click at [1423, 607] on span "Verify Document" at bounding box center [1401, 611] width 160 height 17
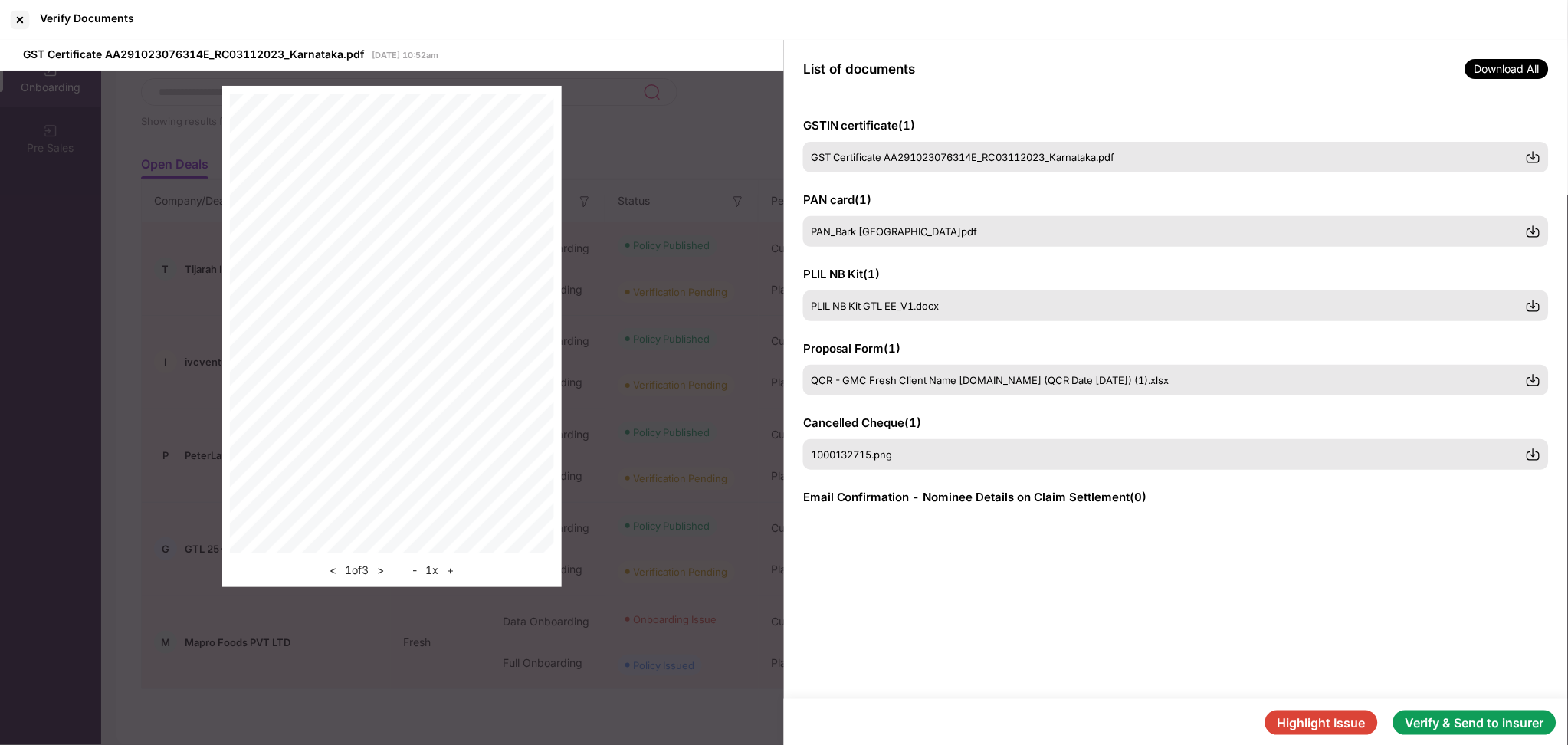
click at [1475, 715] on button "Verify & Send to insurer" at bounding box center [1474, 722] width 163 height 25
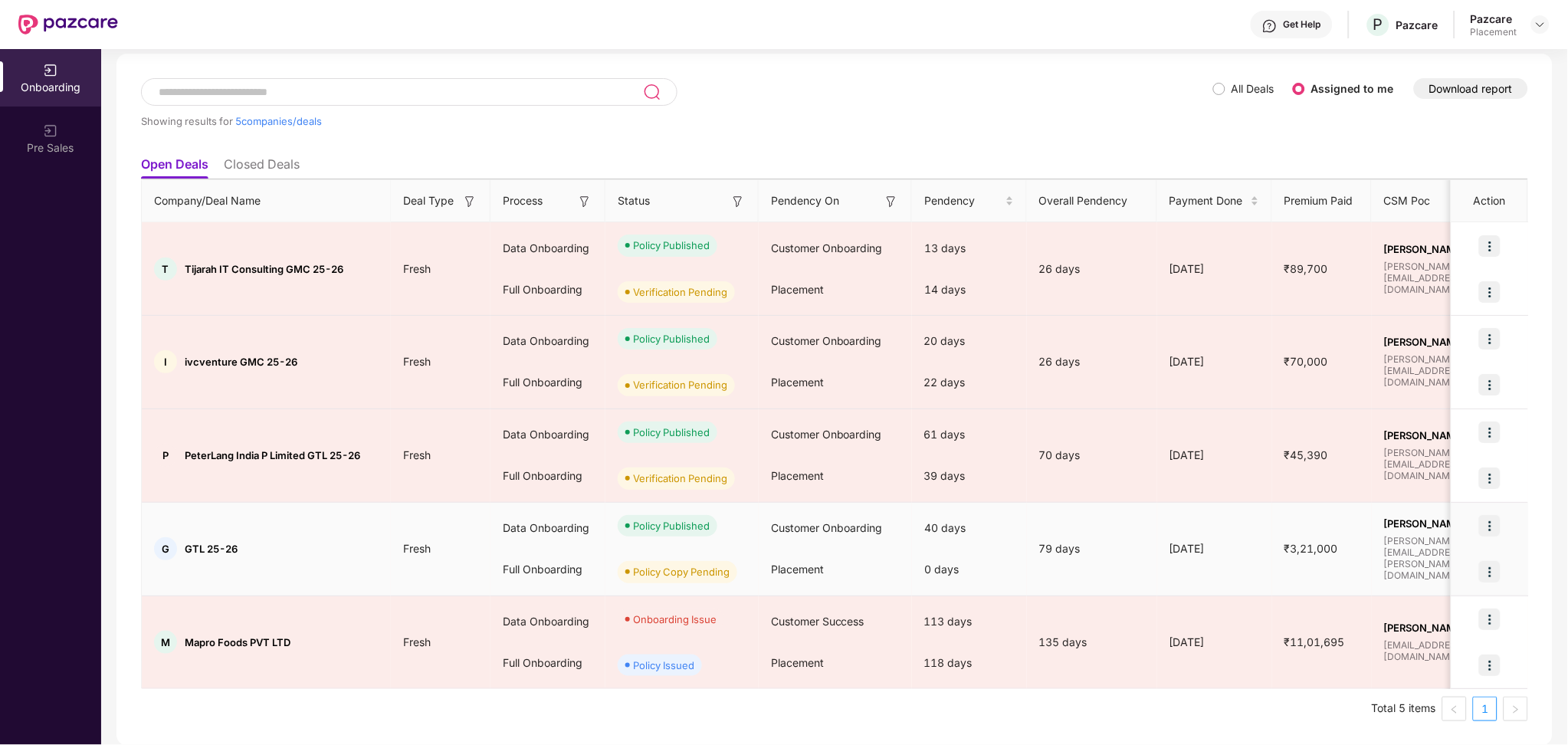
click at [1494, 566] on img at bounding box center [1489, 571] width 21 height 21
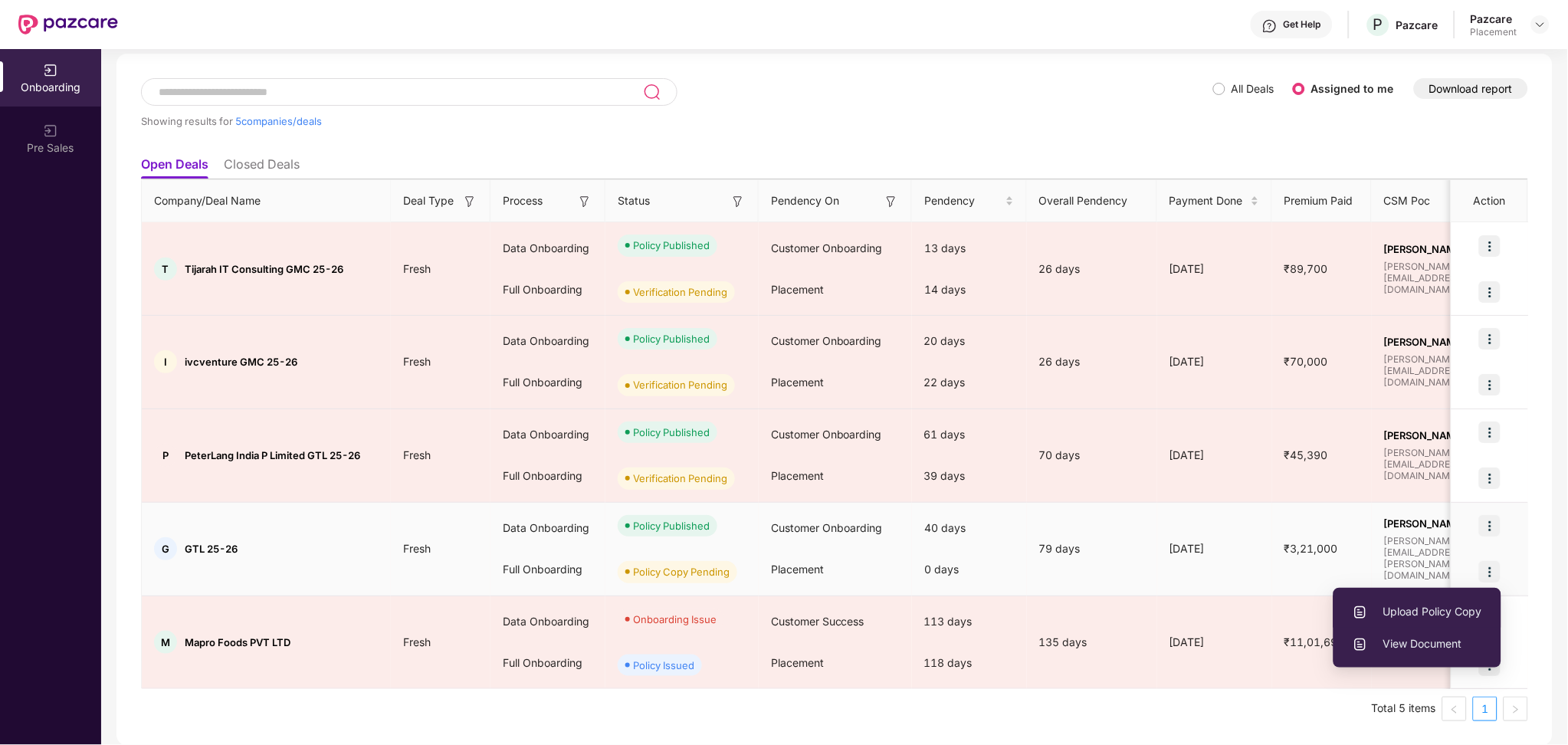
click at [1441, 605] on span "Upload Policy Copy" at bounding box center [1417, 611] width 129 height 17
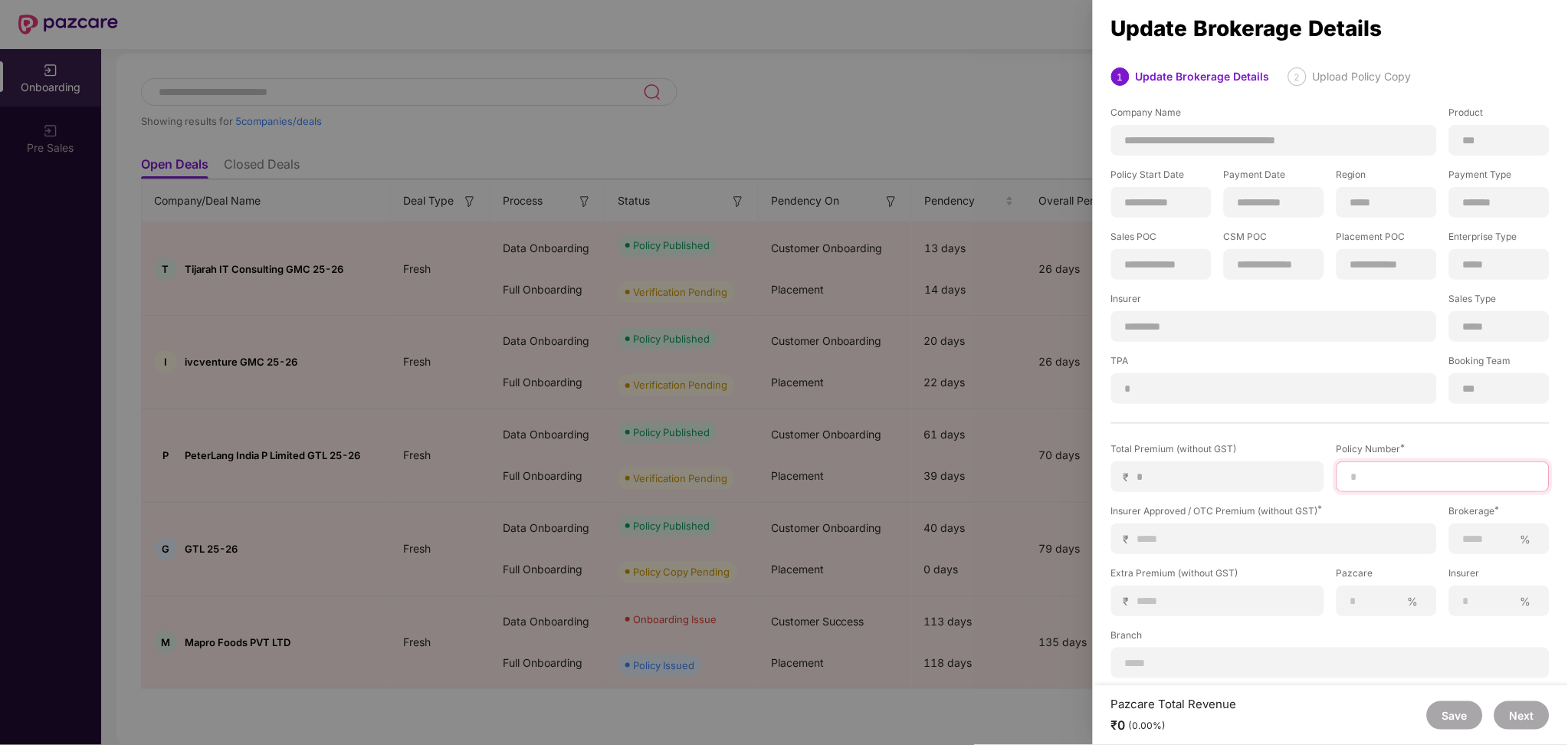
click at [1428, 481] on input at bounding box center [1442, 477] width 187 height 16
paste input "********"
type input "********"
click at [1204, 543] on input at bounding box center [1280, 539] width 287 height 16
click at [1161, 529] on div "₹" at bounding box center [1273, 539] width 325 height 30
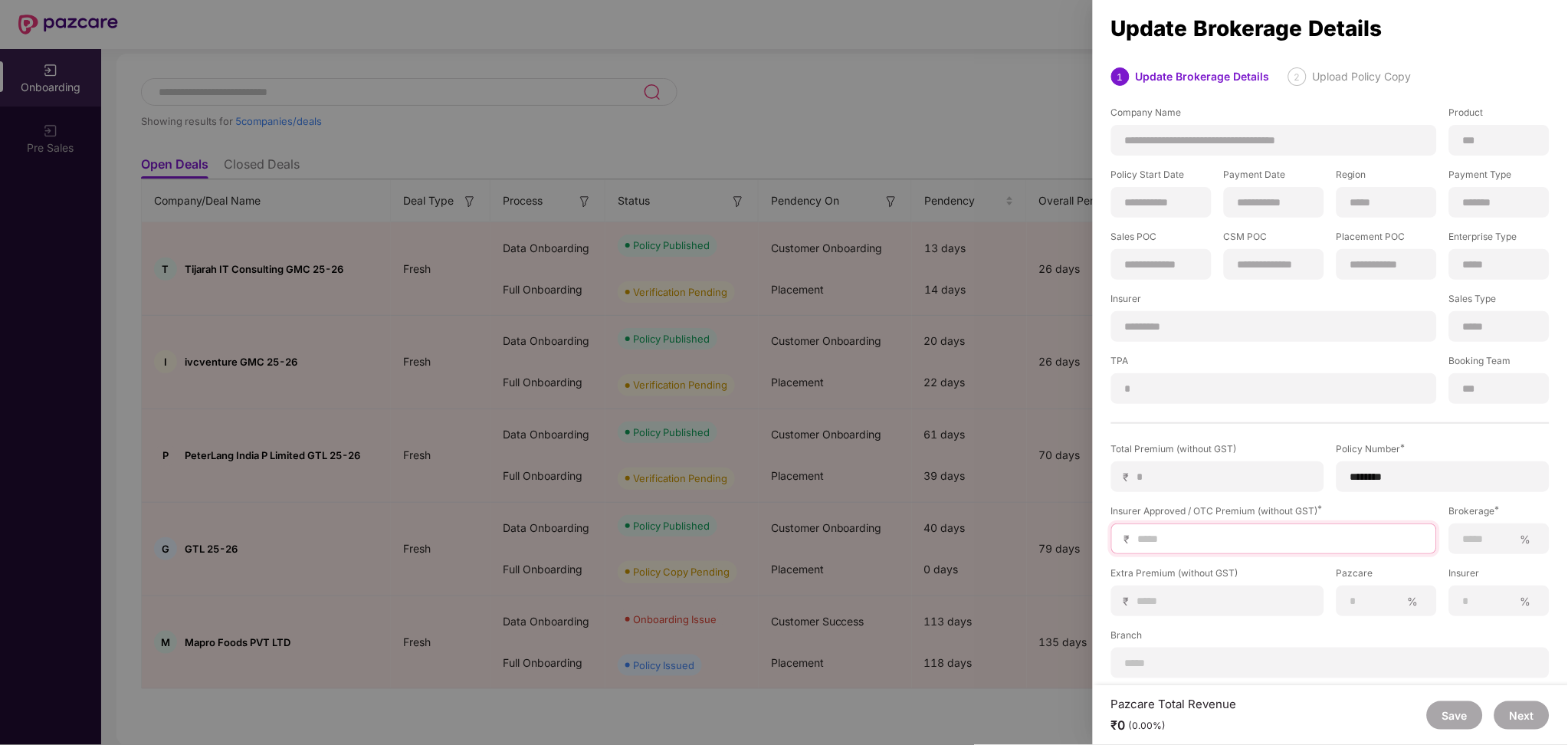
click at [1163, 531] on input at bounding box center [1280, 539] width 287 height 16
type input "*"
type input "**"
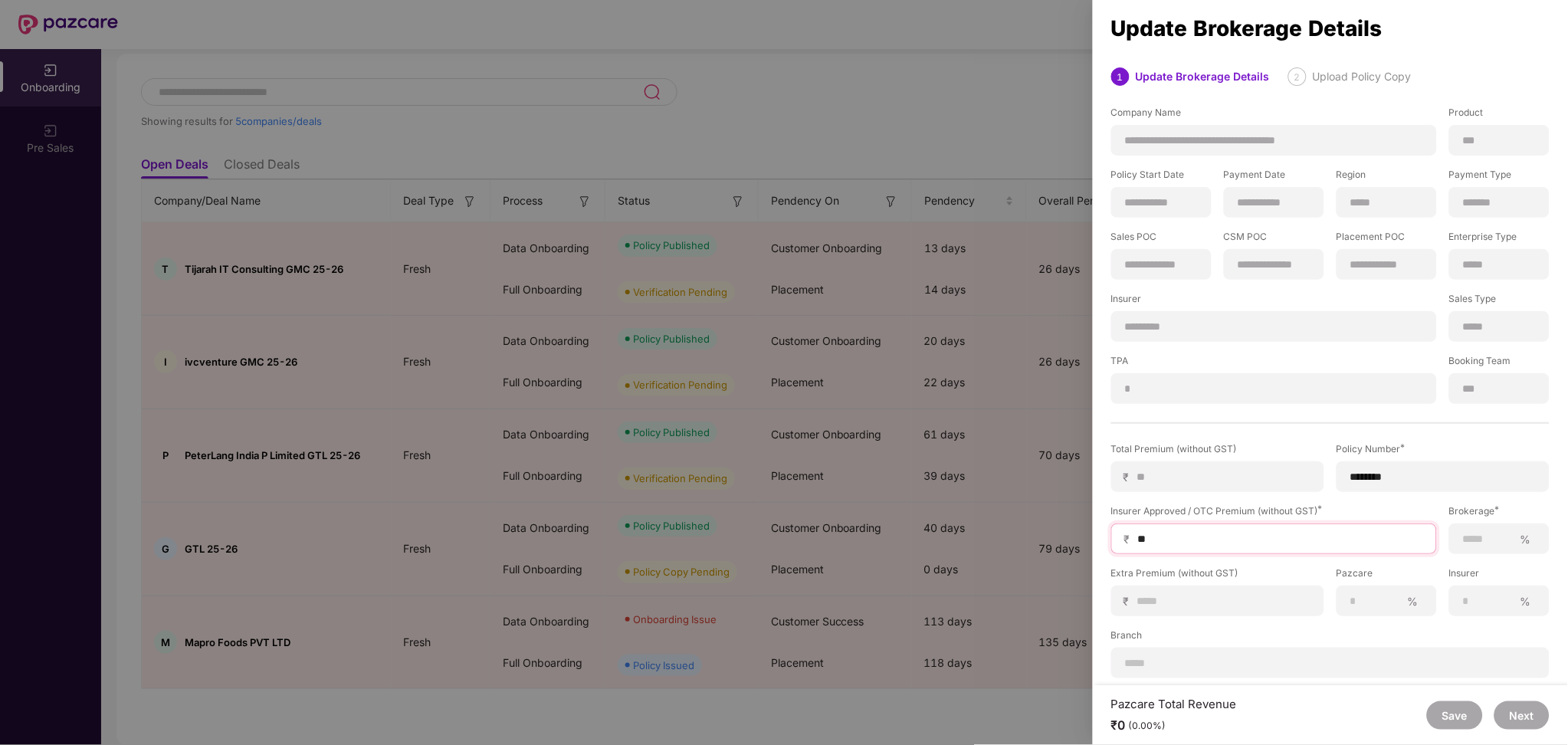
type input "***"
type input "****"
type input "*****"
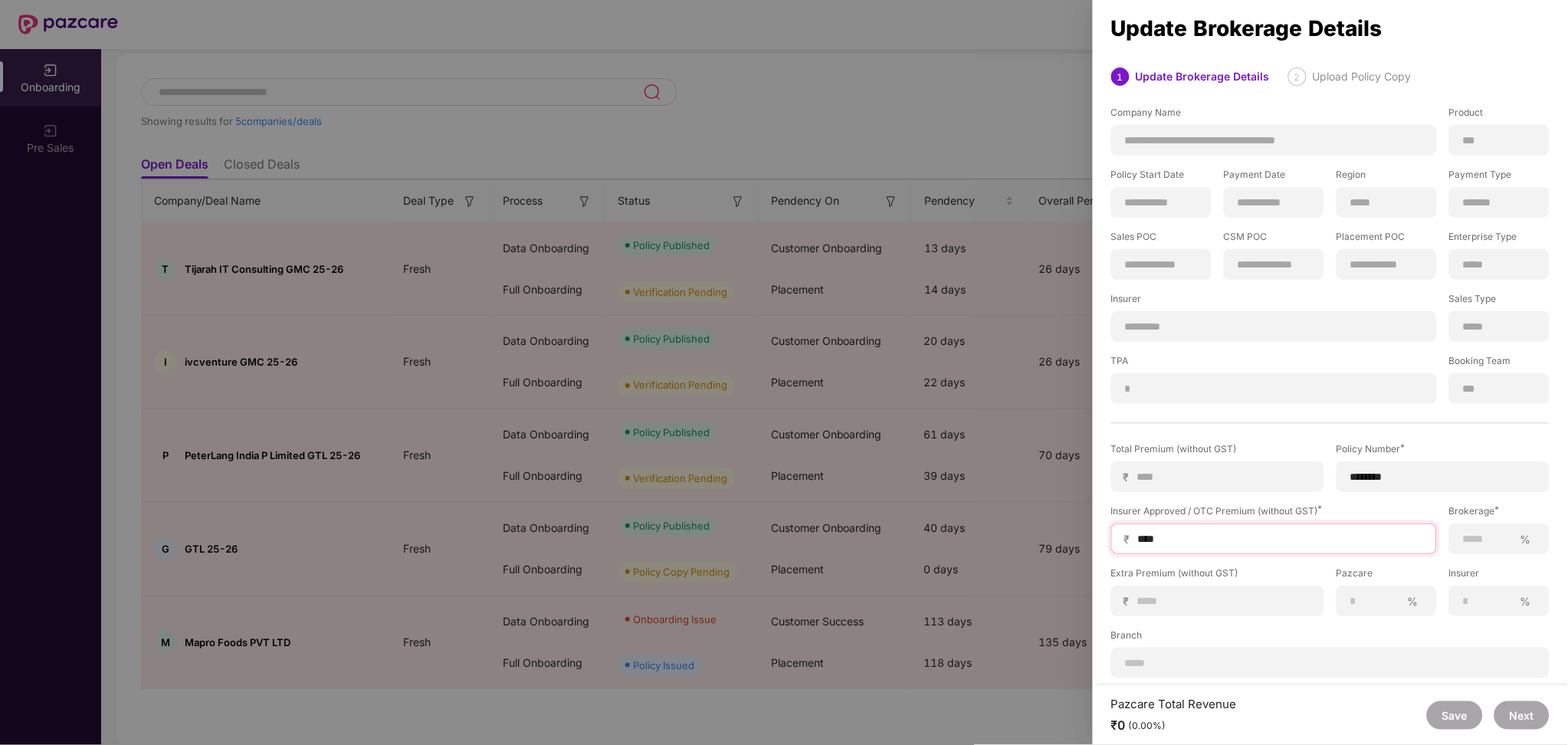
type input "*****"
type input "******"
click at [1491, 534] on input at bounding box center [1487, 539] width 52 height 16
type input "***"
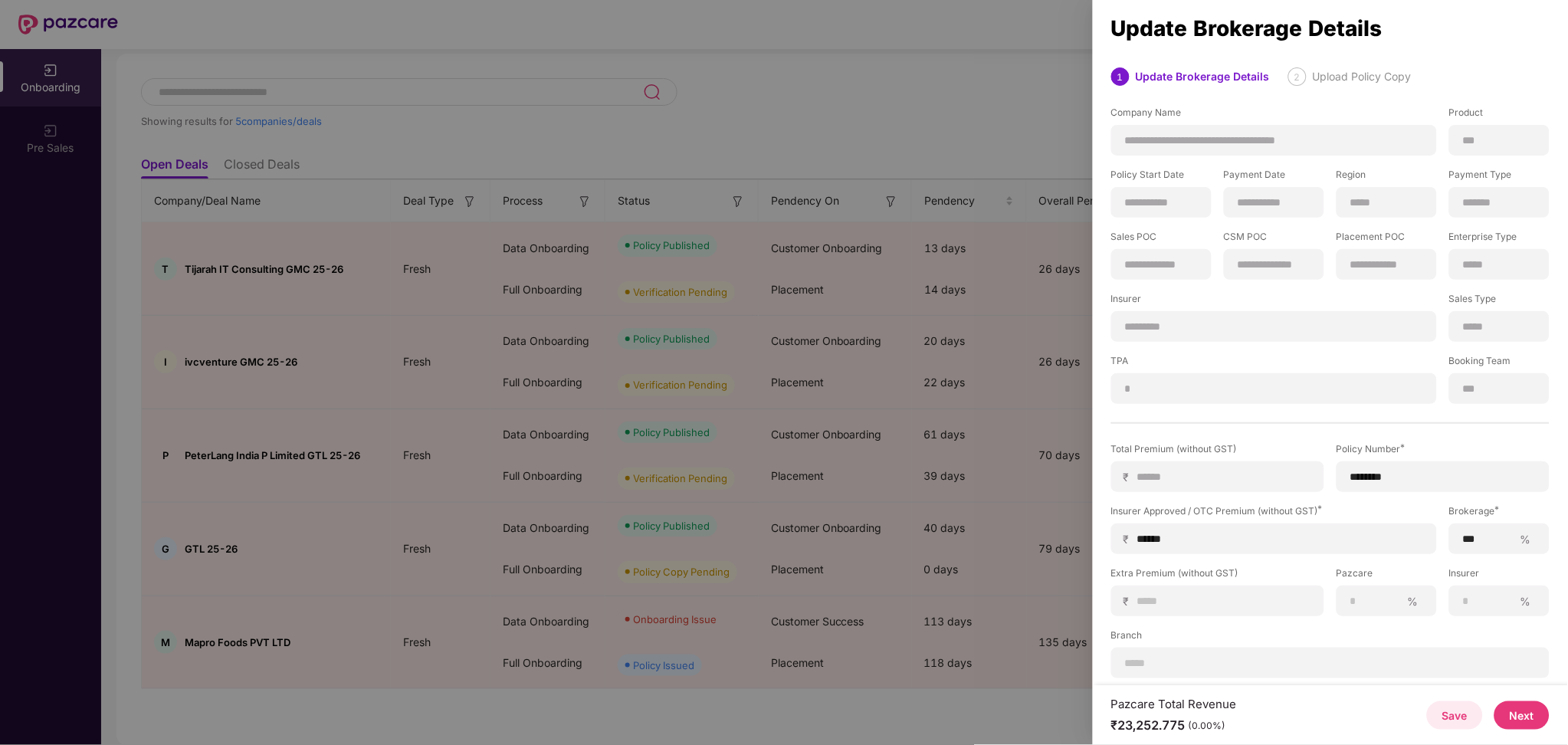
click at [1521, 718] on button "Next" at bounding box center [1521, 715] width 55 height 29
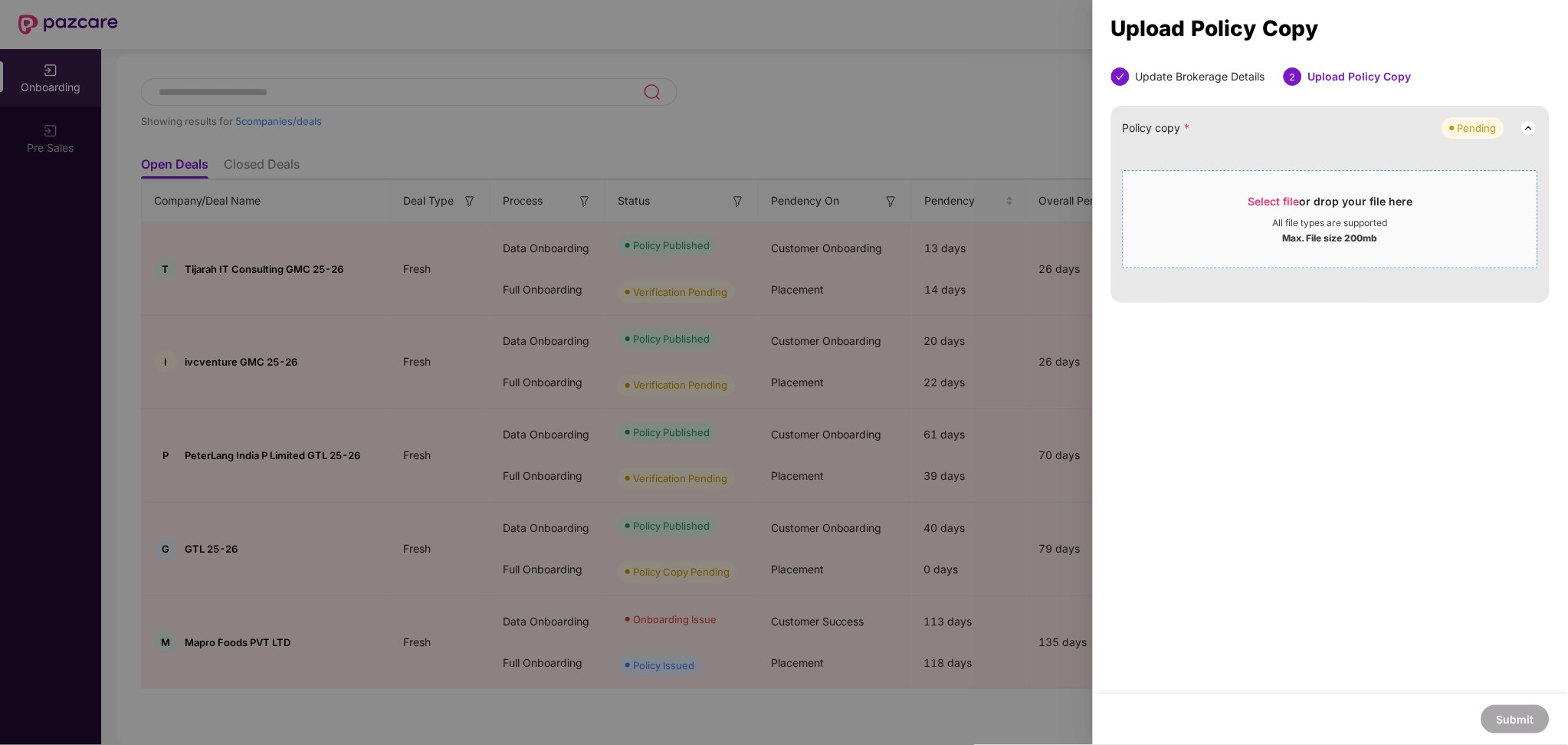
click at [1273, 211] on div "Select file or drop your file here" at bounding box center [1330, 205] width 165 height 23
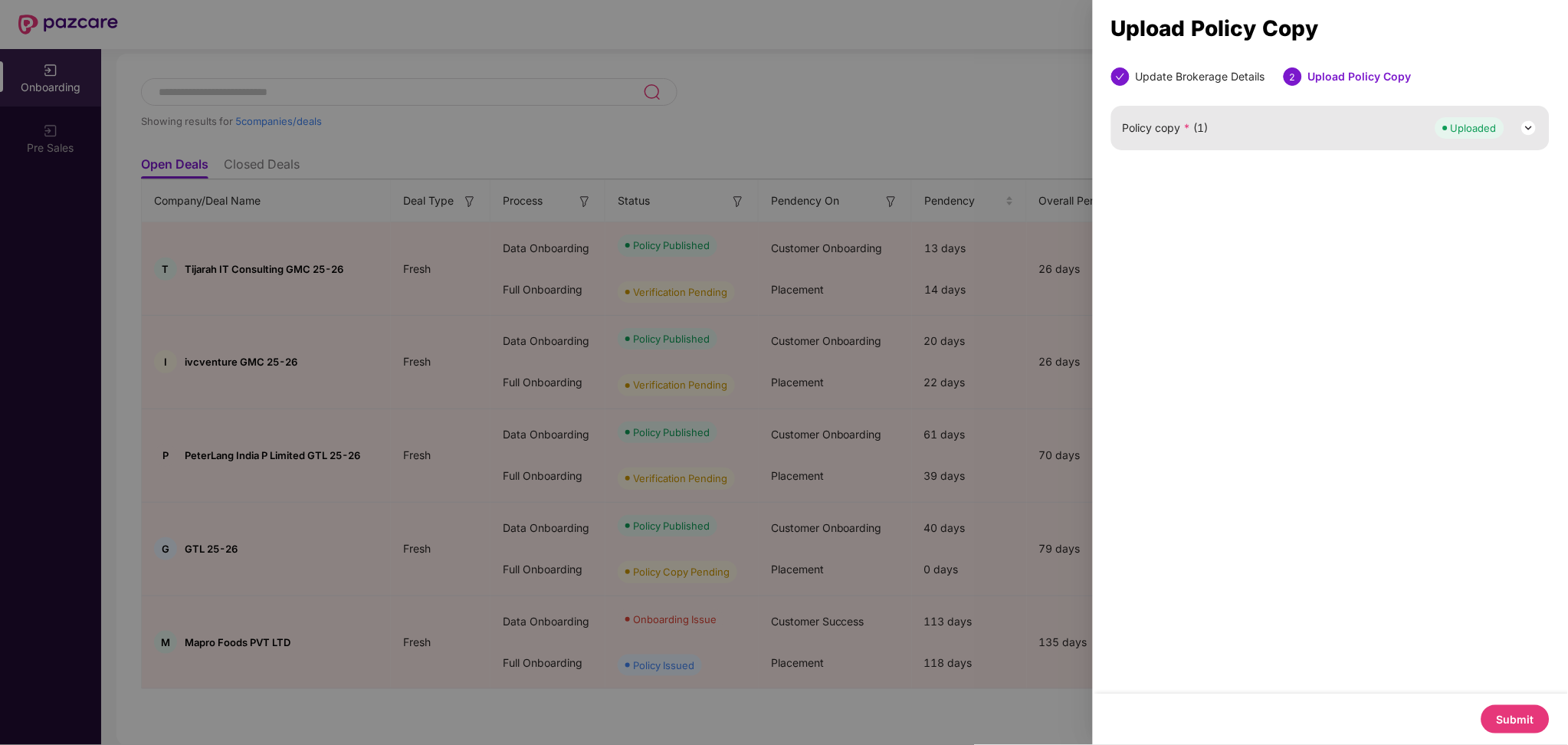
click at [1529, 725] on button "Submit" at bounding box center [1515, 720] width 68 height 29
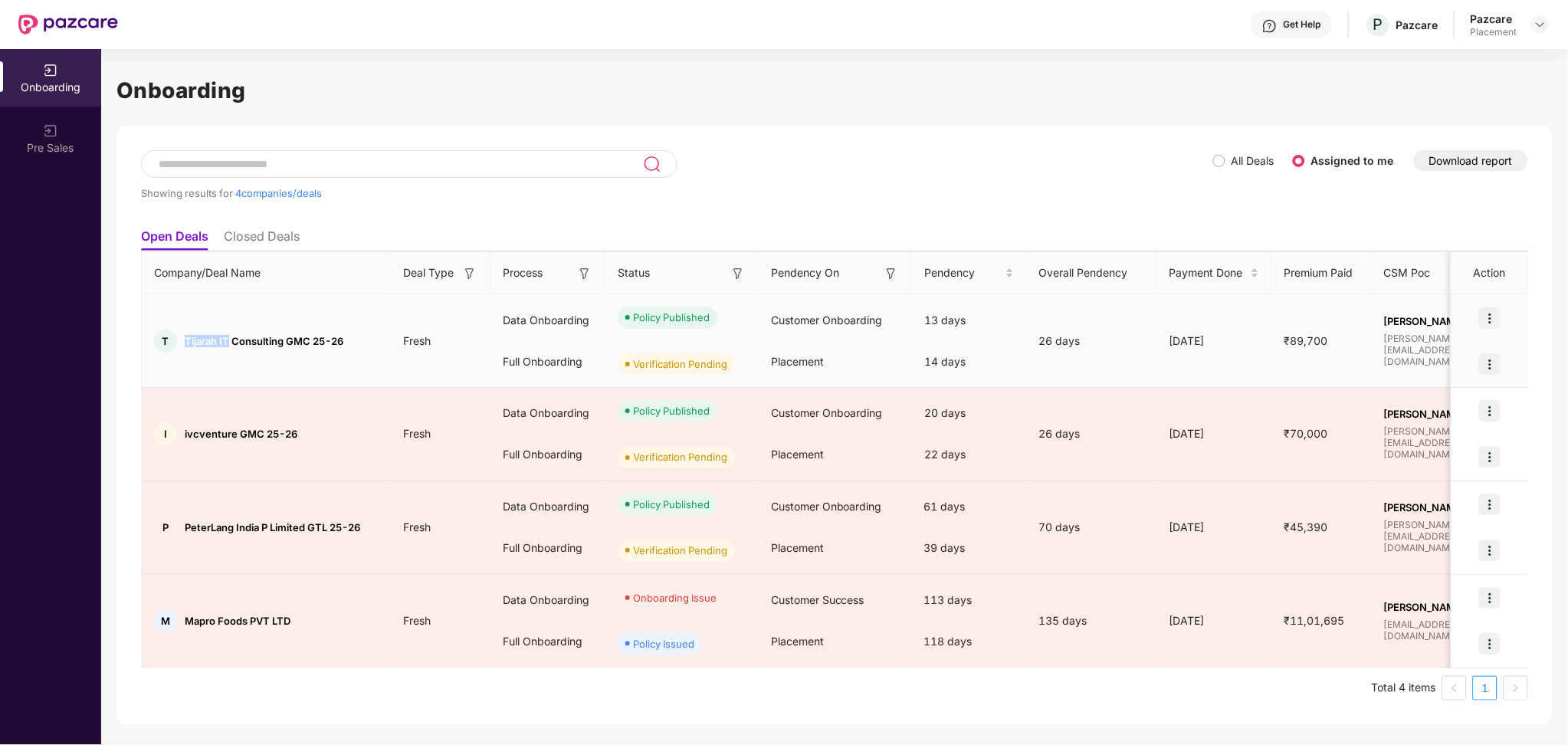
drag, startPoint x: 228, startPoint y: 342, endPoint x: 184, endPoint y: 337, distance: 44.3
click at [184, 337] on div "T Tijarah IT Consulting GMC 25-26" at bounding box center [266, 341] width 249 height 23
copy span "Tijarah IT"
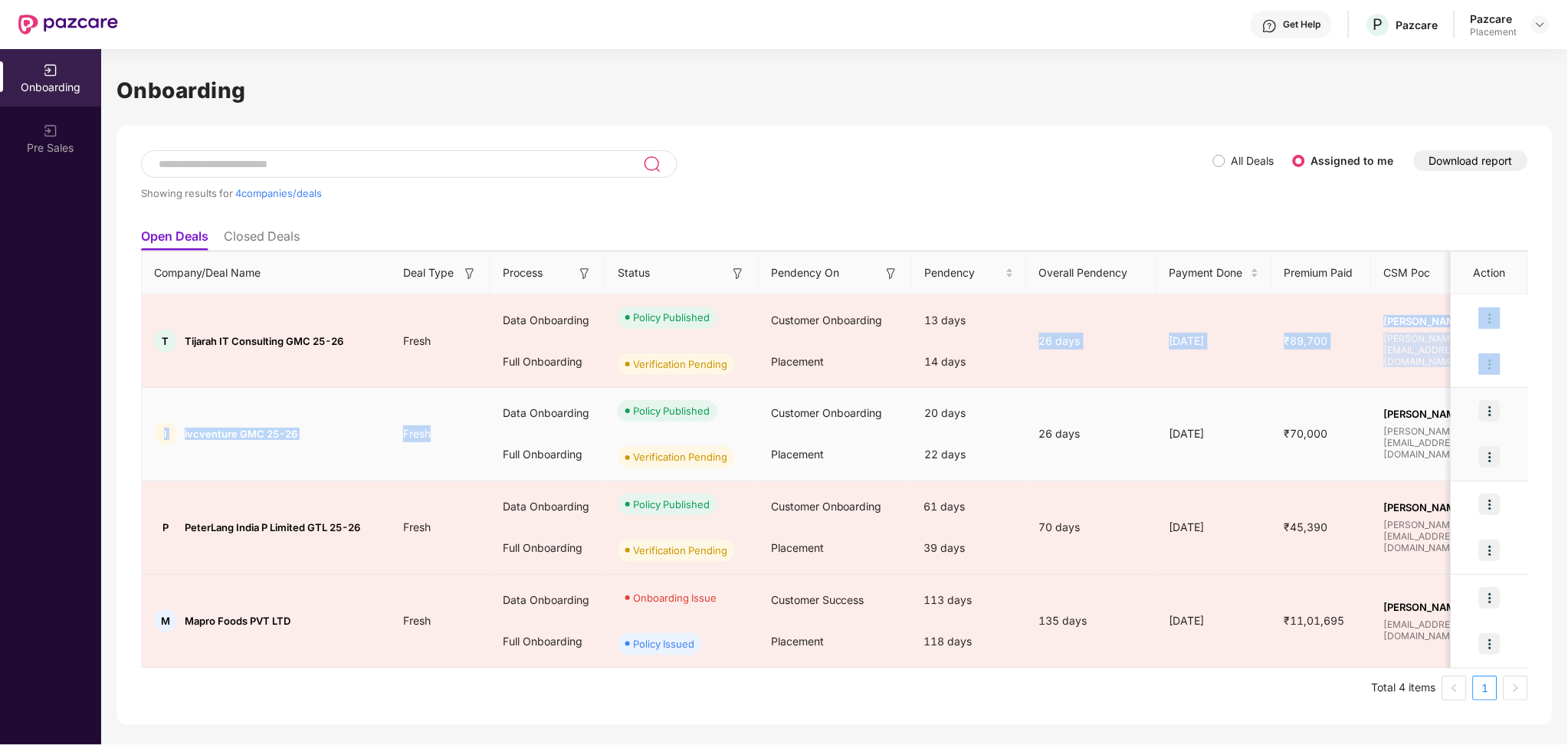
drag, startPoint x: 982, startPoint y: 349, endPoint x: 441, endPoint y: 463, distance: 552.9
click at [441, 463] on tbody "T Tijarah IT Consulting GMC 25-26 Fresh Data Onboarding Full Onboarding Policy …" at bounding box center [1262, 480] width 2241 height 373
click at [325, 420] on td "I ivcventure GMC 25-26" at bounding box center [266, 435] width 249 height 94
click at [213, 432] on span "ivcventure GMC 25-26" at bounding box center [240, 434] width 112 height 13
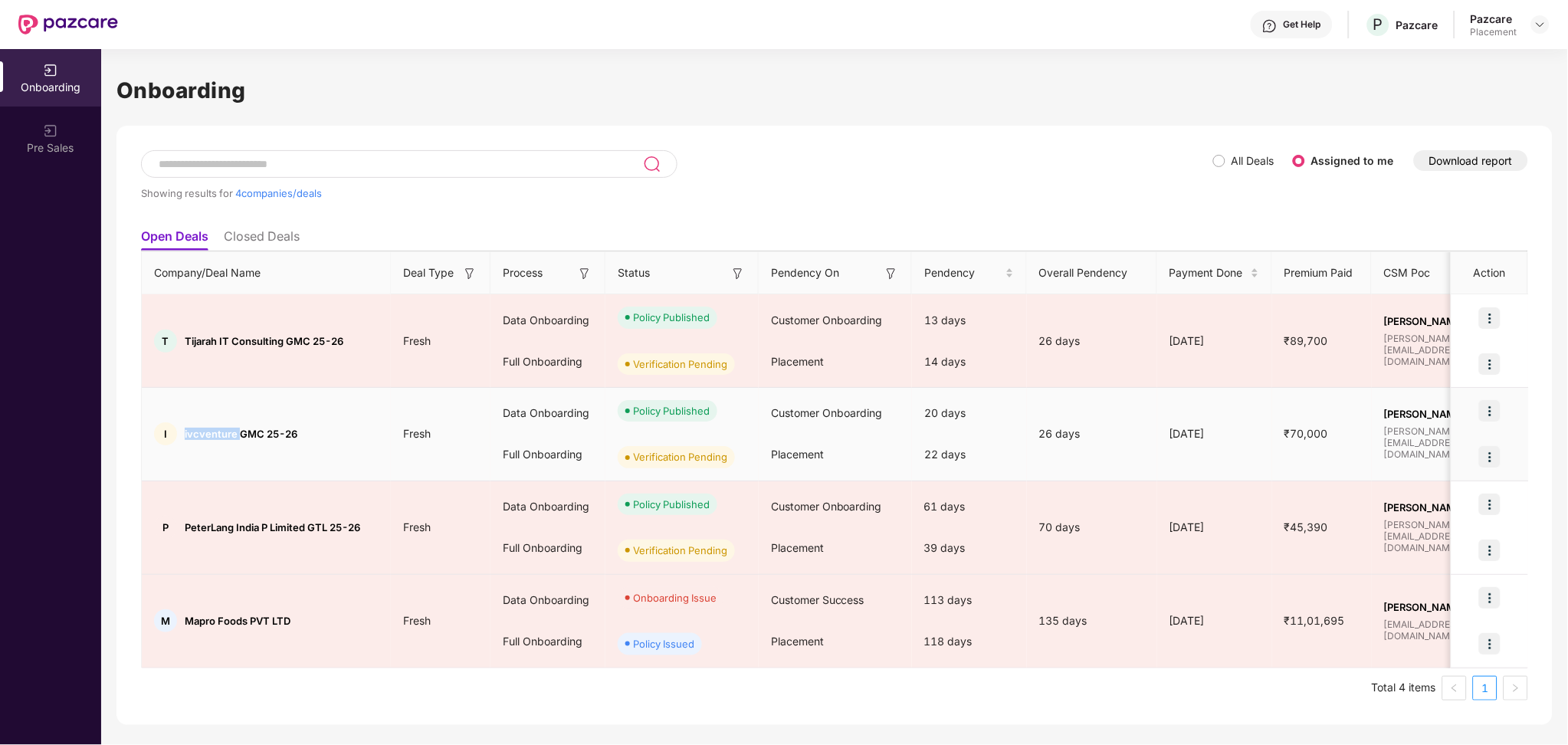
copy span "ivcventure"
click at [1493, 459] on img at bounding box center [1489, 457] width 21 height 21
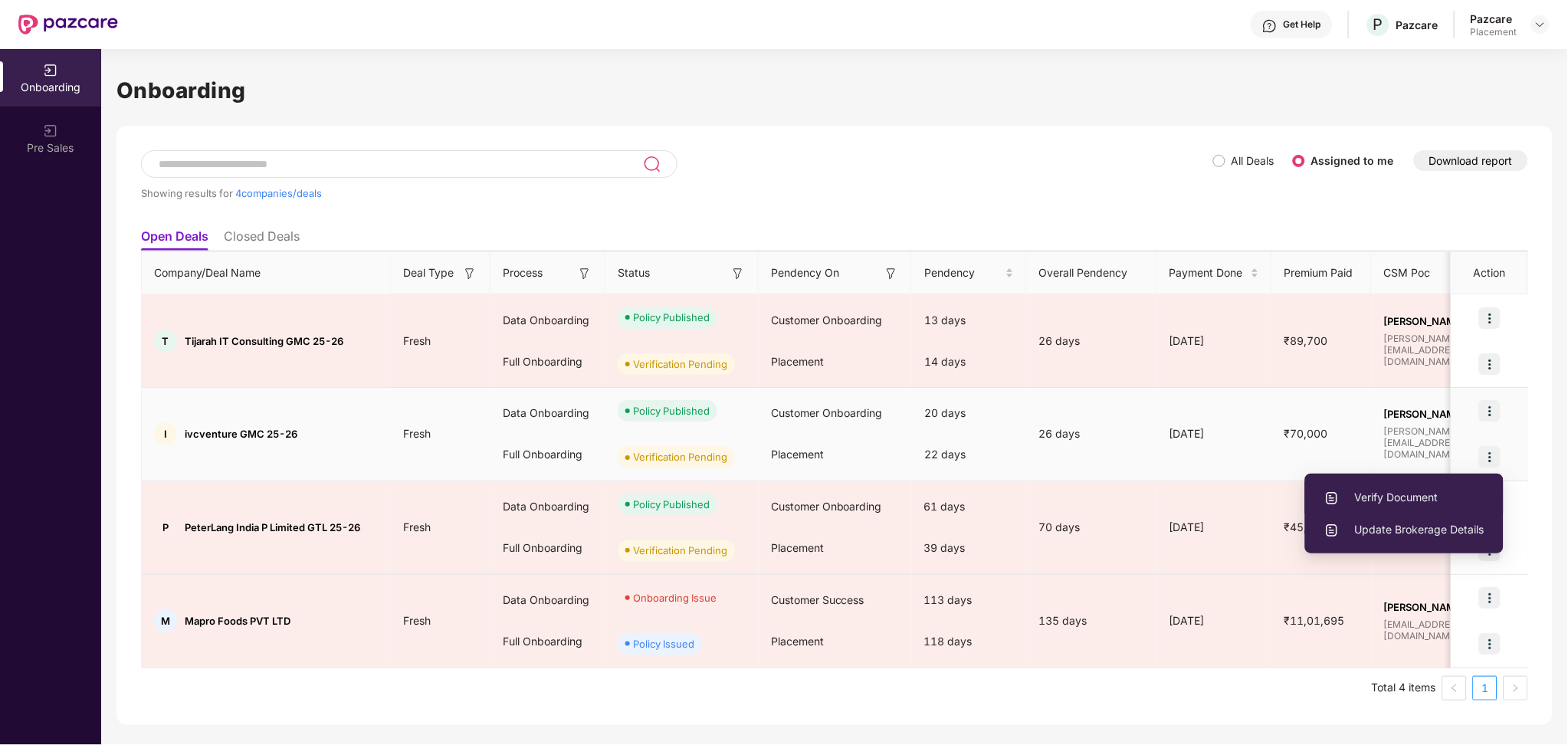
click at [1461, 481] on li "Verify Document" at bounding box center [1404, 497] width 199 height 32
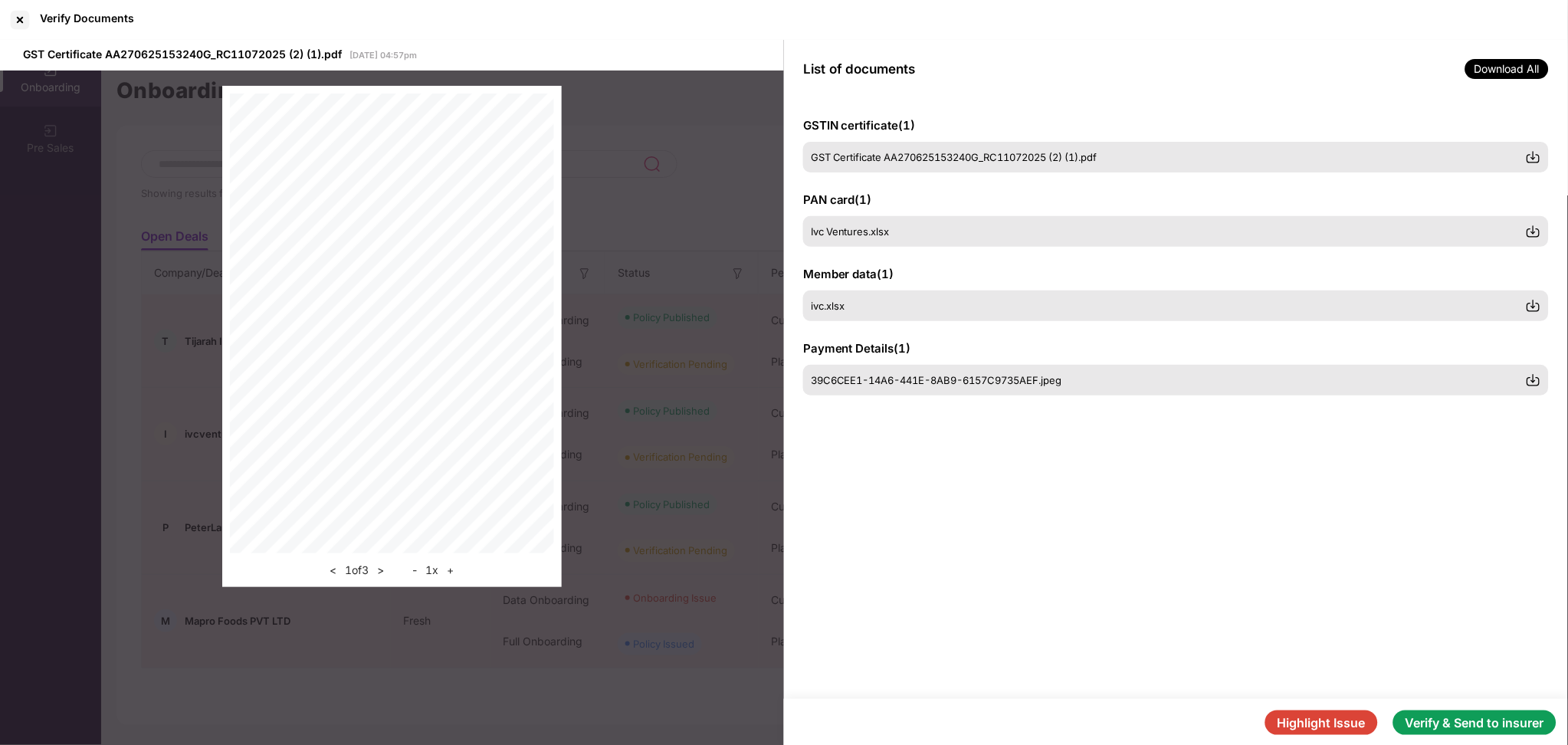
click at [1478, 726] on button "Verify & Send to insurer" at bounding box center [1474, 722] width 163 height 25
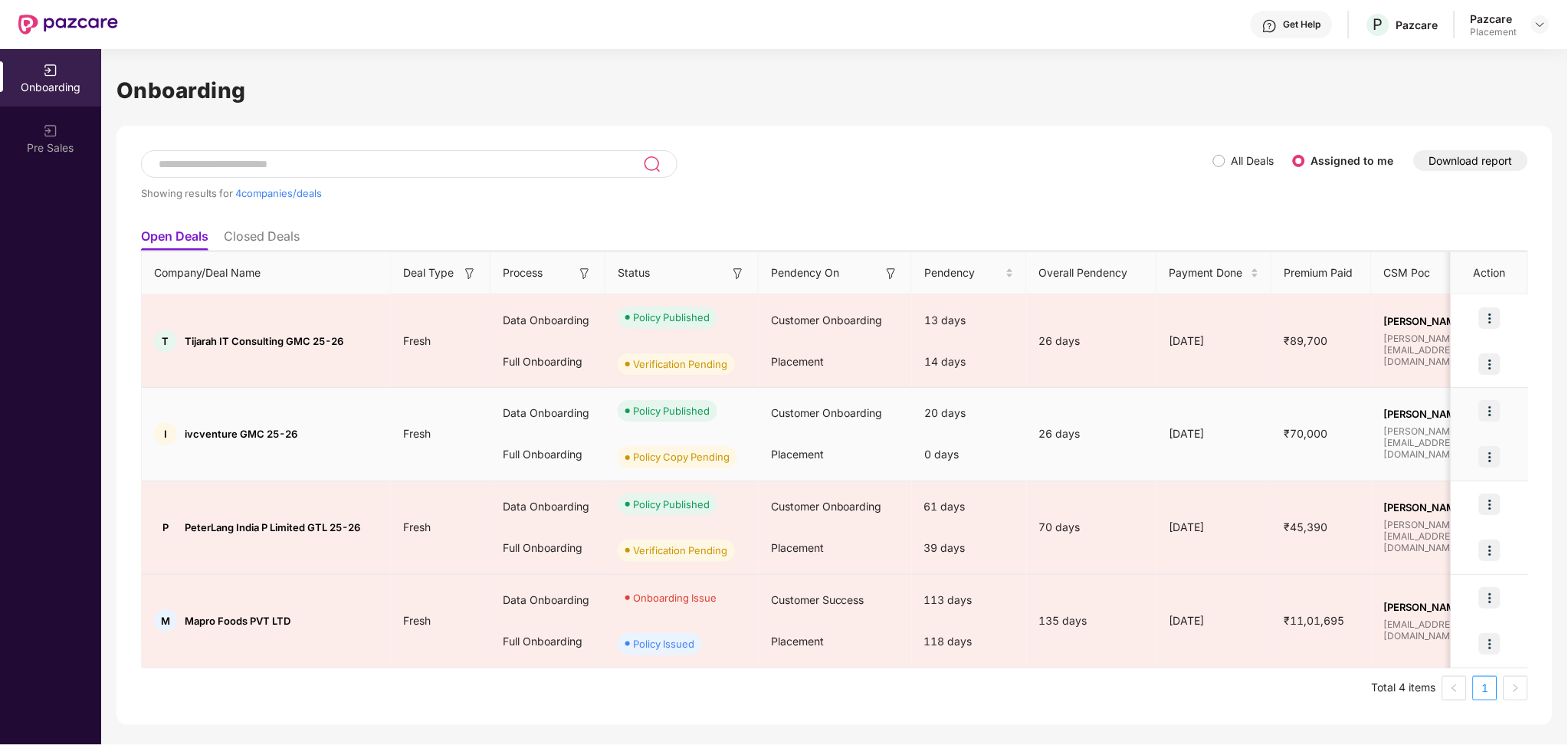
click at [1489, 457] on img at bounding box center [1489, 457] width 21 height 21
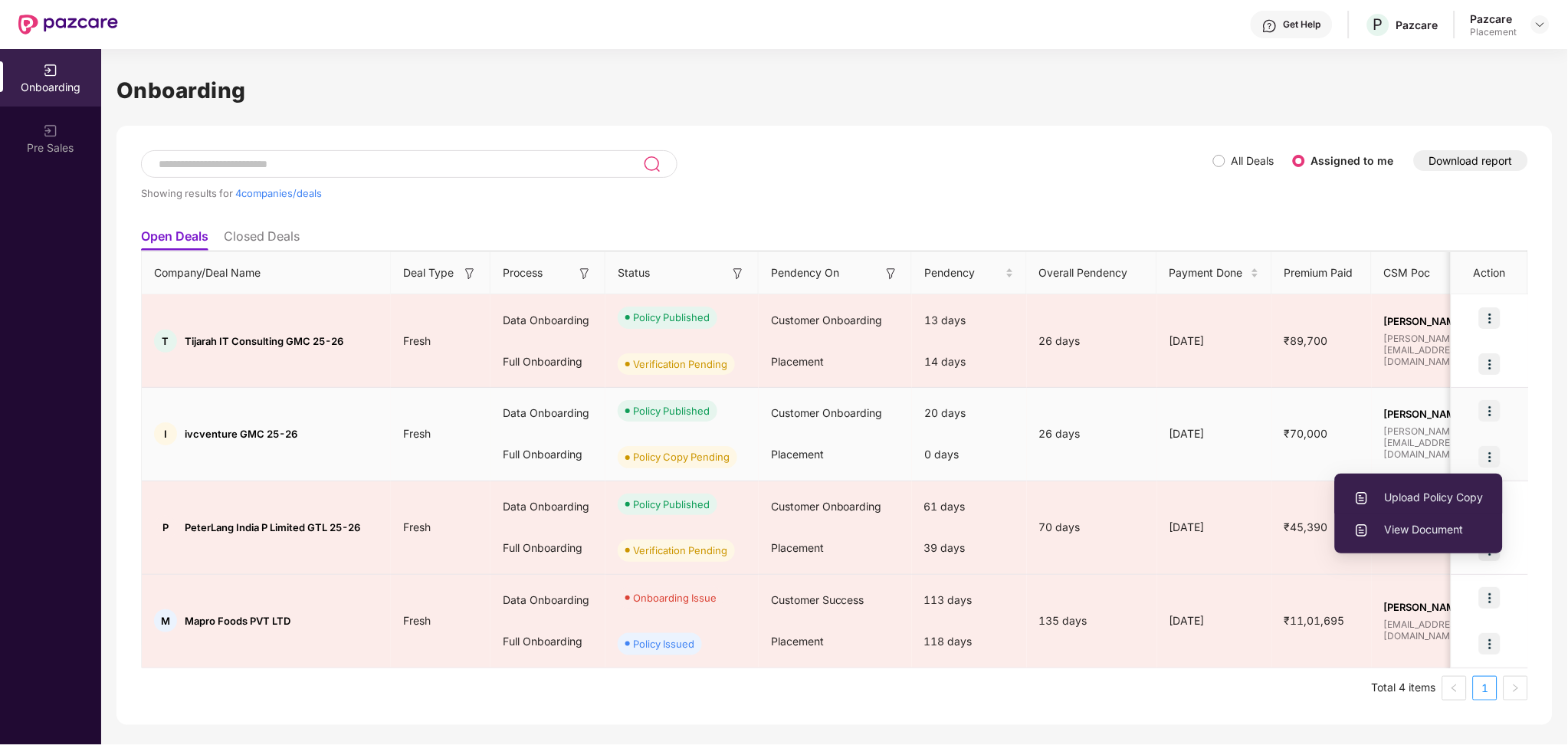
click at [1445, 487] on li "Upload Policy Copy" at bounding box center [1418, 497] width 168 height 32
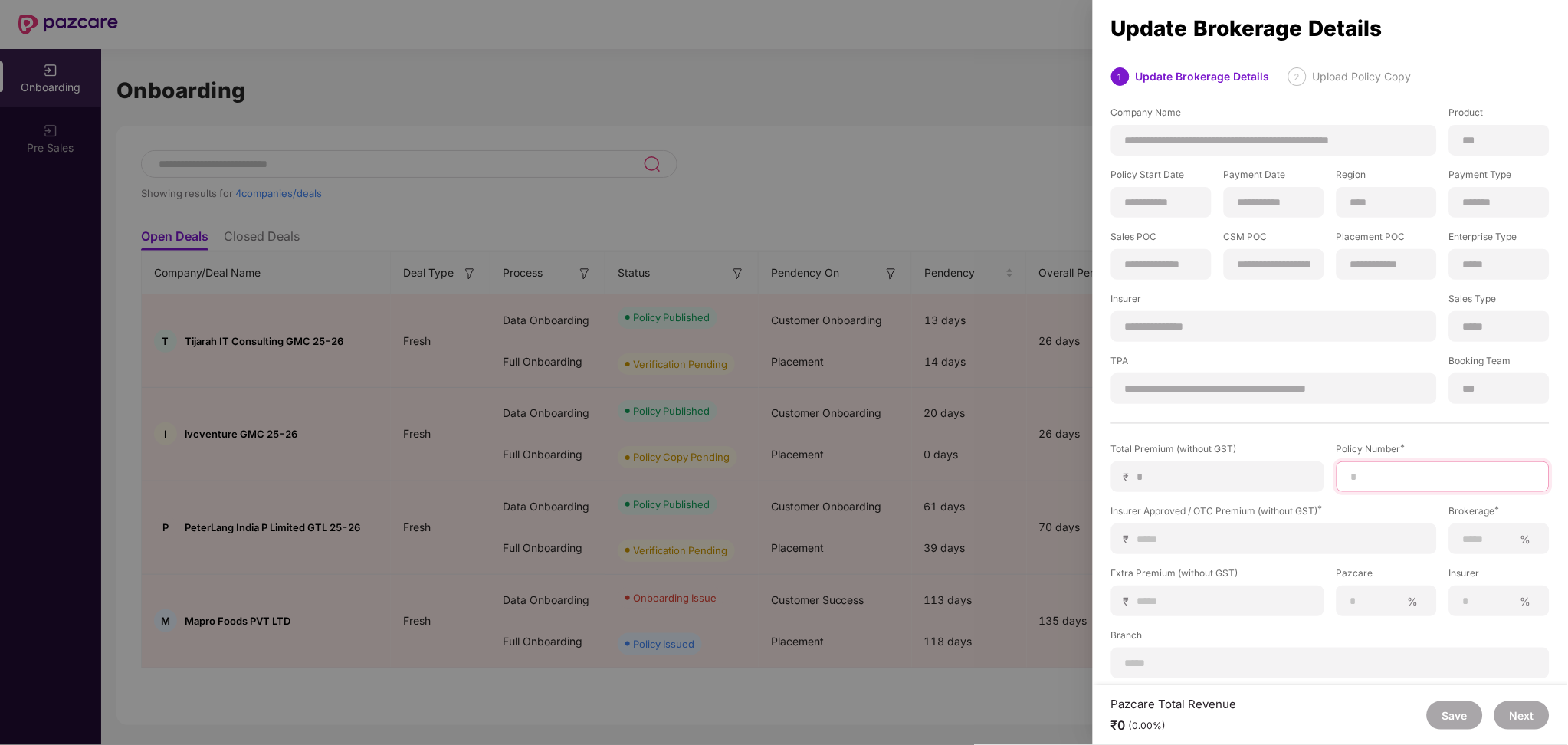
click at [1380, 471] on input at bounding box center [1442, 477] width 187 height 16
paste input "**********"
type input "**********"
click at [1175, 523] on div "₹" at bounding box center [1273, 539] width 325 height 30
click at [1180, 549] on div "₹" at bounding box center [1273, 539] width 325 height 30
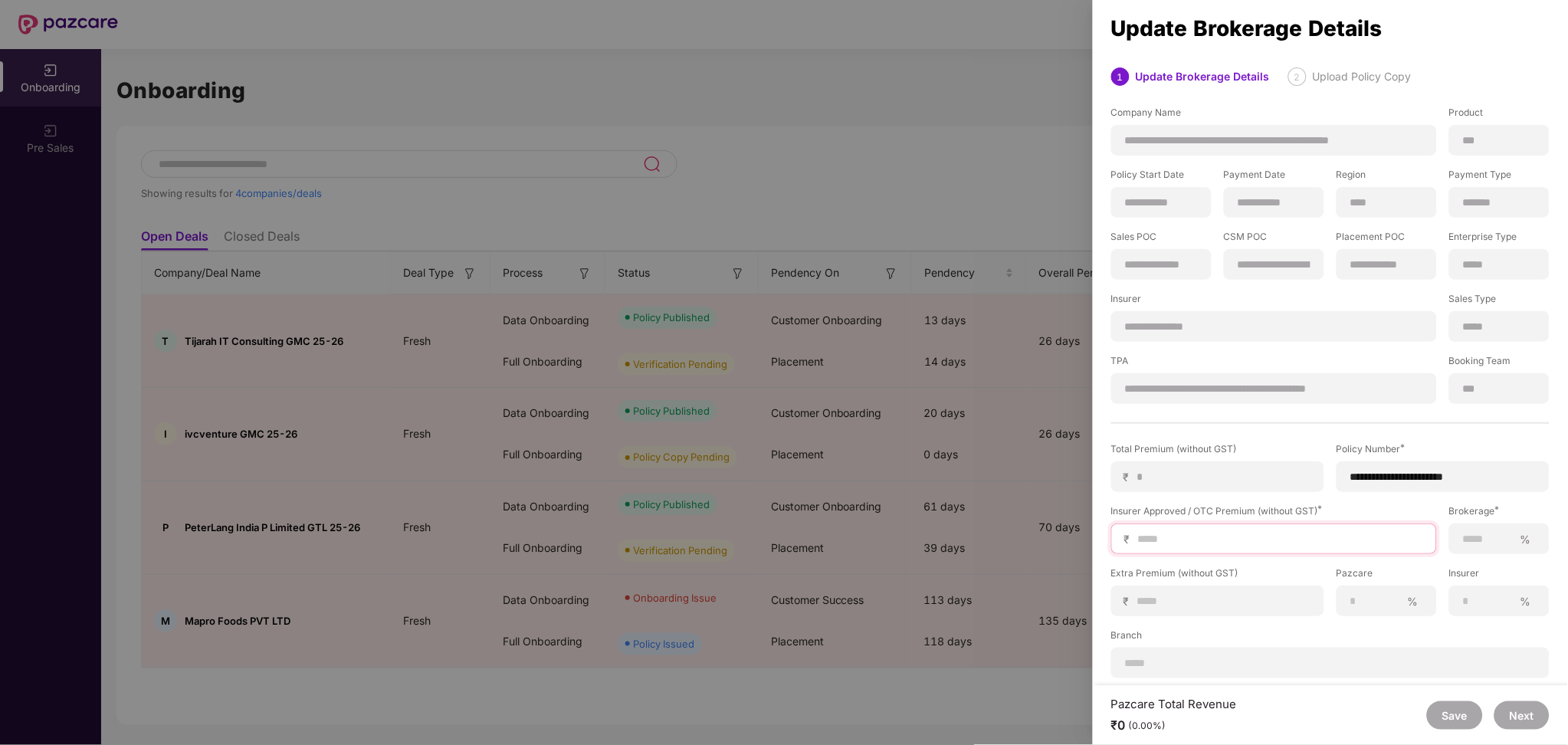
click at [1183, 537] on input at bounding box center [1280, 539] width 287 height 16
type input "*"
type input "**"
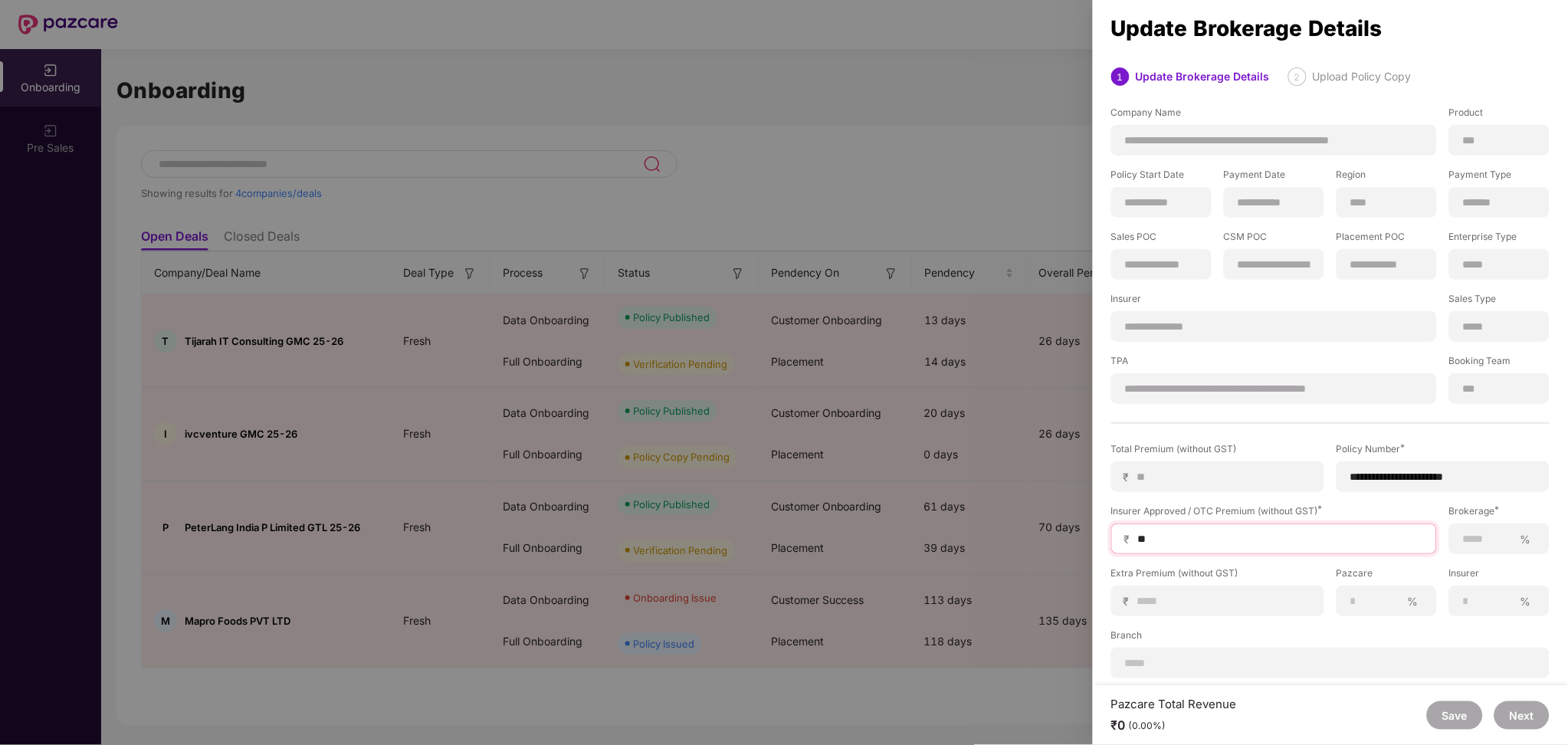
type input "***"
type input "****"
type input "*****"
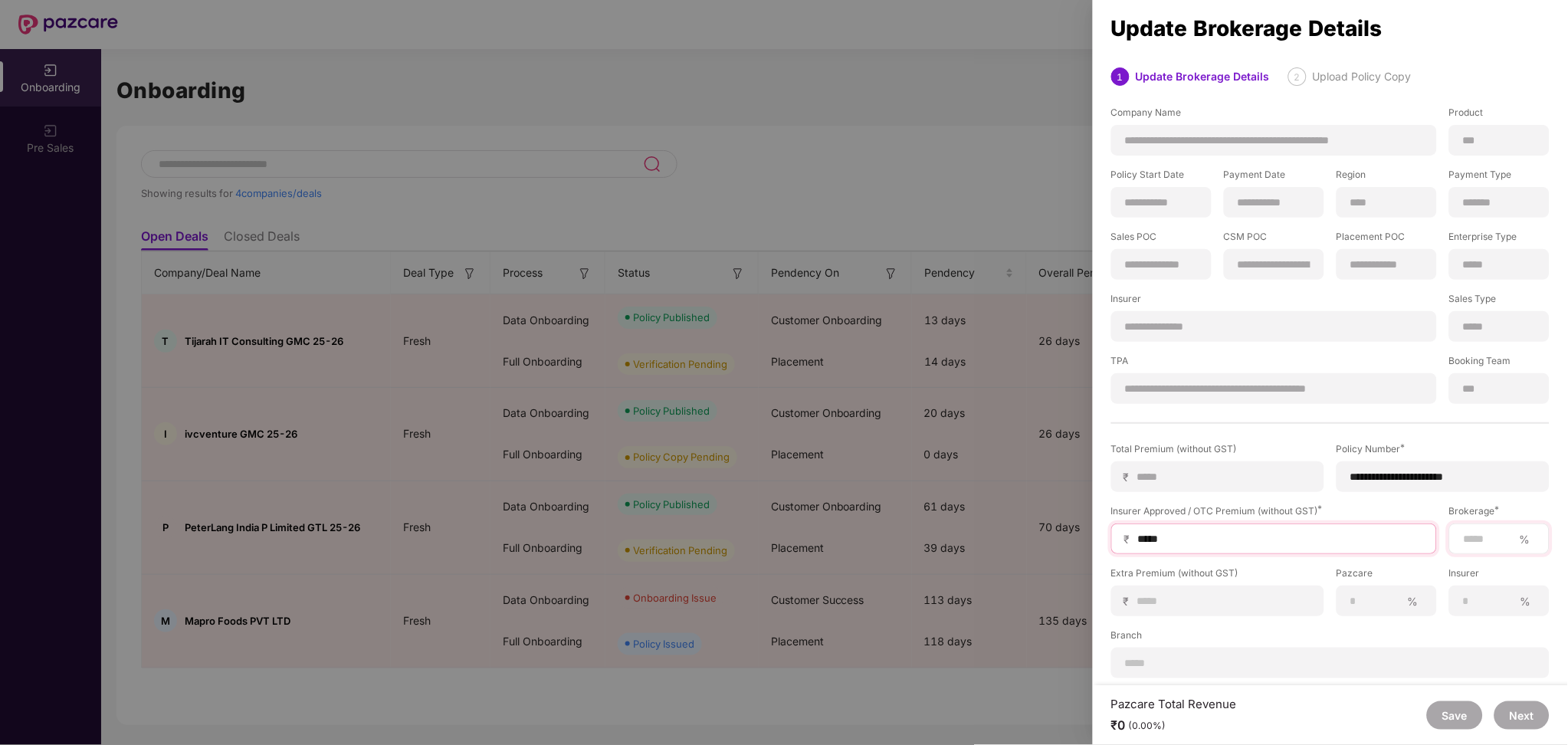
type input "*****"
click at [1486, 540] on input at bounding box center [1487, 539] width 52 height 16
type input "**"
click at [1498, 628] on label "Branch" at bounding box center [1330, 638] width 438 height 19
click at [1520, 704] on button "Next" at bounding box center [1521, 715] width 55 height 29
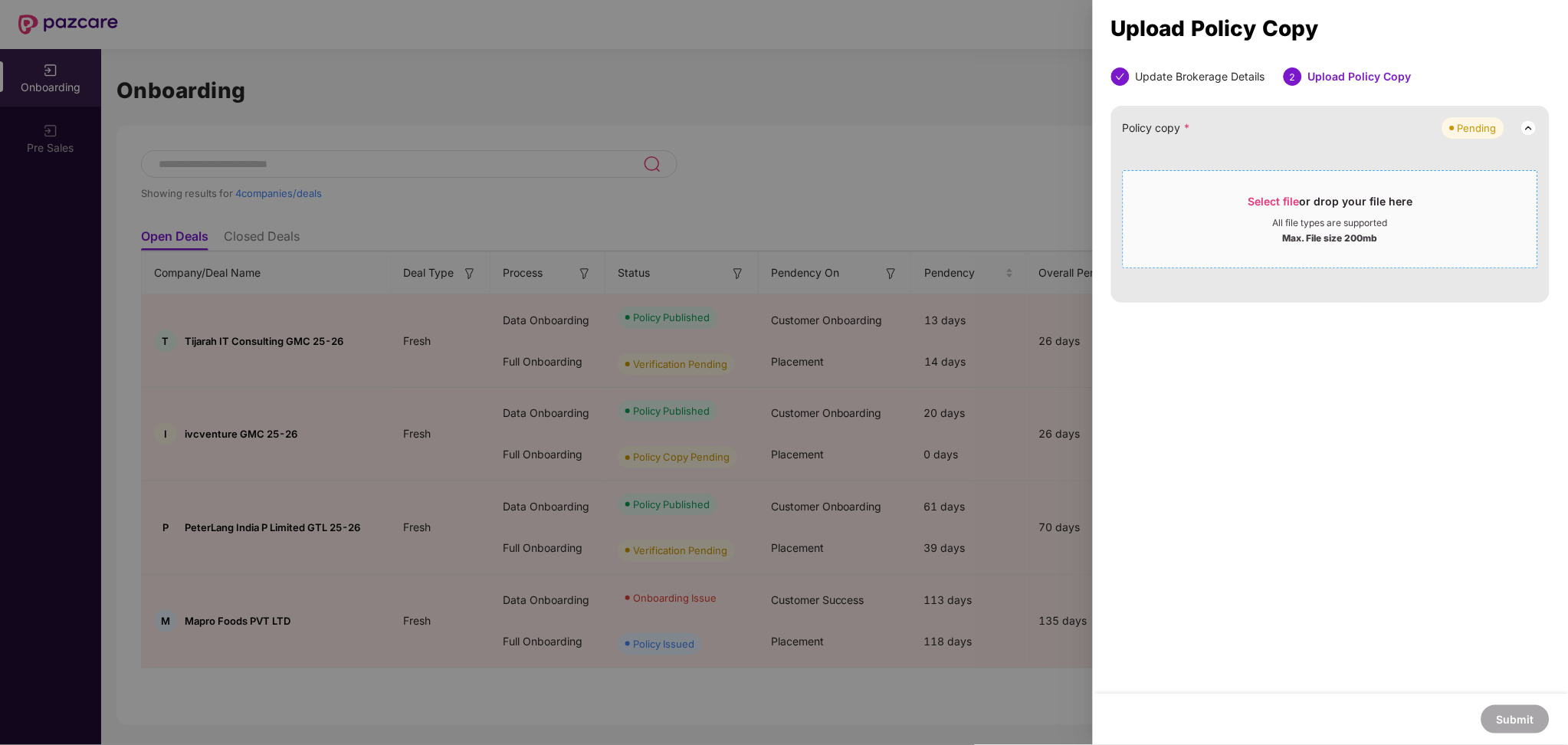
click at [1268, 204] on span "Select file" at bounding box center [1274, 200] width 52 height 13
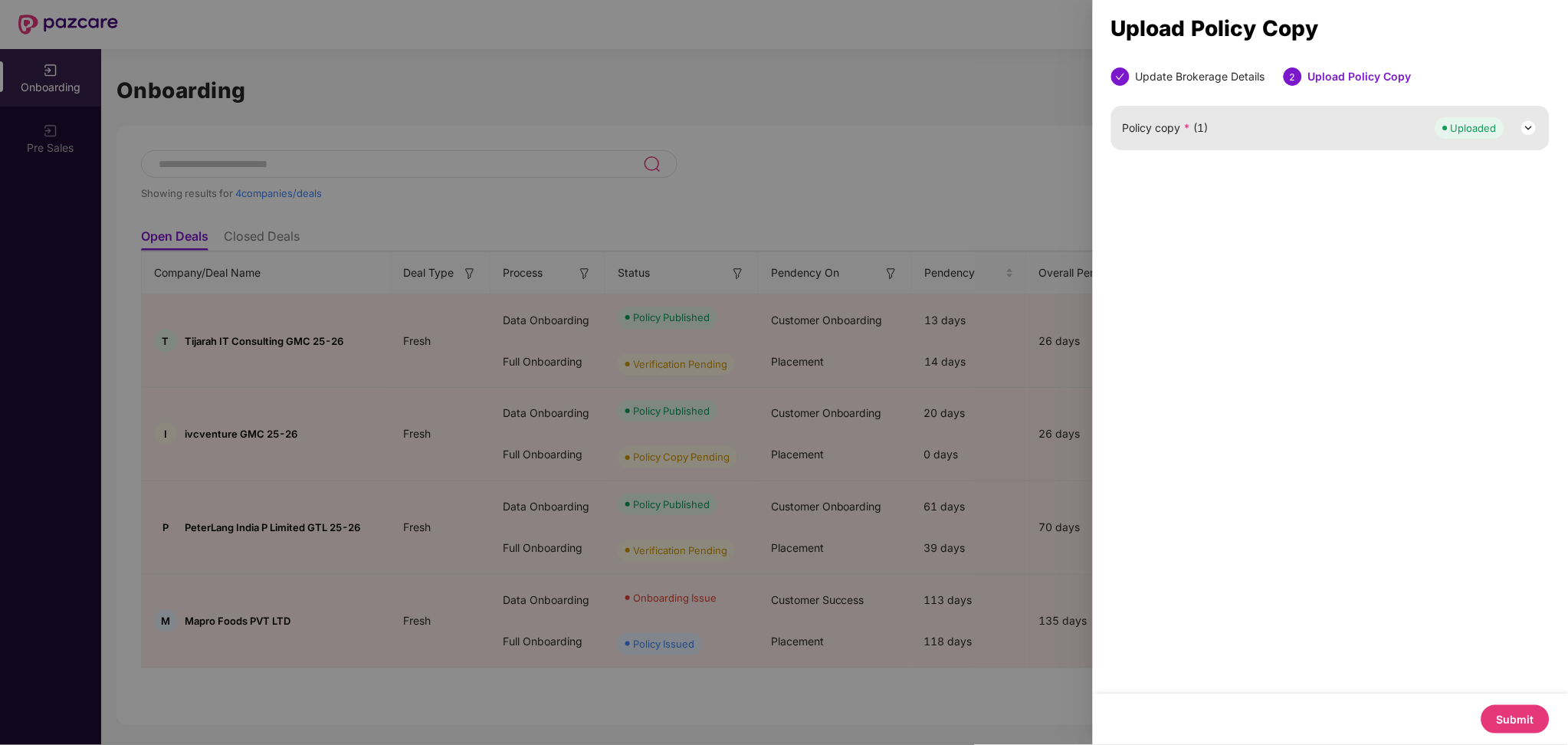
click at [1511, 726] on button "Submit" at bounding box center [1515, 720] width 68 height 29
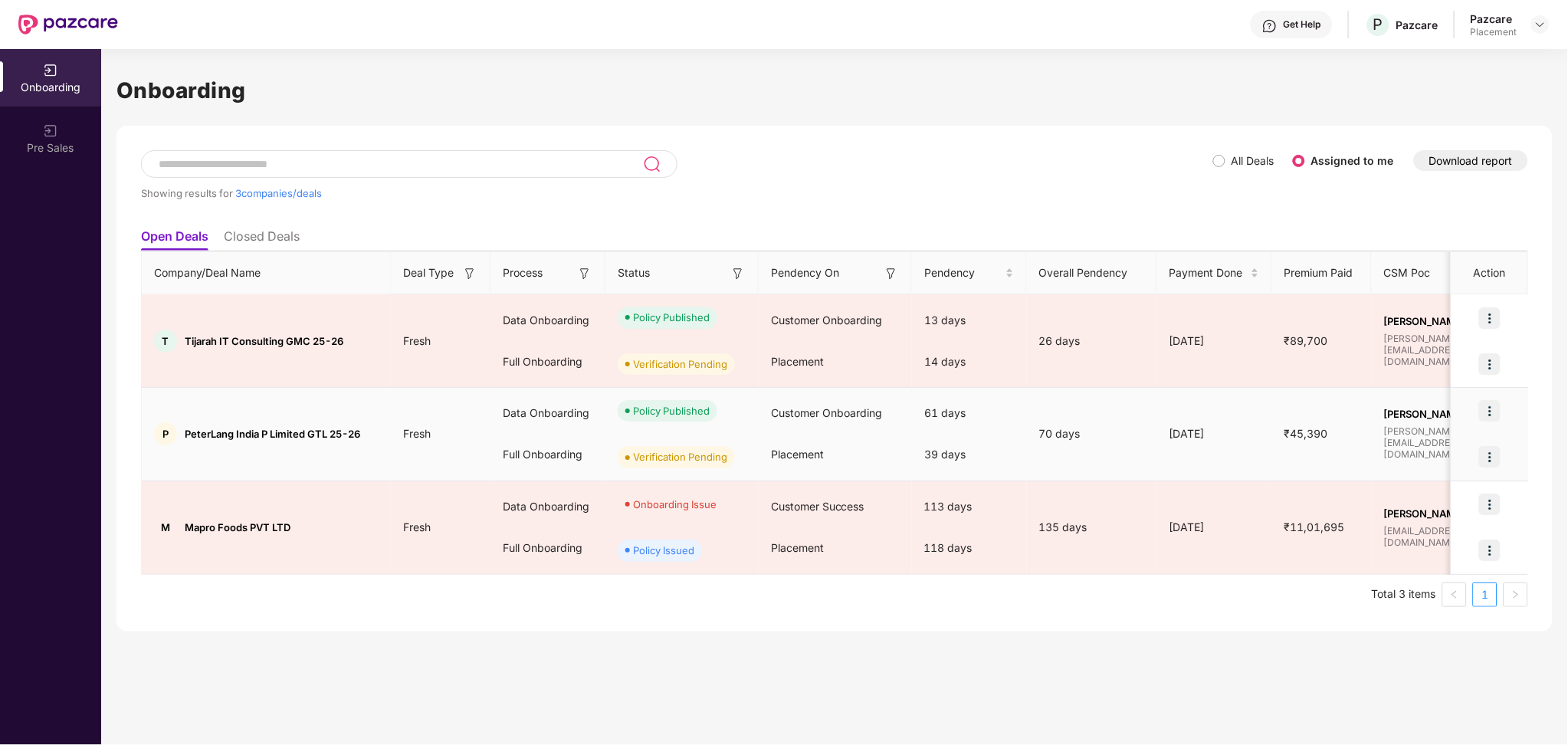
click at [209, 432] on span "PeterLang India P Limited GTL 25-26" at bounding box center [272, 434] width 176 height 13
copy span "PeterLang"
click at [991, 439] on div "39 days" at bounding box center [970, 454] width 115 height 41
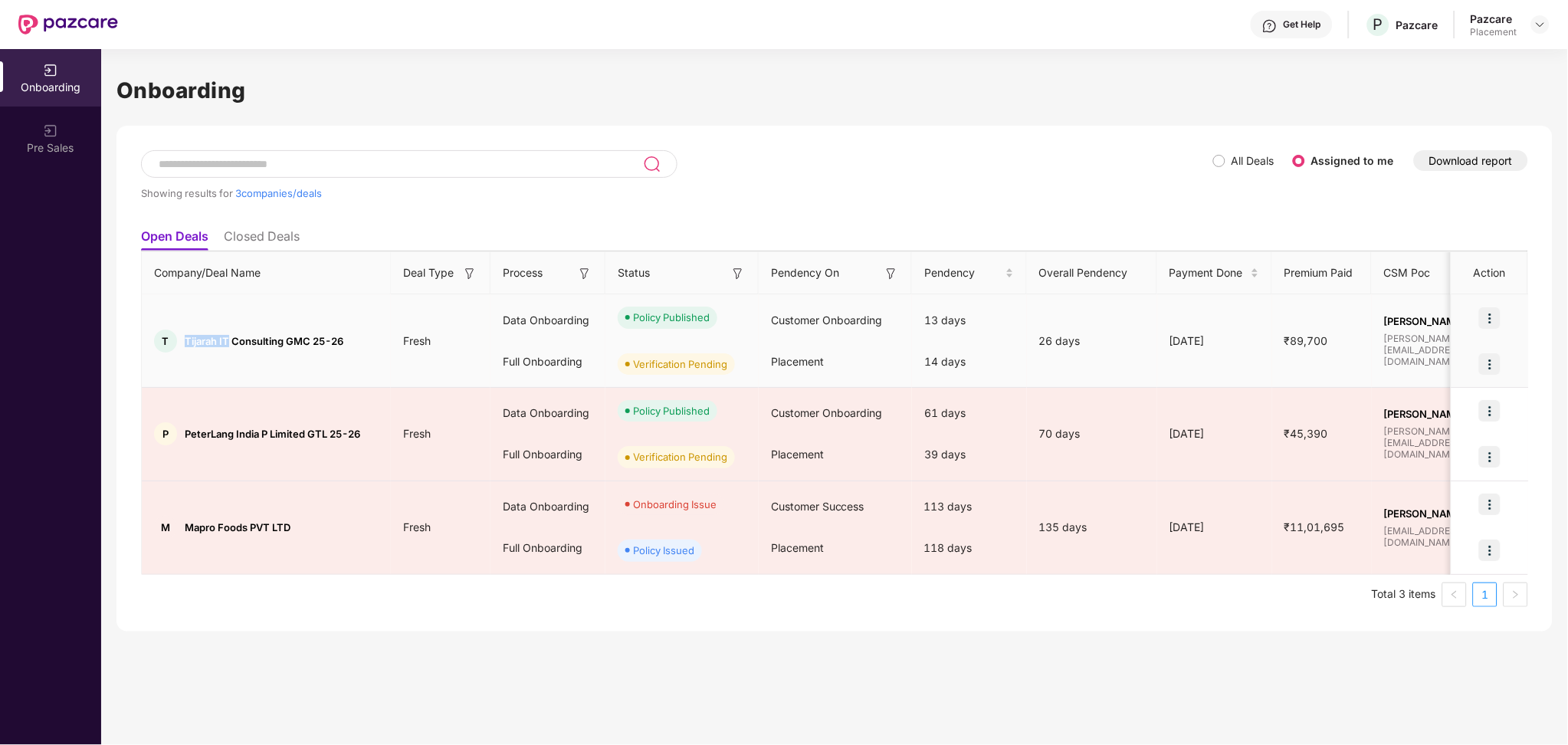
drag, startPoint x: 230, startPoint y: 335, endPoint x: 184, endPoint y: 336, distance: 46.0
click at [184, 336] on span "Tijarah IT Consulting GMC 25-26" at bounding box center [264, 341] width 159 height 13
copy span "Tijarah IT"
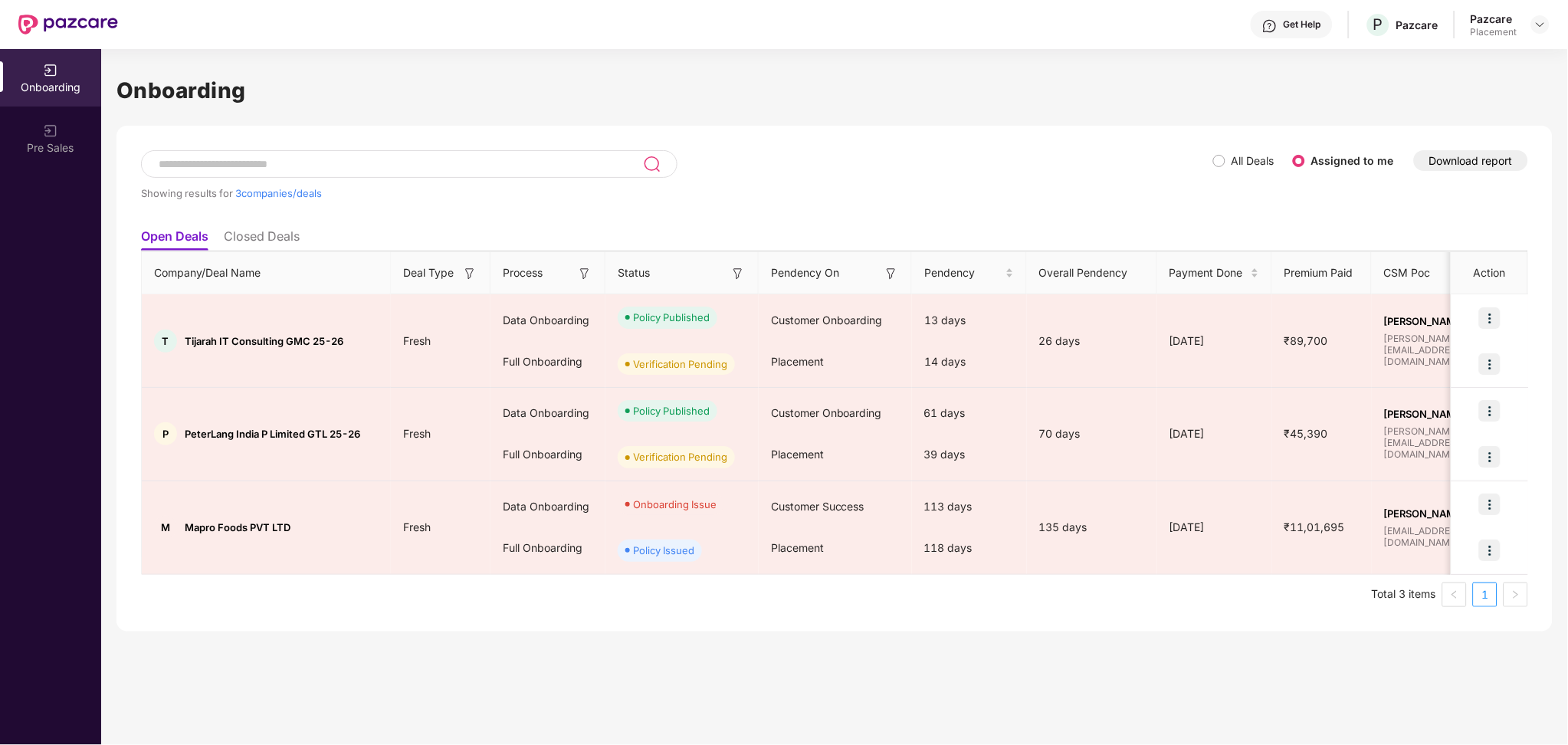
click at [1529, 24] on div "Pazcare Placement" at bounding box center [1509, 25] width 79 height 27
click at [1538, 16] on div at bounding box center [1540, 25] width 19 height 19
click at [1462, 91] on div "Switch Partner" at bounding box center [1471, 91] width 199 height 30
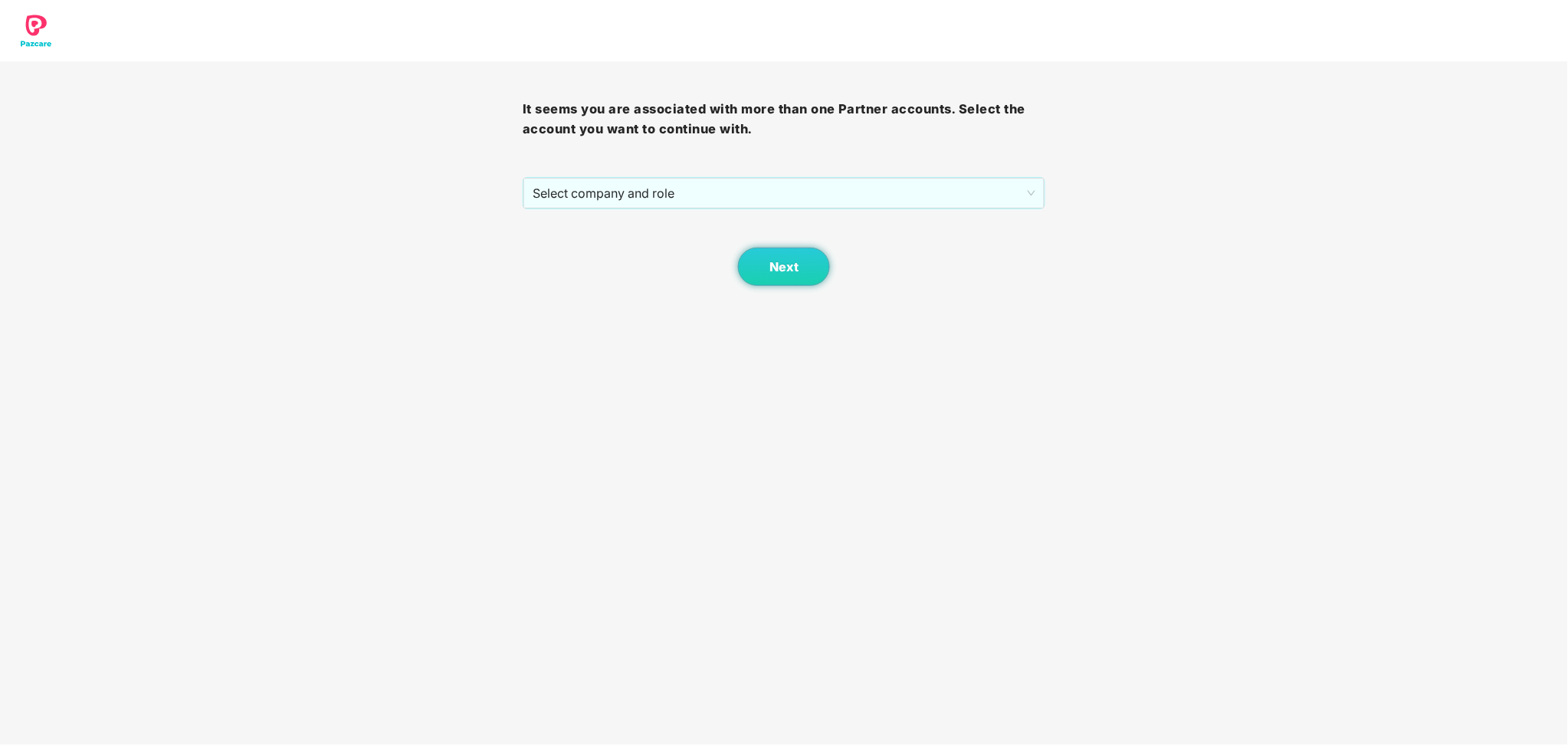
click at [864, 173] on div "It seems you are associated with more than one Partner accounts. Select the acc…" at bounding box center [784, 174] width 522 height 225
click at [878, 199] on span "Select company and role" at bounding box center [784, 193] width 503 height 29
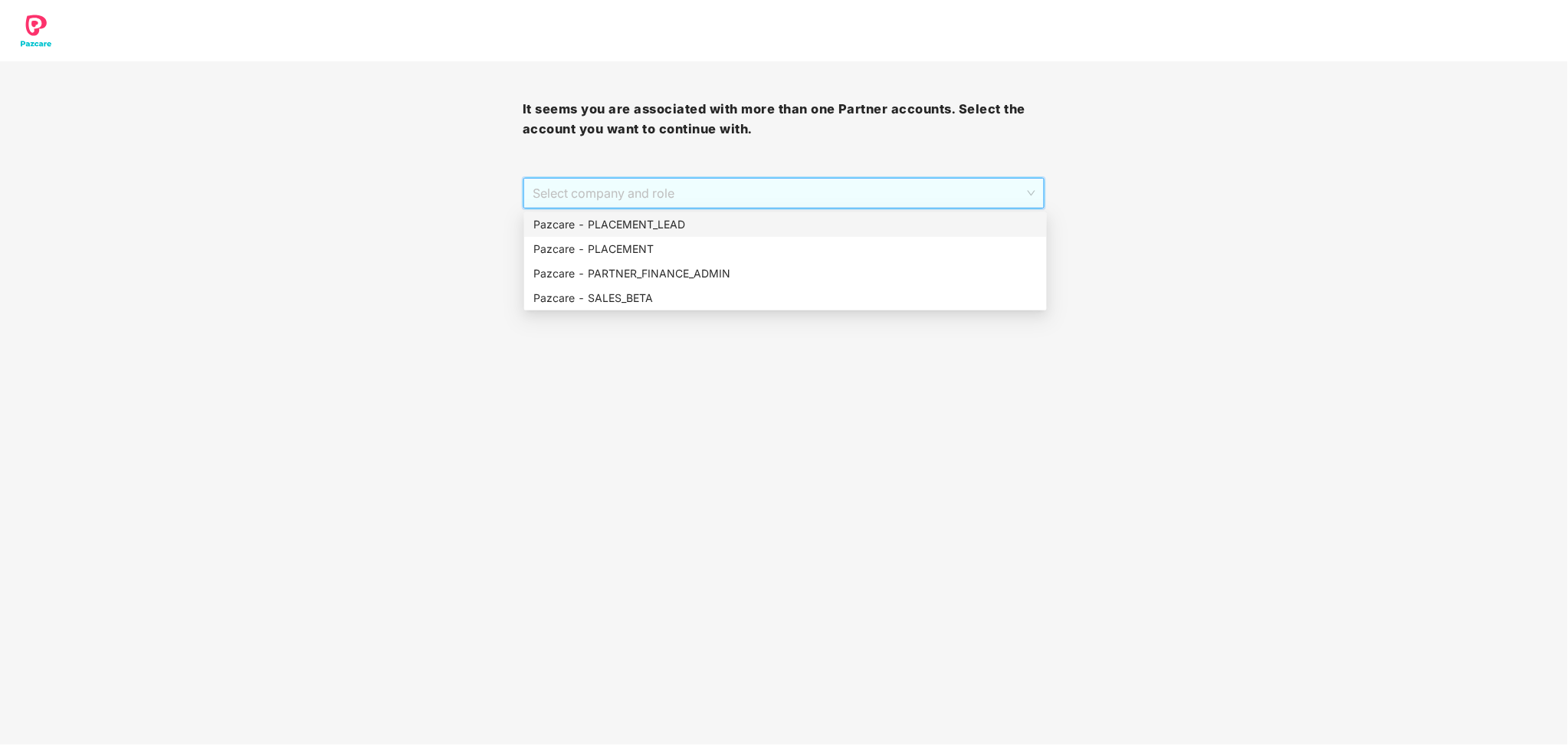
click at [713, 223] on div "Pazcare - PLACEMENT_LEAD" at bounding box center [785, 225] width 504 height 17
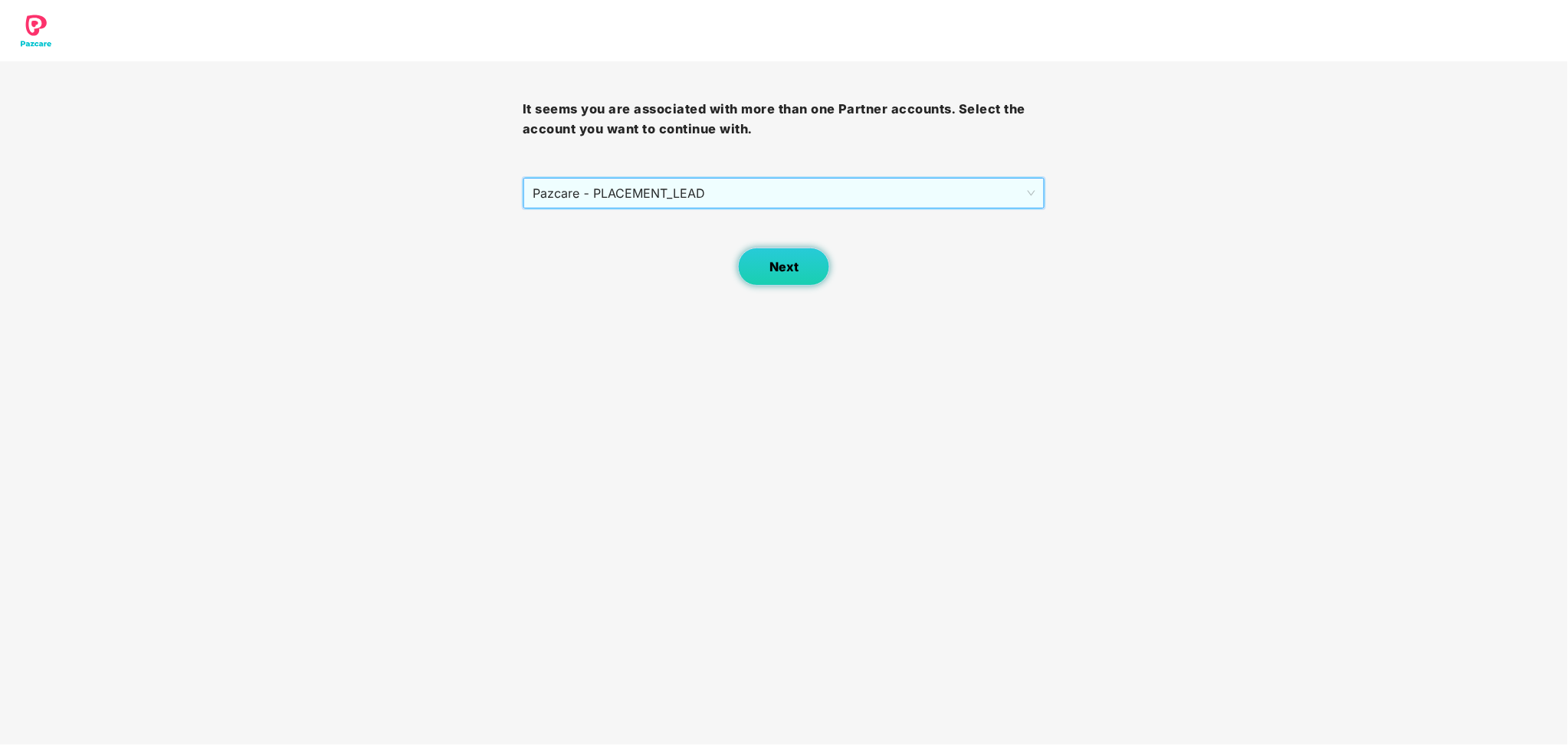
click at [775, 253] on button "Next" at bounding box center [784, 266] width 92 height 38
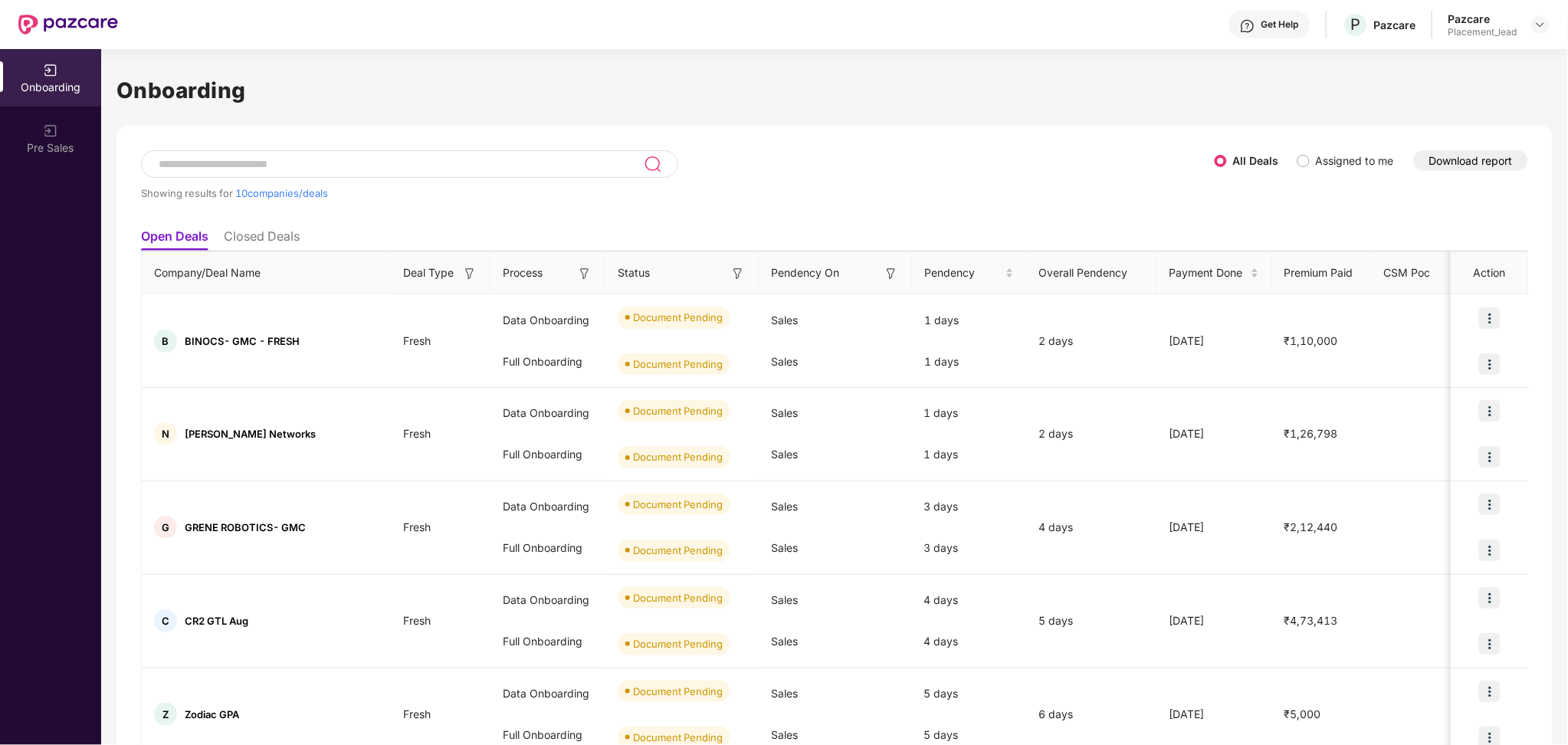
click at [1477, 151] on button "Download report" at bounding box center [1470, 161] width 114 height 20
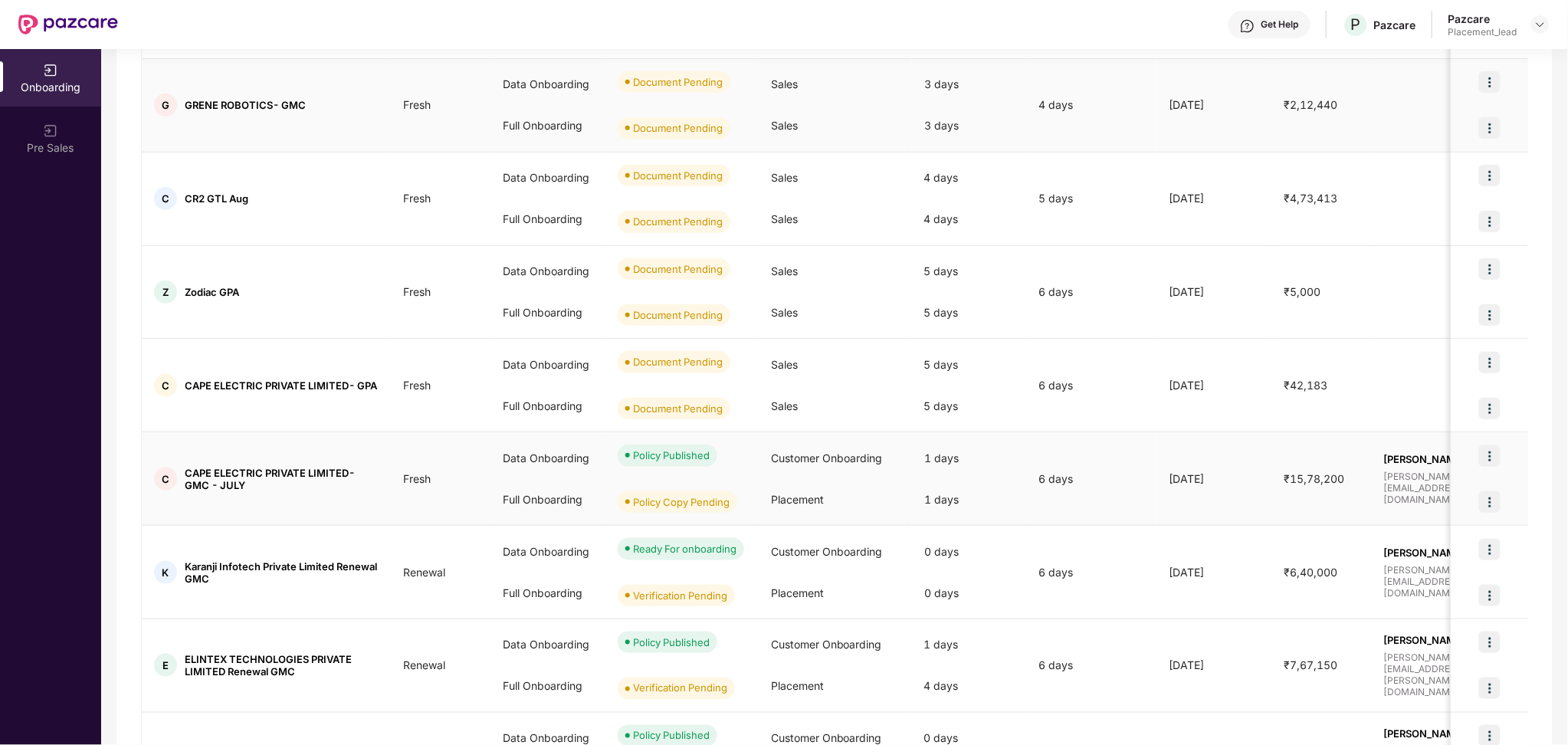
scroll to position [540, 0]
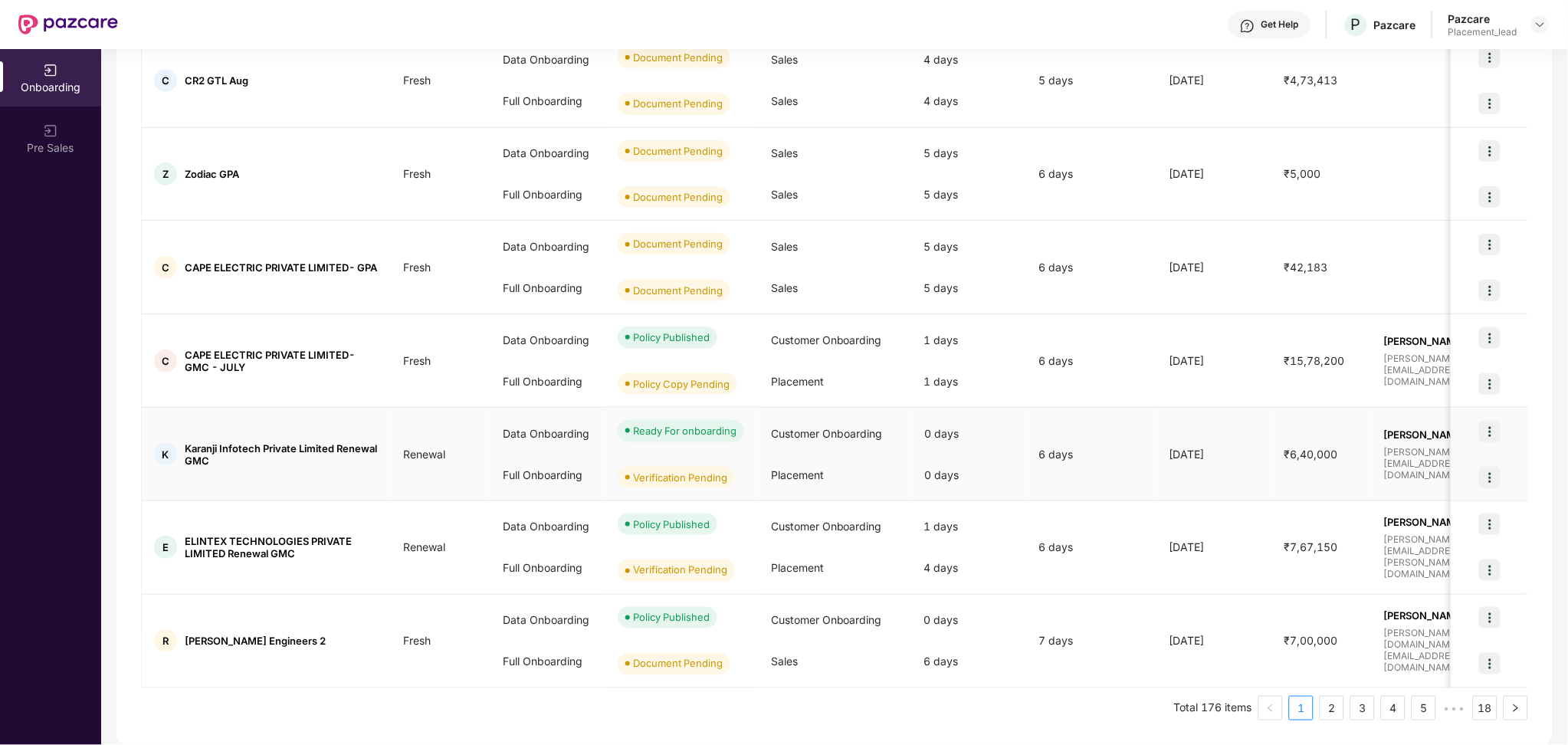
click at [1472, 479] on div at bounding box center [1489, 477] width 77 height 46
click at [1478, 478] on img at bounding box center [1489, 477] width 21 height 21
click at [1090, 523] on td "6 days" at bounding box center [1092, 548] width 130 height 94
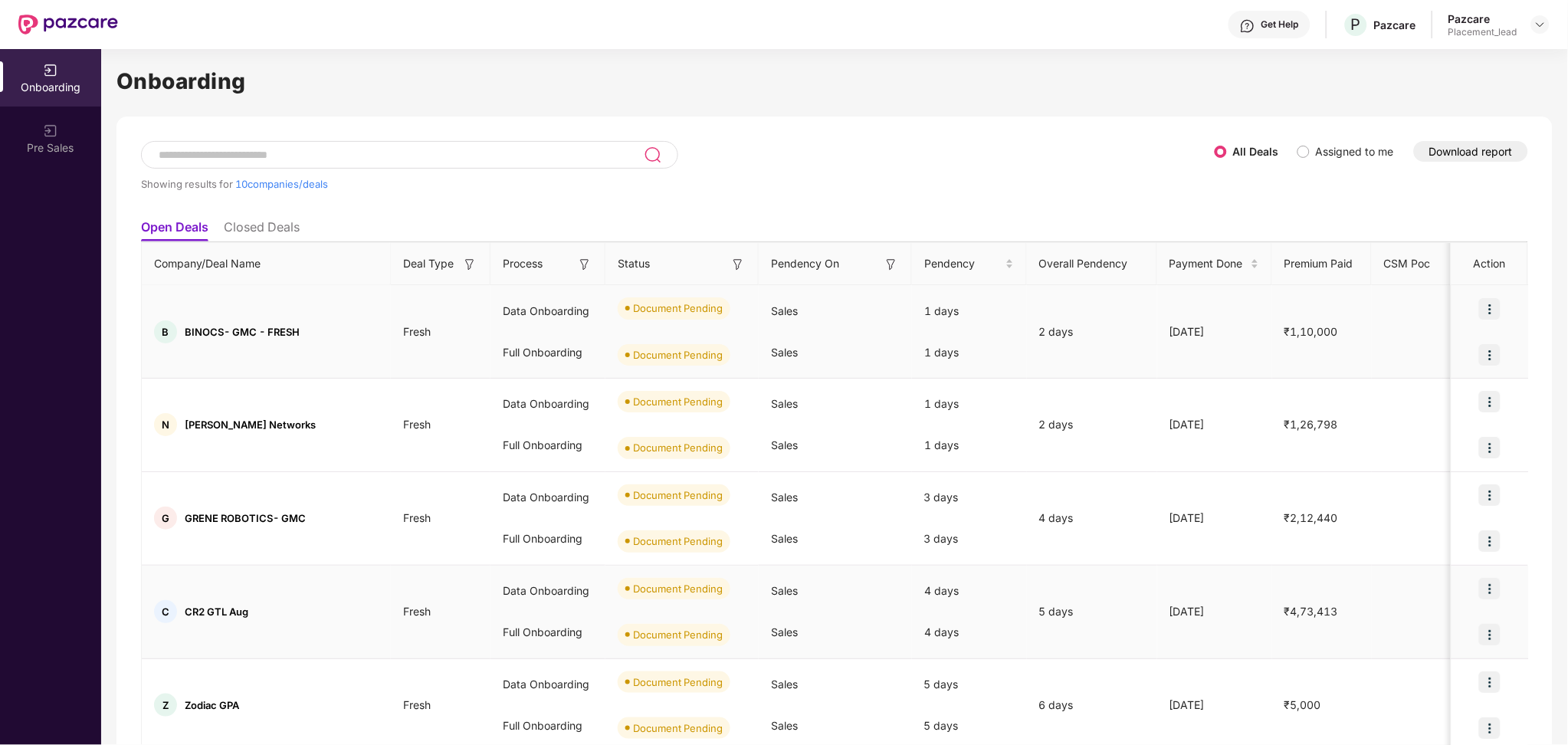
scroll to position [0, 0]
